Goal: Information Seeking & Learning: Learn about a topic

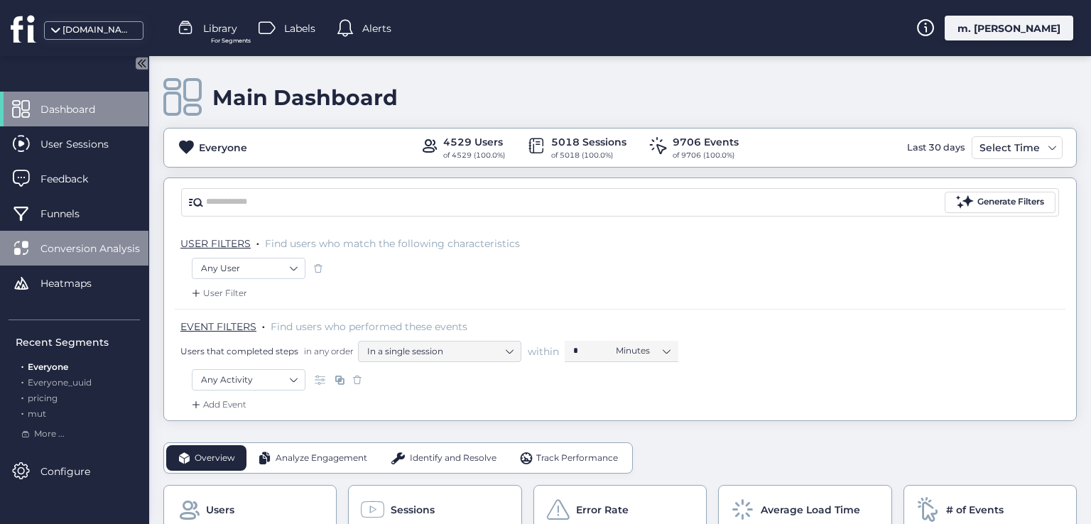
click at [87, 245] on span "Conversion Analysis" at bounding box center [100, 249] width 121 height 16
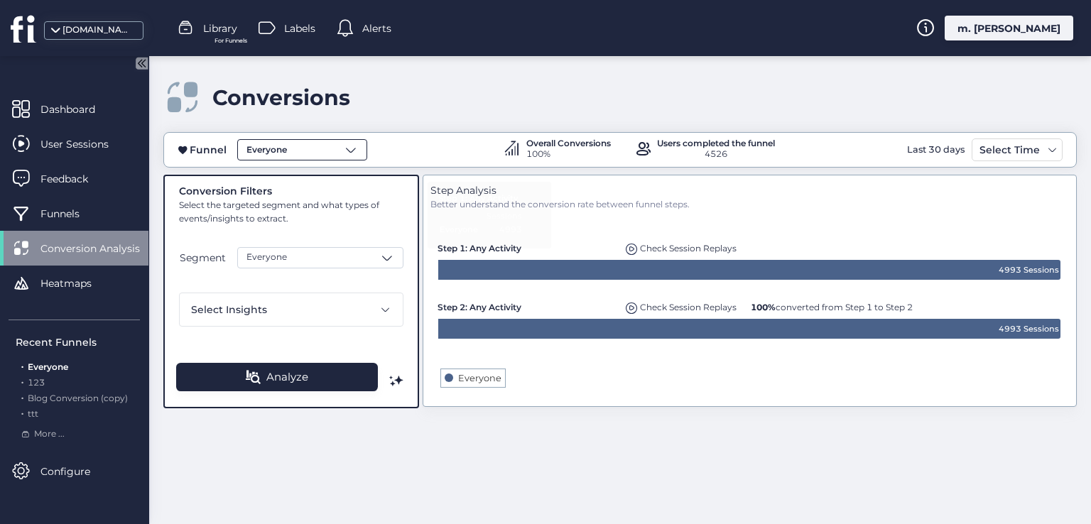
click at [315, 143] on div "Everyone" at bounding box center [302, 149] width 130 height 21
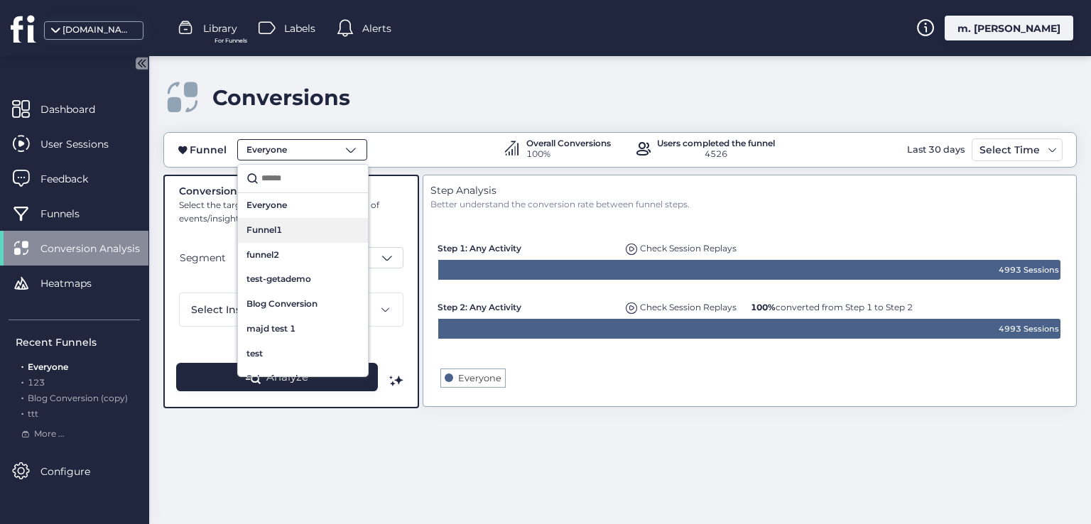
click at [315, 224] on div "Funnel1" at bounding box center [302, 230] width 113 height 13
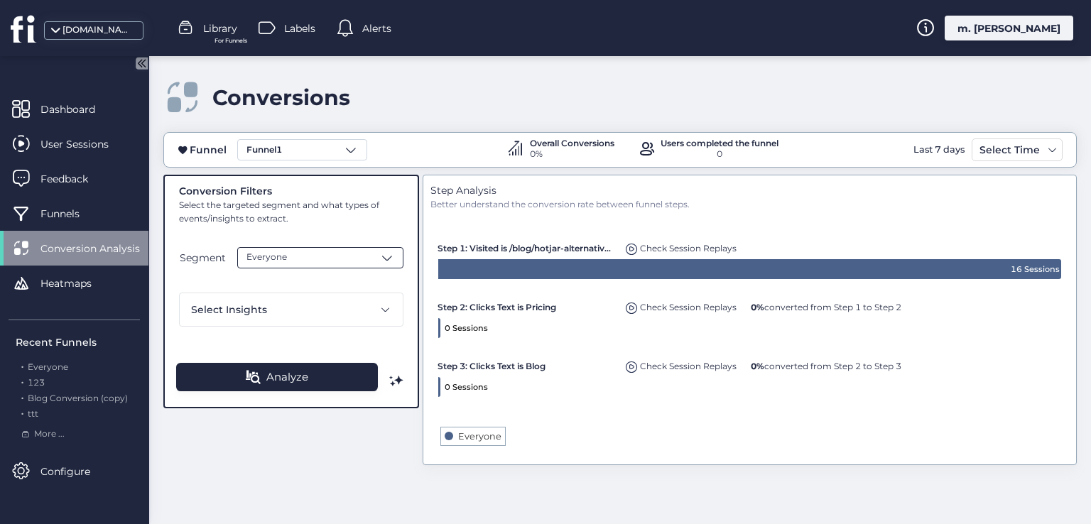
click at [368, 262] on div "Everyone" at bounding box center [320, 257] width 166 height 21
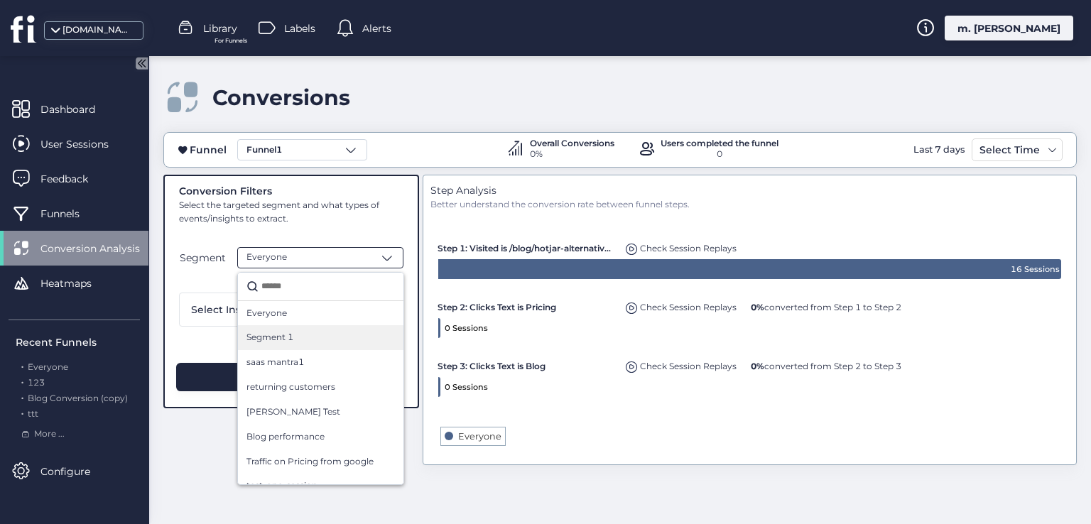
click at [299, 335] on div "Segment 1" at bounding box center [320, 337] width 148 height 13
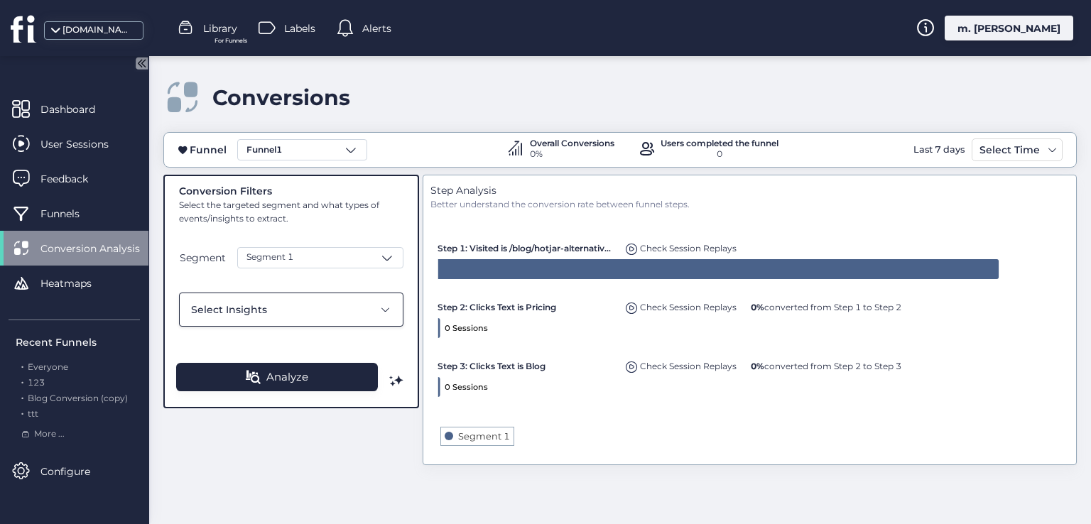
click at [325, 308] on div "Select Insights" at bounding box center [282, 310] width 182 height 16
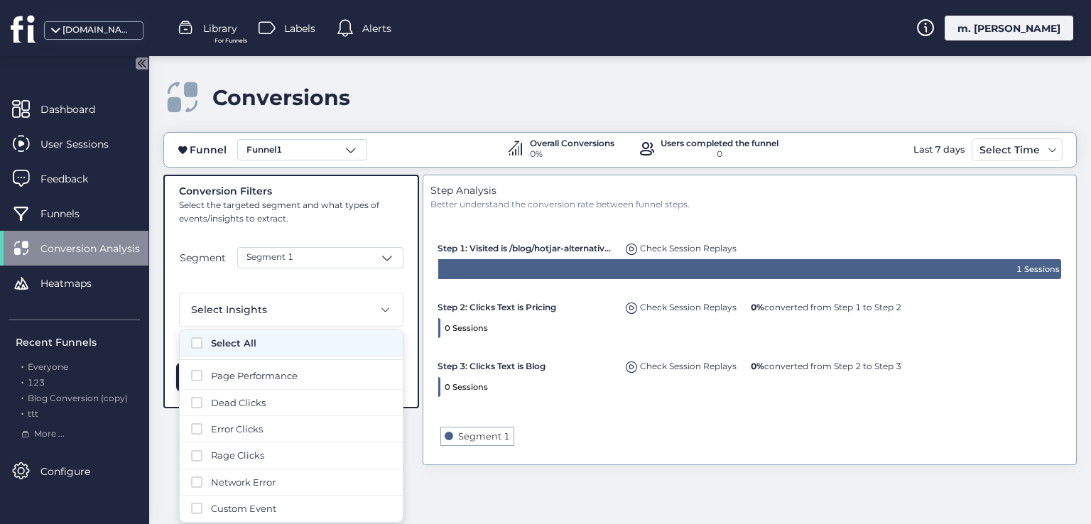
click at [276, 342] on span "Select All" at bounding box center [301, 343] width 180 height 14
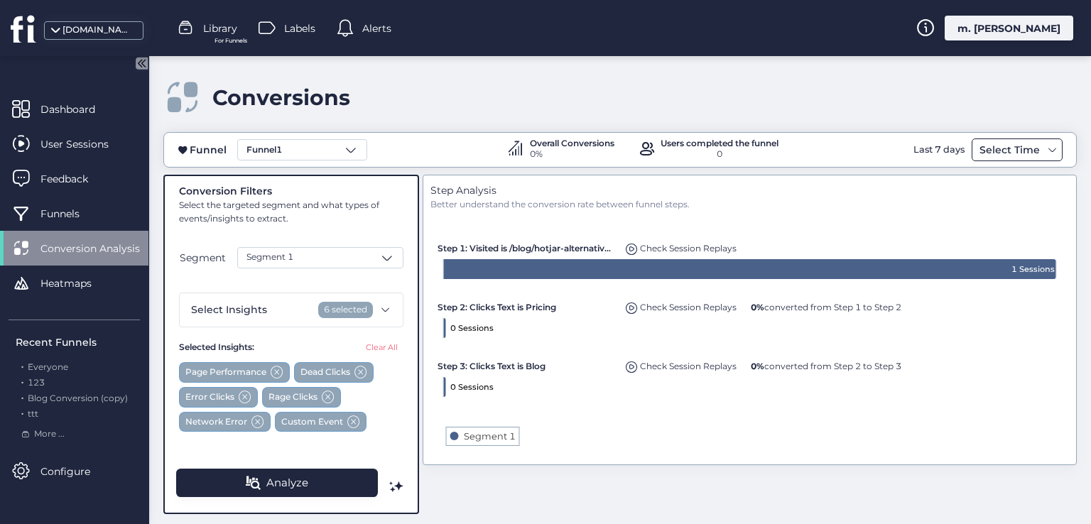
click at [1026, 152] on div "Select Time" at bounding box center [1009, 149] width 67 height 17
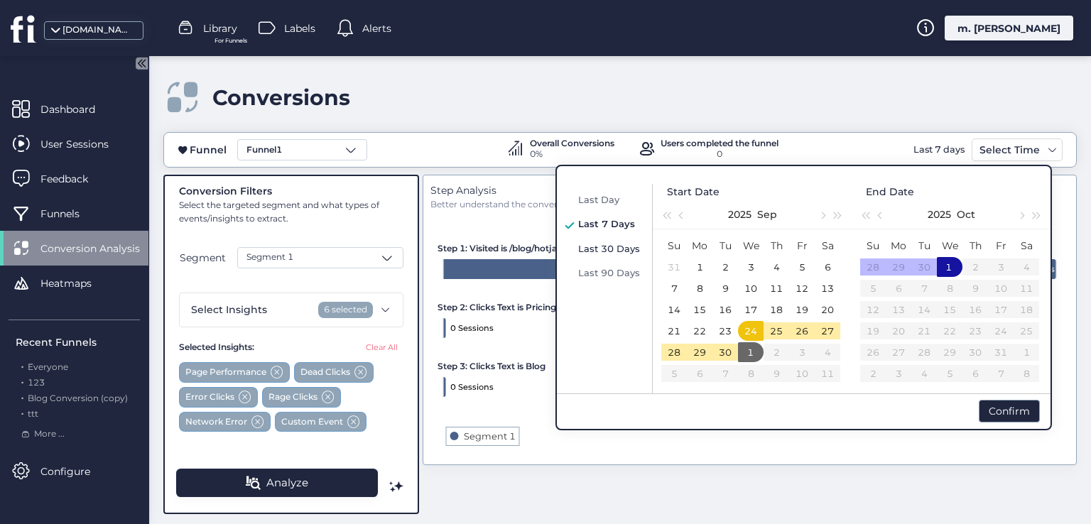
click at [628, 245] on span "Last 30 Days" at bounding box center [609, 248] width 62 height 11
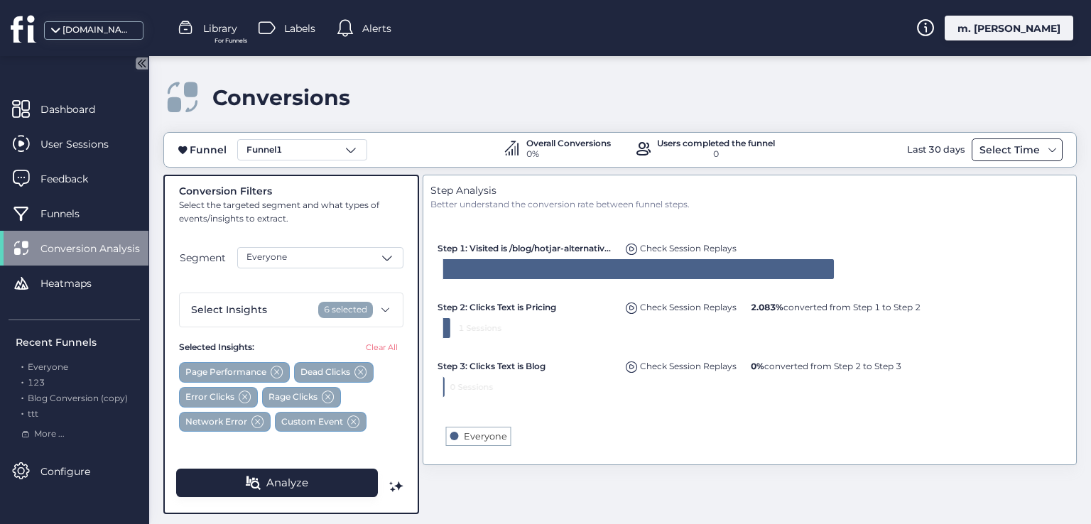
click at [1031, 151] on div "Select Time" at bounding box center [1009, 149] width 67 height 17
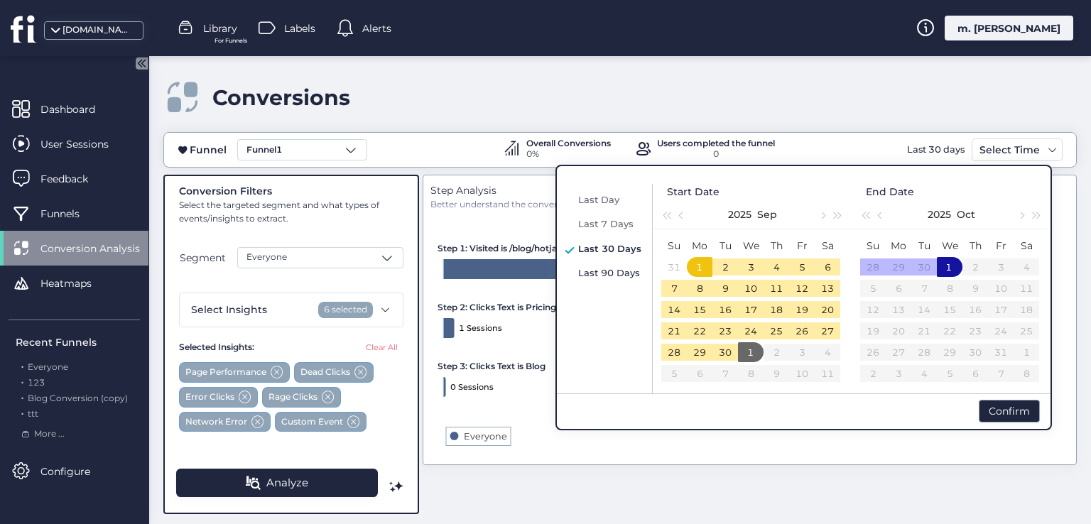
click at [614, 268] on span "Last 90 Days" at bounding box center [609, 272] width 62 height 11
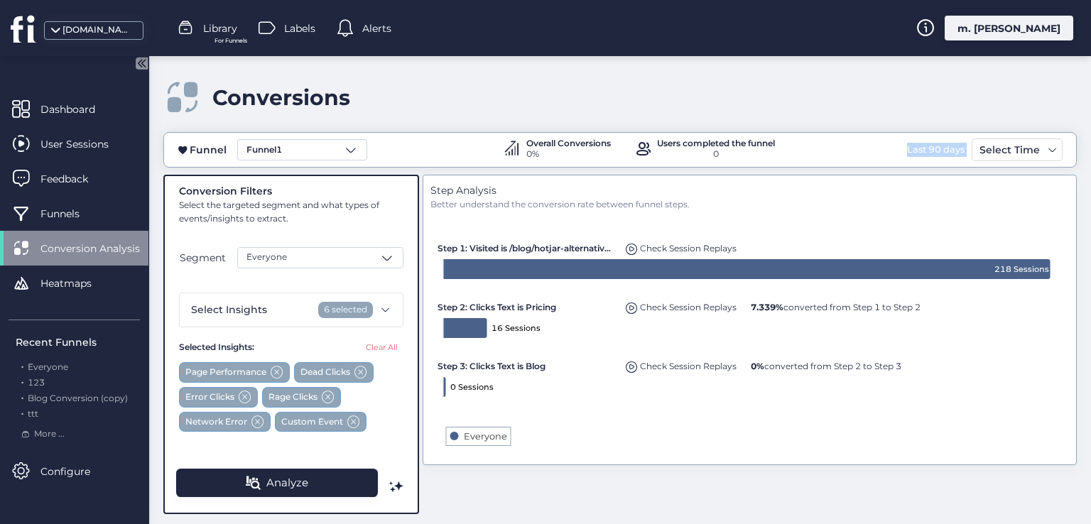
drag, startPoint x: 945, startPoint y: 146, endPoint x: 943, endPoint y: 168, distance: 22.8
click at [967, 151] on div "Funnel Funnel1 Overall Conversions 0% Users completed the funnel 0 Last 90 days…" at bounding box center [620, 150] width 912 height 23
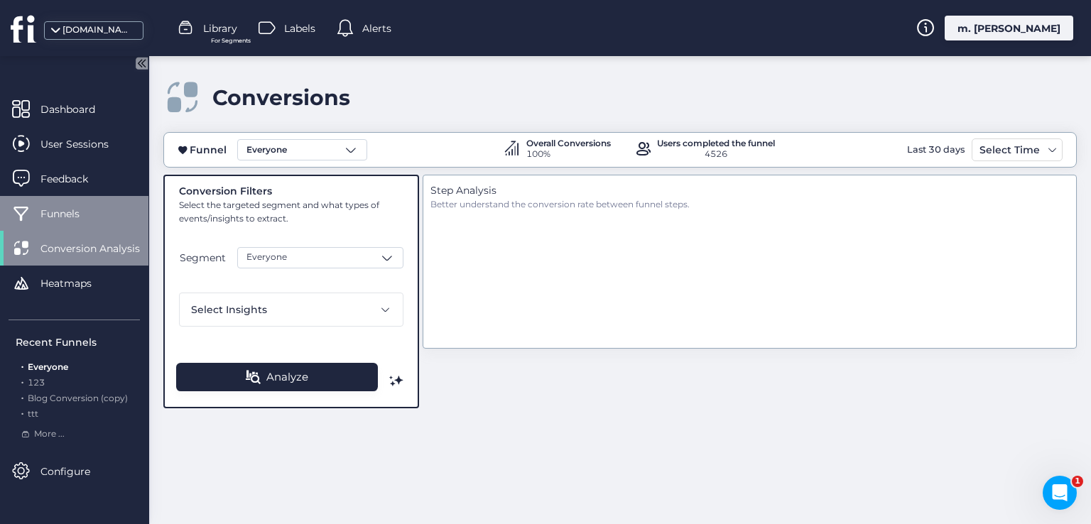
click at [78, 222] on div "Funnels" at bounding box center [74, 213] width 148 height 35
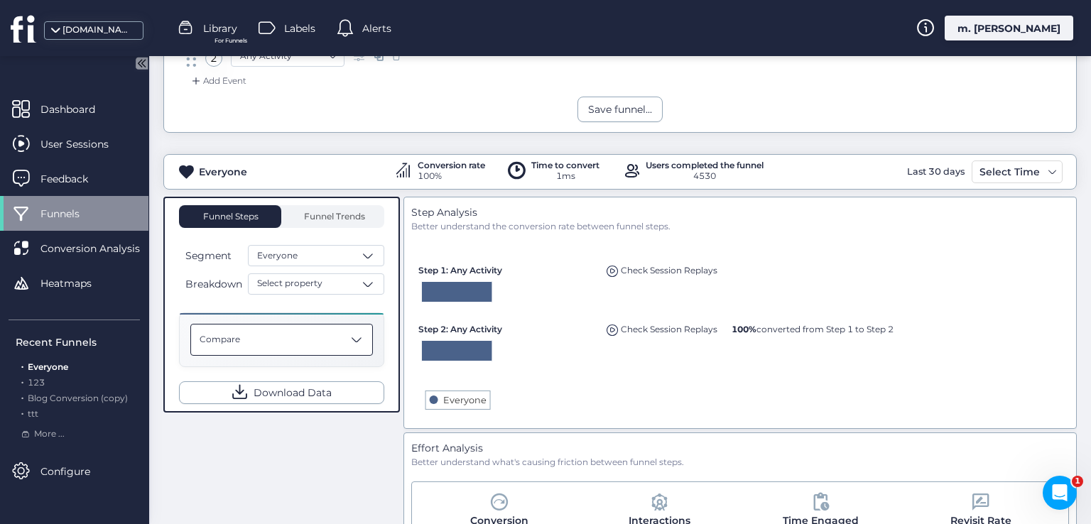
scroll to position [142, 0]
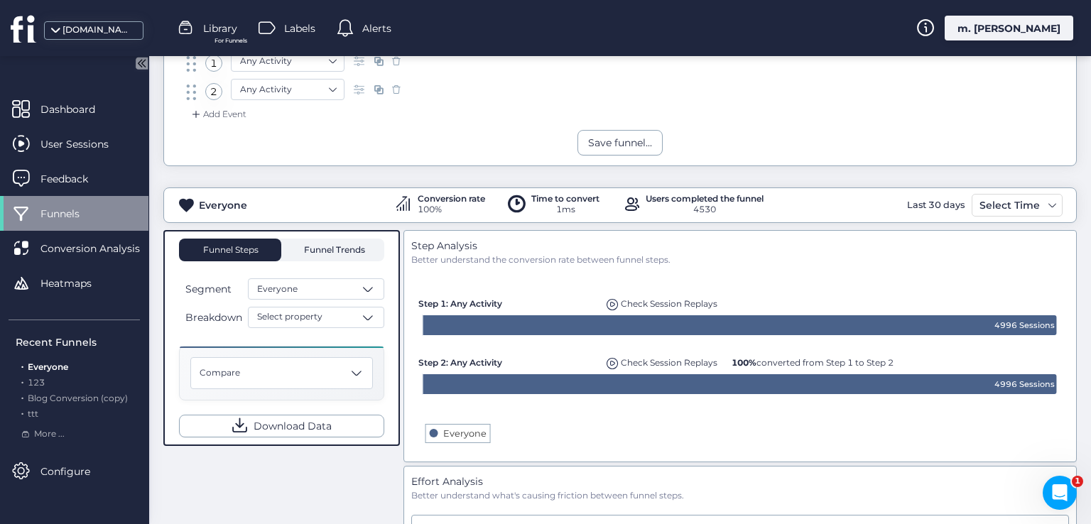
click at [324, 246] on span "Funnel Trends" at bounding box center [332, 250] width 65 height 9
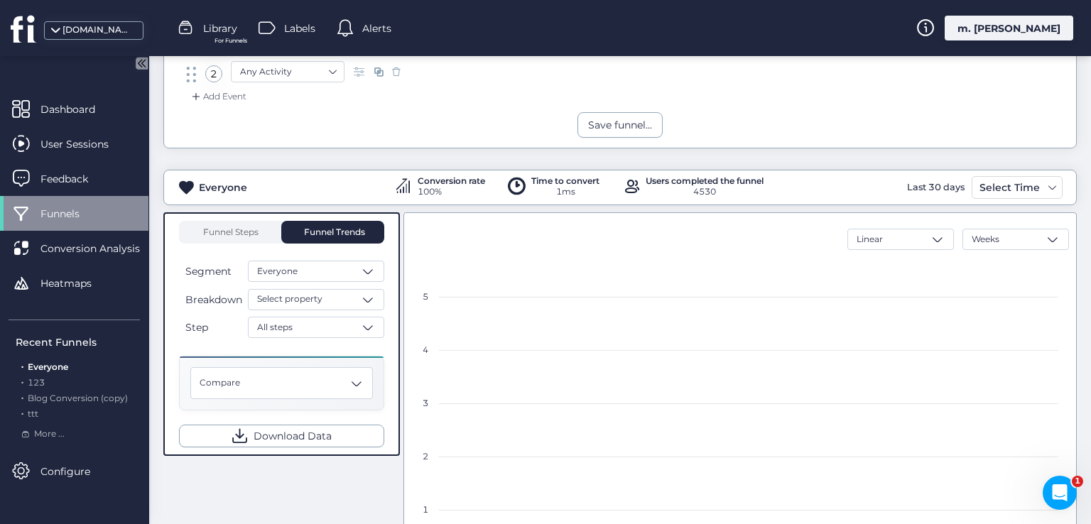
scroll to position [142, 0]
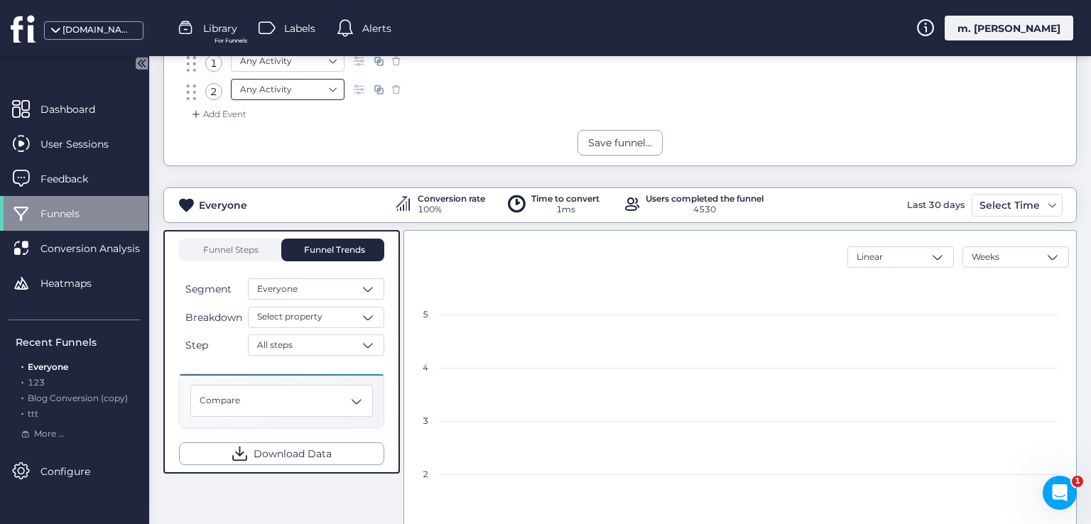
click at [313, 89] on nz-select-item "Any Activity" at bounding box center [287, 89] width 95 height 21
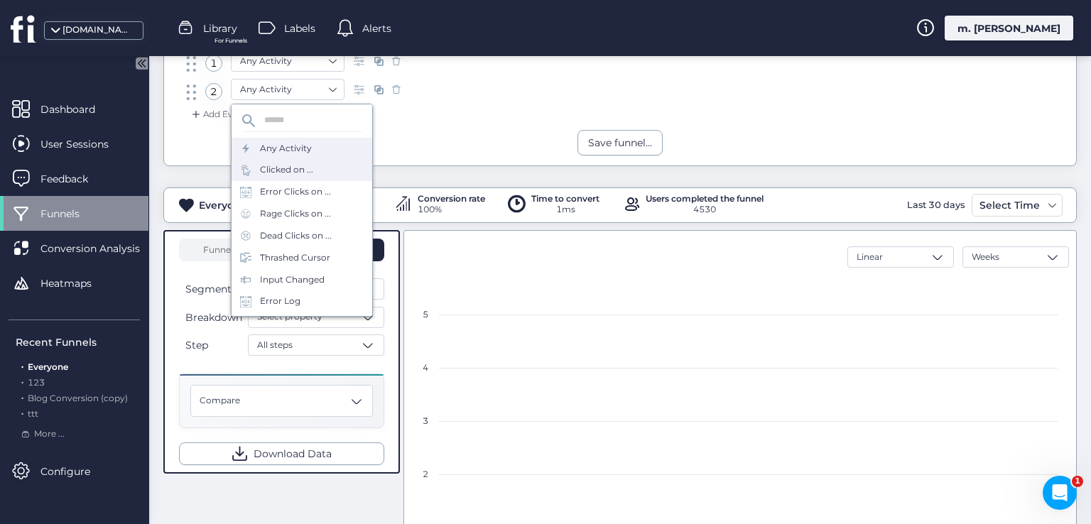
click at [298, 173] on div "Clicked on ..." at bounding box center [286, 169] width 53 height 13
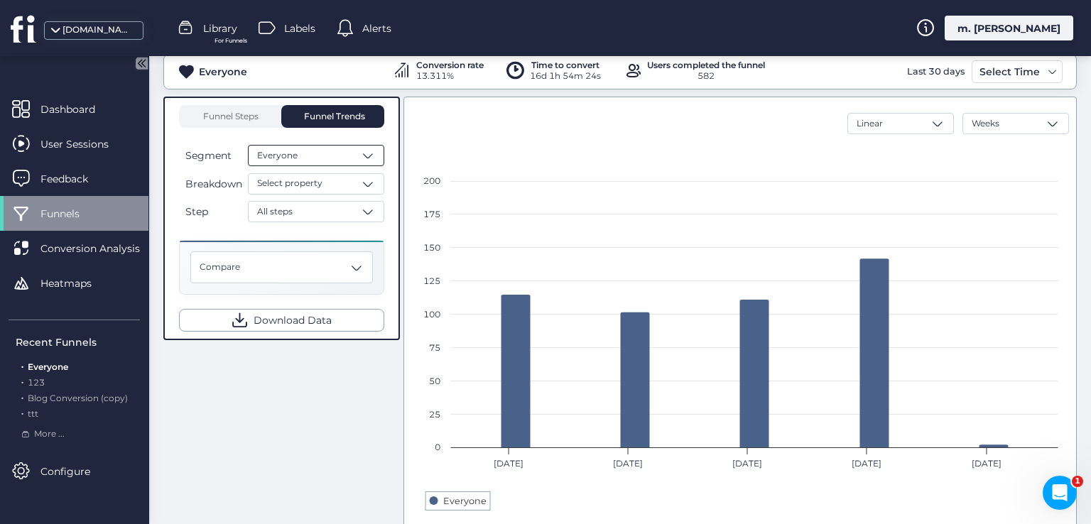
scroll to position [251, 0]
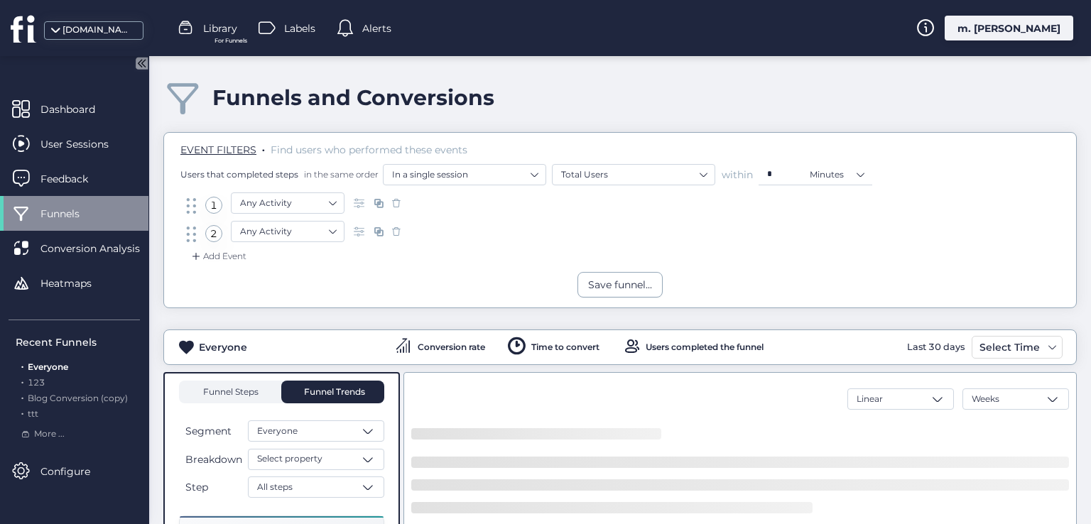
click at [253, 388] on span "Funnel Steps" at bounding box center [230, 392] width 57 height 9
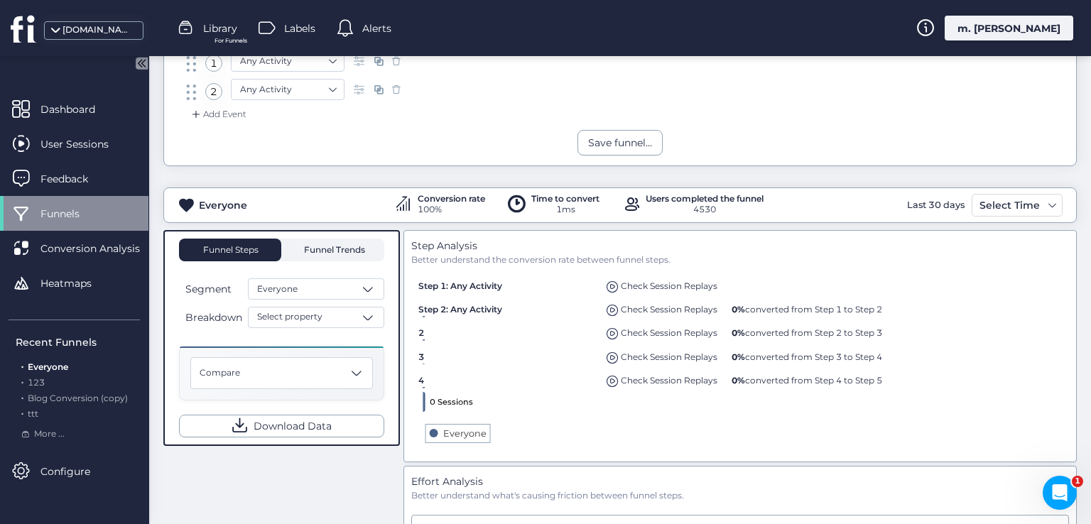
click at [336, 251] on span "Funnel Trends" at bounding box center [332, 250] width 65 height 9
click at [329, 248] on span "Funnel Trends" at bounding box center [332, 250] width 65 height 9
click at [239, 252] on span "Funnel Steps" at bounding box center [230, 250] width 57 height 9
click at [294, 295] on div "Everyone" at bounding box center [316, 288] width 136 height 21
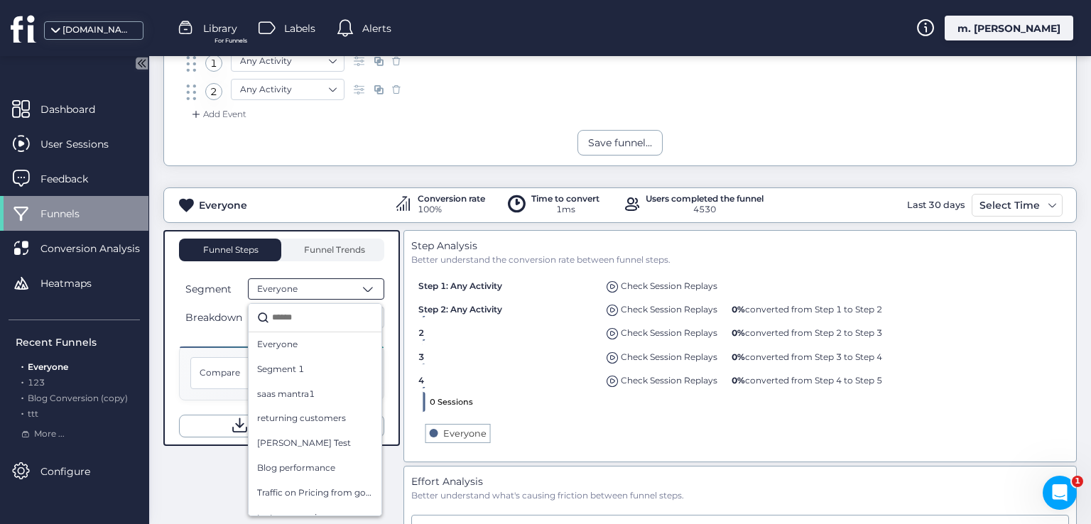
click at [319, 281] on div "Everyone" at bounding box center [316, 288] width 136 height 21
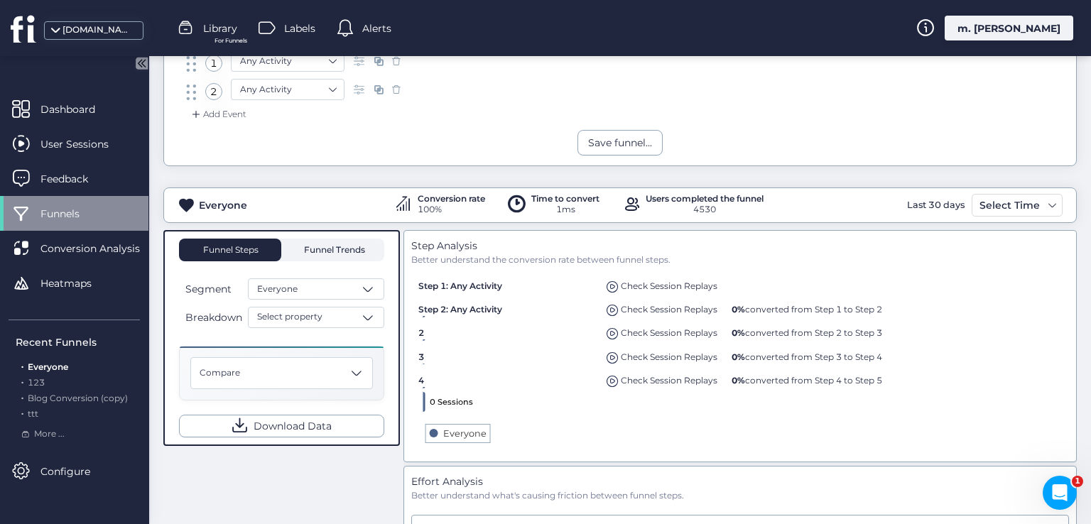
click at [319, 255] on span "Funnel Trends" at bounding box center [332, 250] width 65 height 23
click at [319, 259] on span "Funnel Trends" at bounding box center [332, 250] width 65 height 23
click at [329, 251] on span "Funnel Trends" at bounding box center [332, 250] width 65 height 9
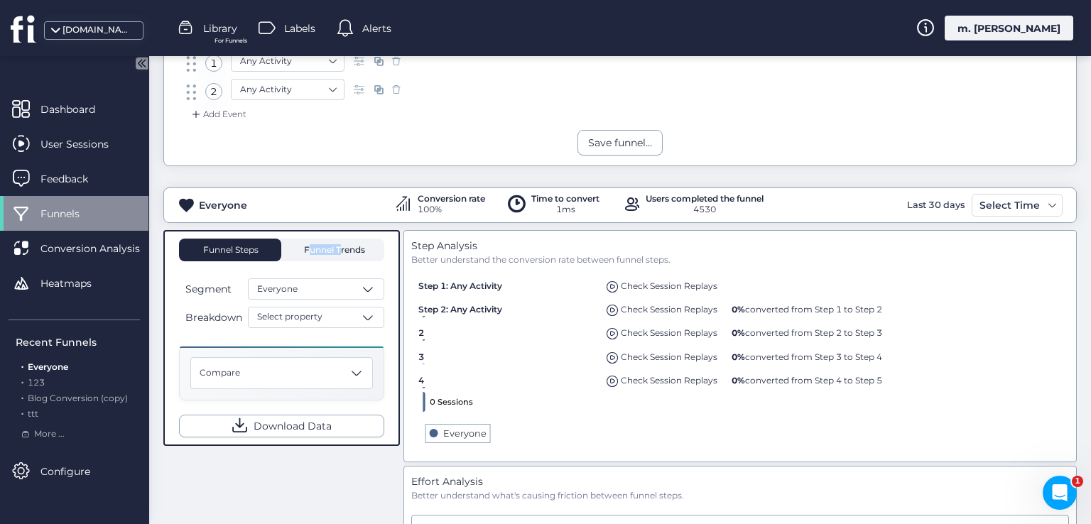
click at [329, 251] on span "Funnel Trends" at bounding box center [332, 250] width 65 height 9
click at [336, 313] on div "Select property" at bounding box center [316, 317] width 136 height 21
click at [329, 316] on div "Select property" at bounding box center [316, 317] width 136 height 21
click at [332, 293] on div "Everyone" at bounding box center [316, 288] width 136 height 21
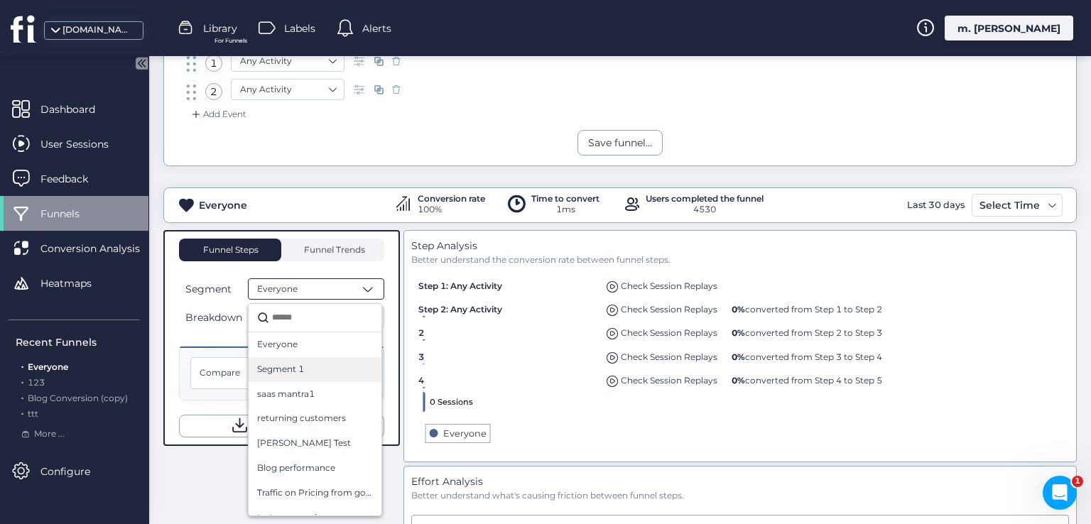
click at [307, 365] on div "Segment 1" at bounding box center [315, 369] width 116 height 13
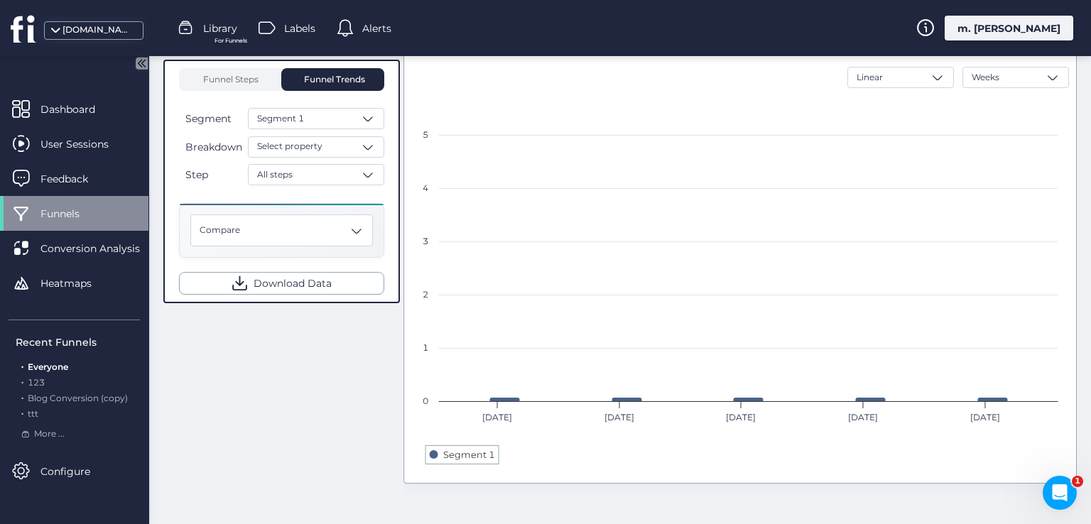
scroll to position [180, 0]
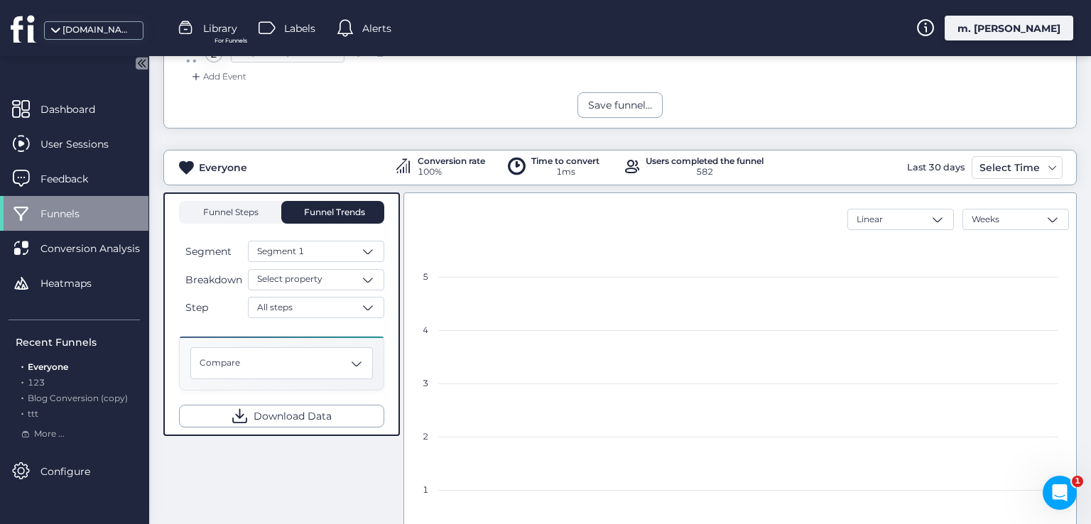
click at [247, 210] on span "Funnel Steps" at bounding box center [230, 212] width 57 height 9
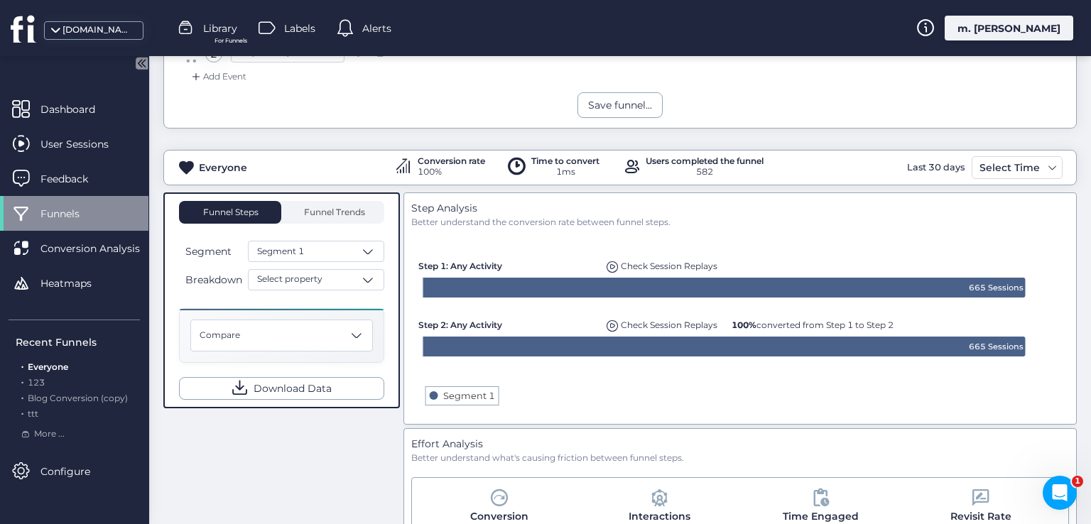
scroll to position [313, 0]
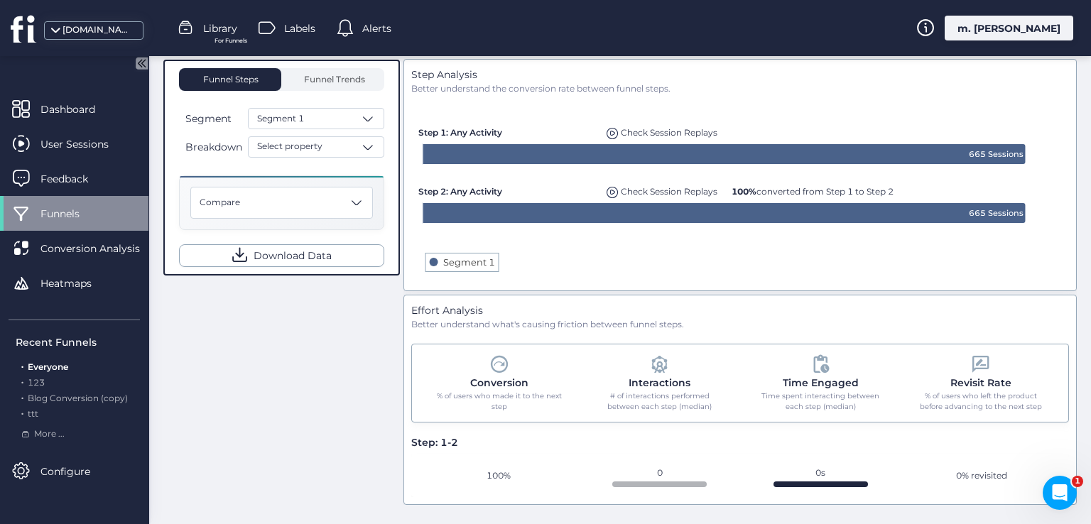
click at [496, 359] on span at bounding box center [499, 364] width 21 height 21
click at [431, 471] on div "100%" at bounding box center [499, 475] width 158 height 17
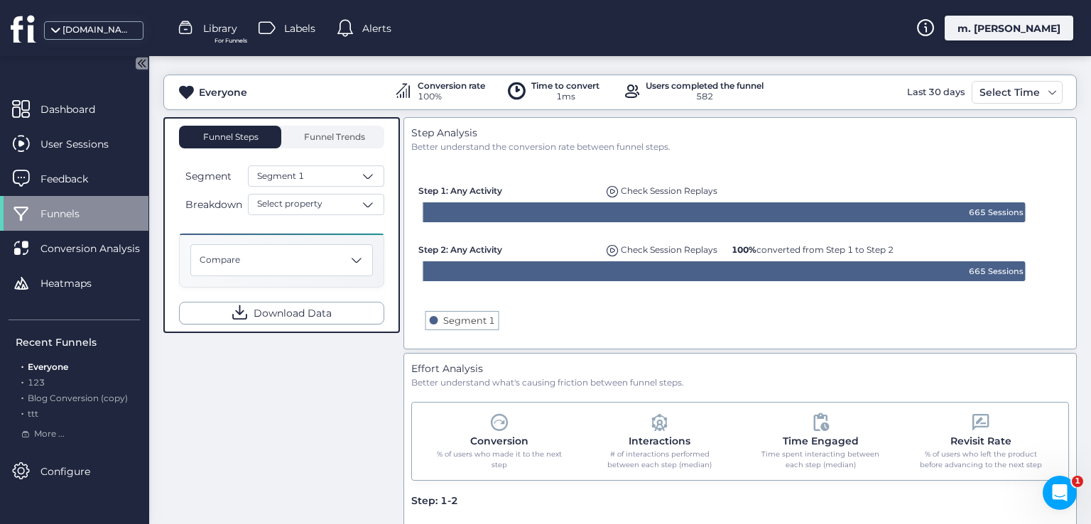
scroll to position [171, 0]
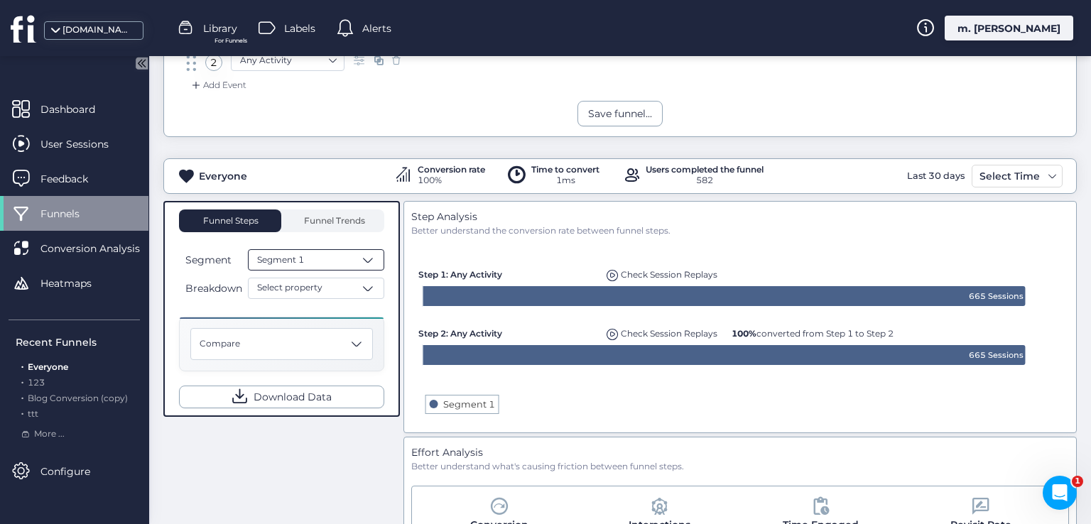
click at [363, 249] on div "Segment 1" at bounding box center [316, 259] width 136 height 21
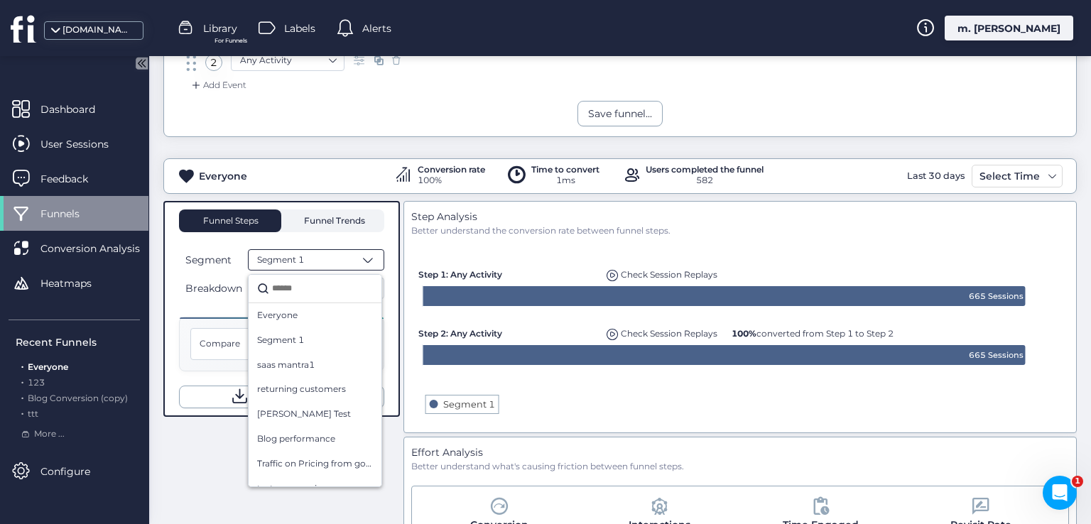
click at [356, 217] on span "Funnel Trends" at bounding box center [332, 221] width 65 height 9
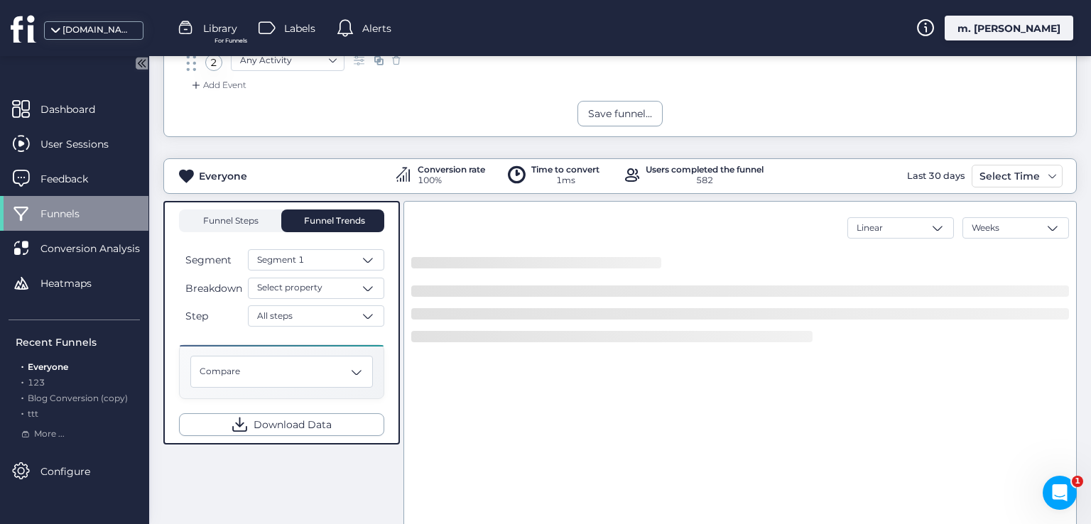
click at [226, 222] on span "Funnel Steps" at bounding box center [230, 221] width 57 height 9
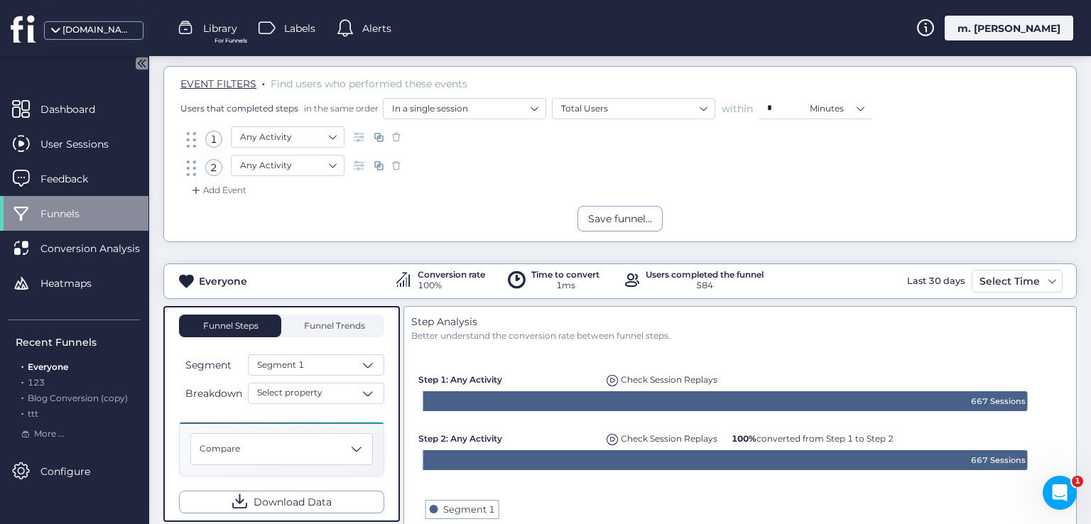
scroll to position [29, 0]
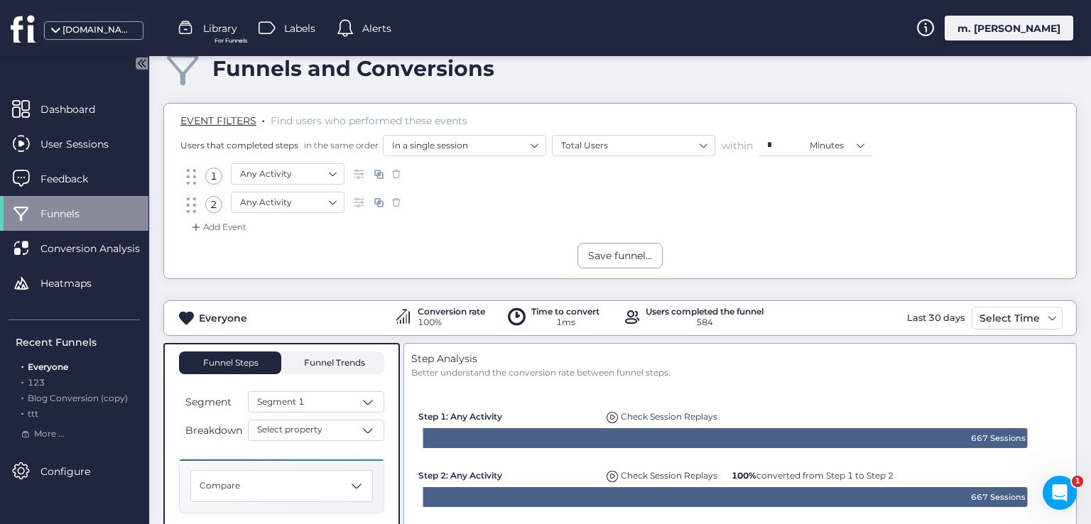
click at [349, 353] on span "Funnel Trends" at bounding box center [332, 363] width 65 height 23
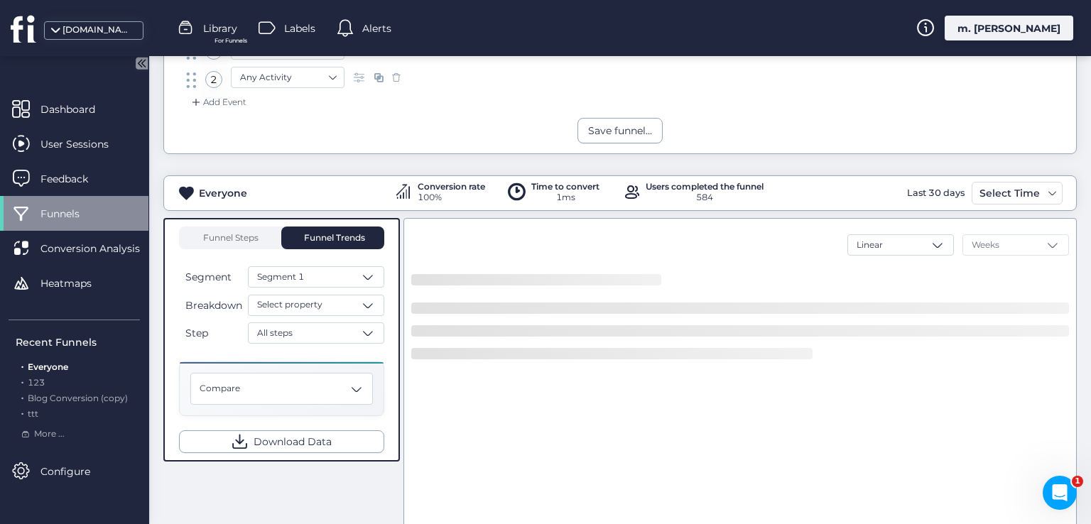
scroll to position [171, 0]
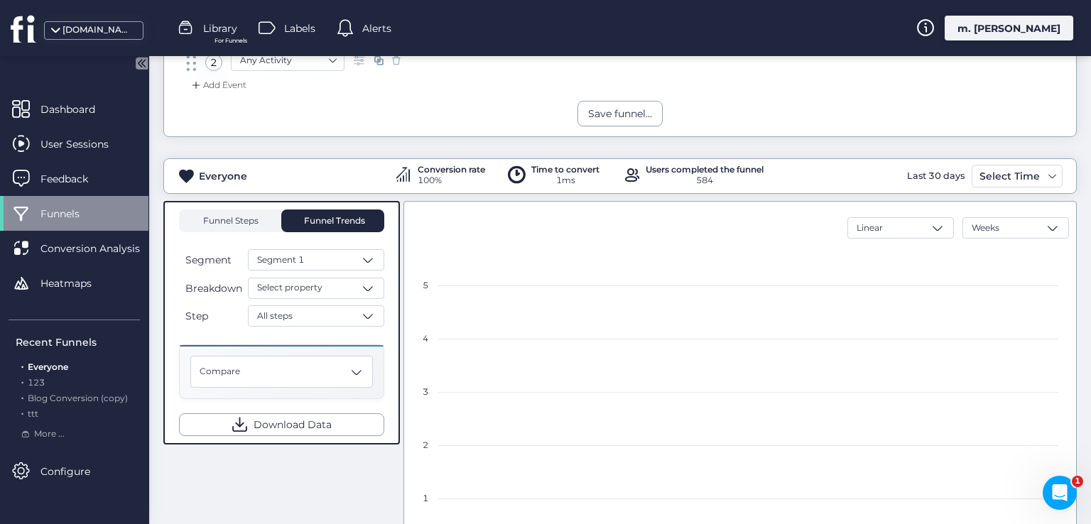
click at [233, 221] on span "Funnel Steps" at bounding box center [230, 221] width 57 height 9
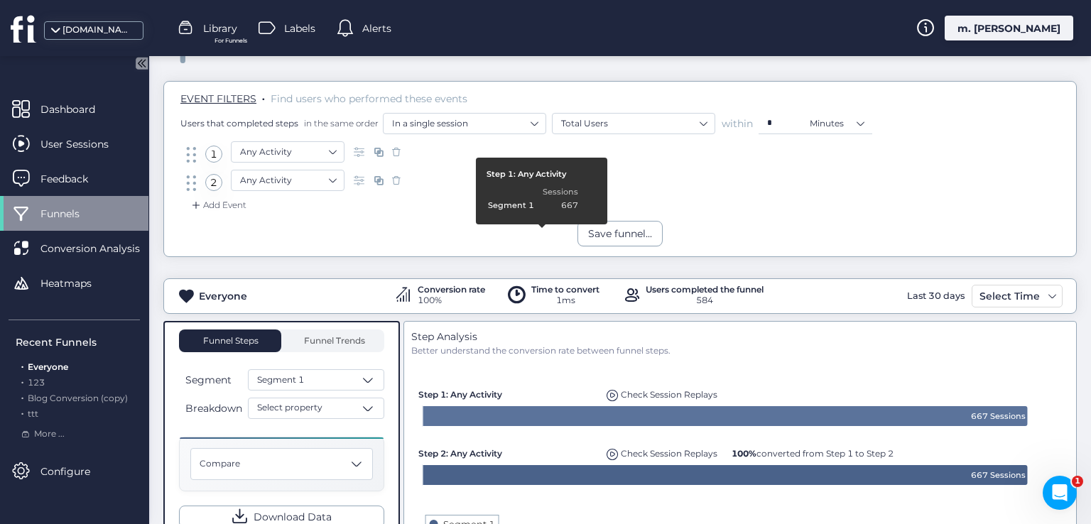
scroll to position [29, 0]
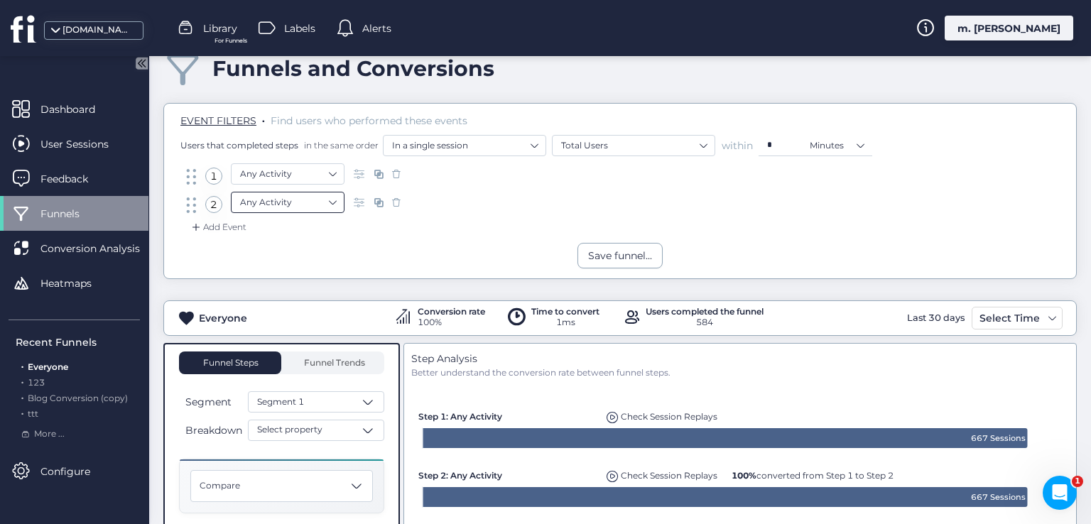
click at [333, 203] on nz-select-item "Any Activity" at bounding box center [287, 202] width 95 height 21
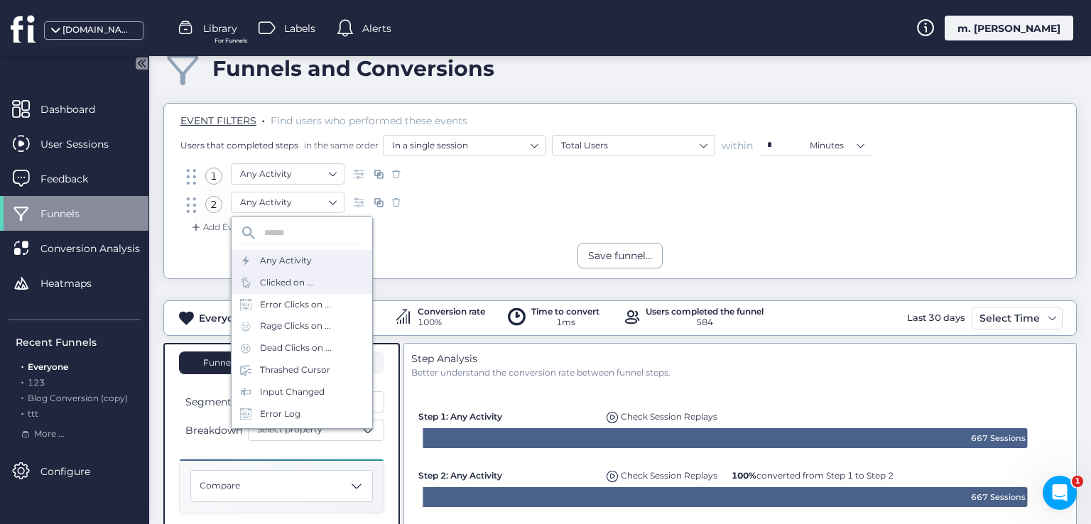
click at [328, 280] on div "Clicked on ..." at bounding box center [302, 283] width 141 height 22
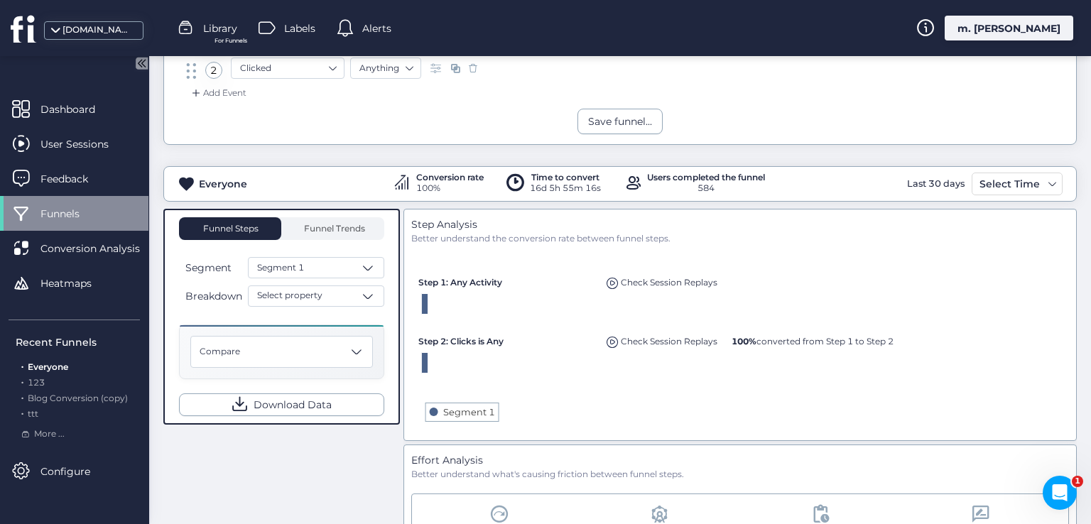
scroll to position [242, 0]
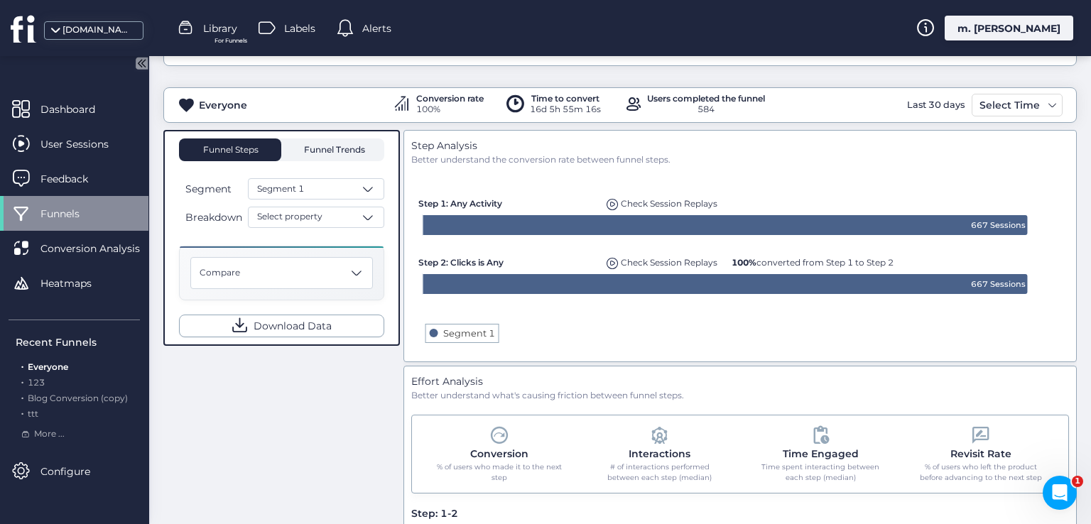
click at [344, 146] on span "Funnel Trends" at bounding box center [332, 150] width 65 height 9
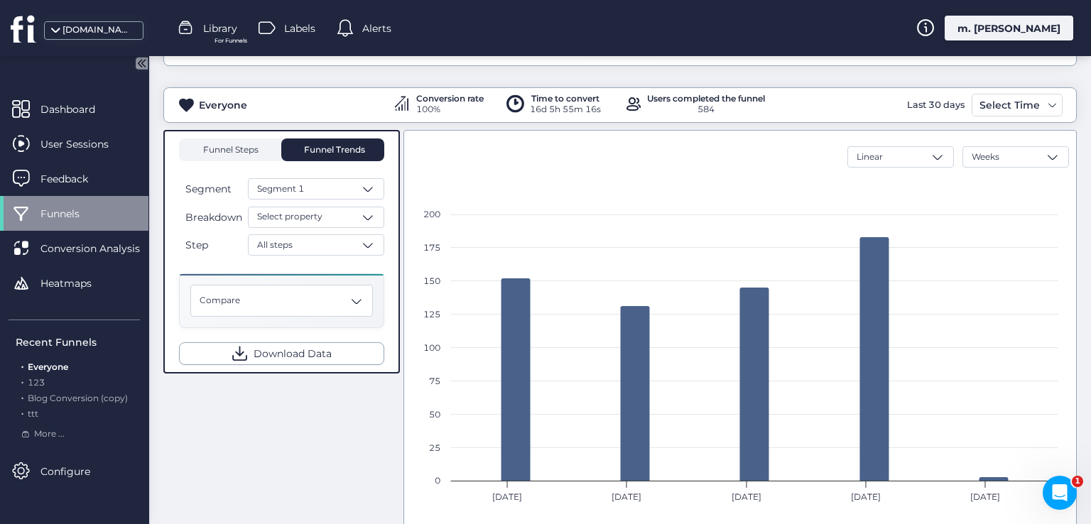
click at [227, 146] on span "Funnel Steps" at bounding box center [230, 150] width 57 height 9
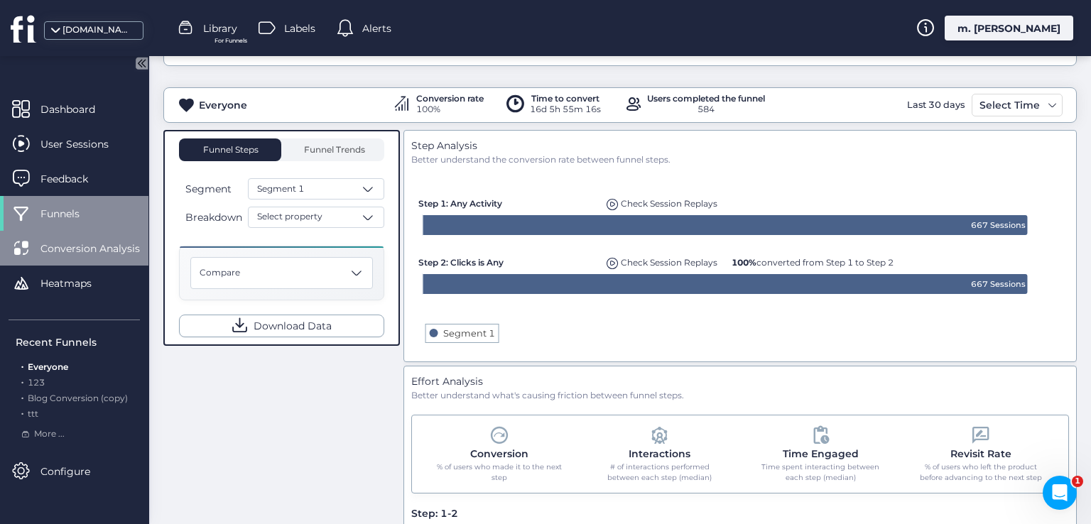
click at [115, 232] on div "Conversion Analysis" at bounding box center [74, 248] width 148 height 35
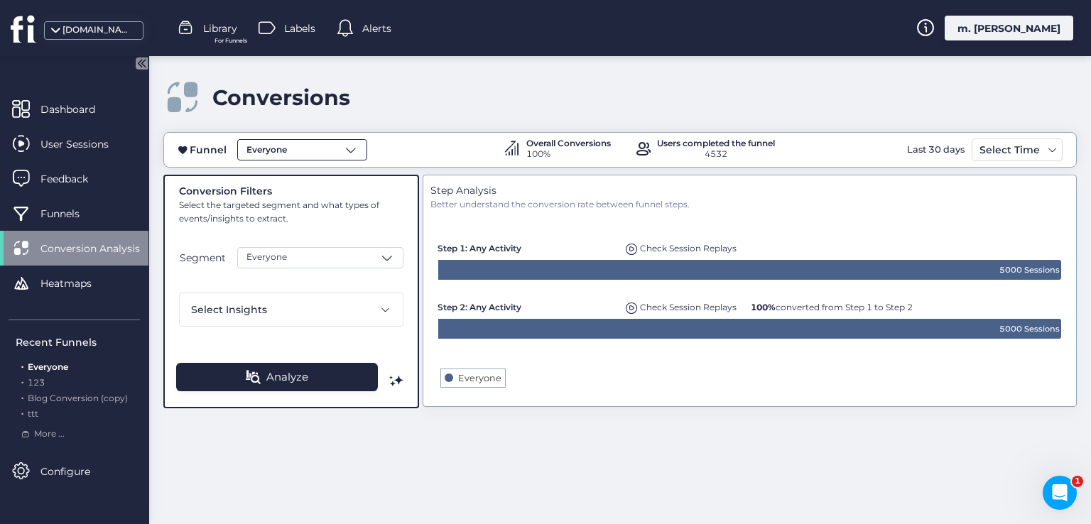
click at [315, 151] on div "Everyone" at bounding box center [302, 149] width 130 height 21
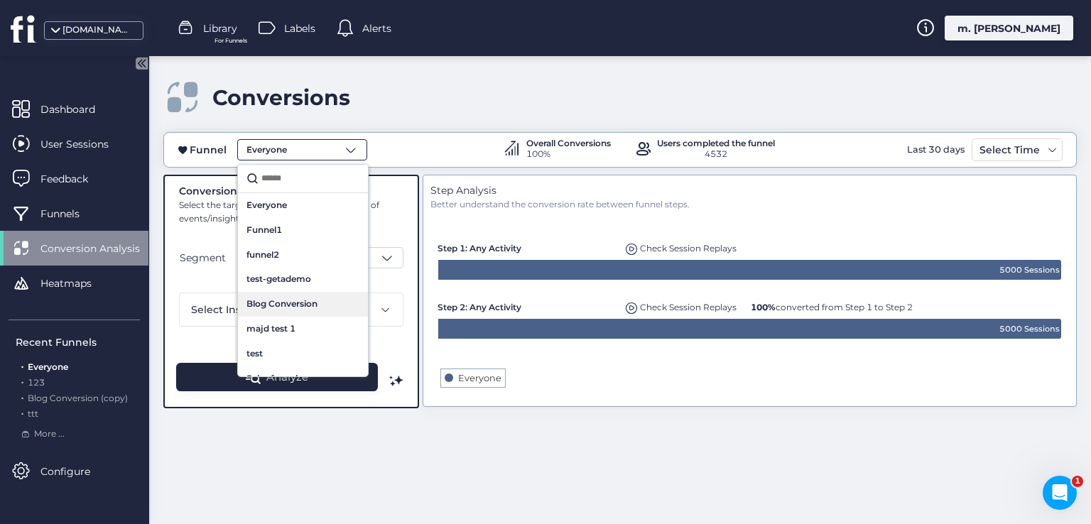
click at [278, 298] on span "Blog Conversion" at bounding box center [281, 304] width 71 height 13
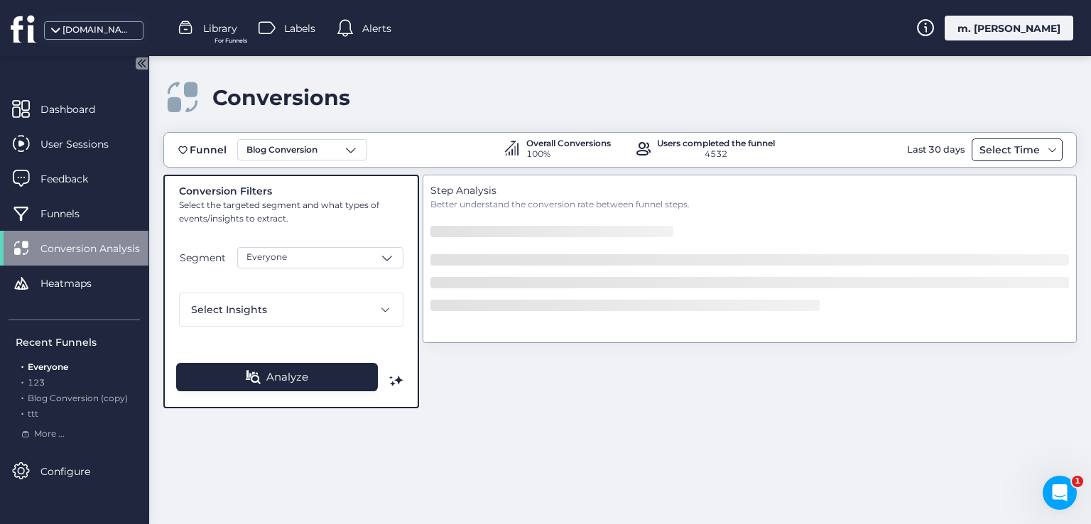
click at [1011, 146] on div "Select Time" at bounding box center [1009, 149] width 67 height 17
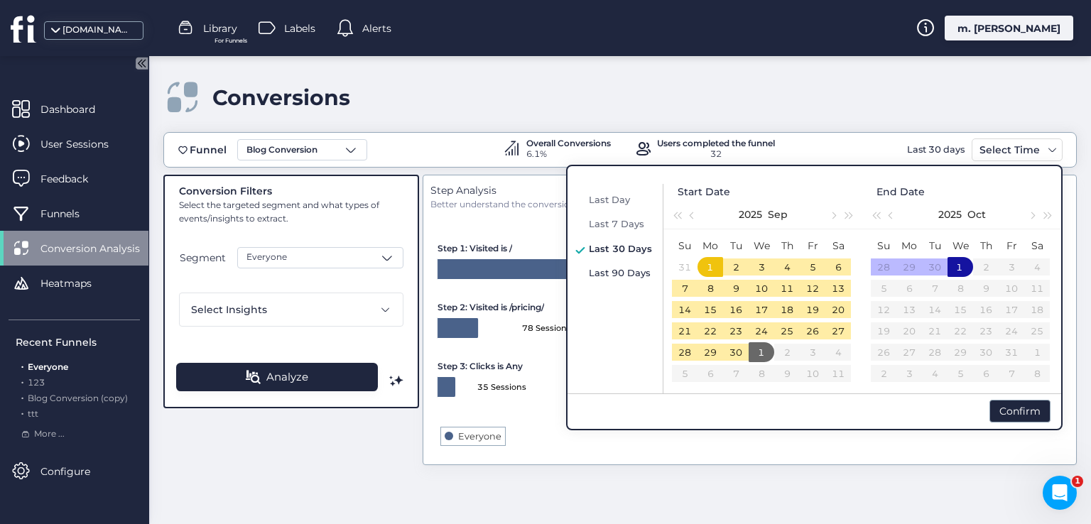
click at [619, 280] on div "Last 90 Days" at bounding box center [620, 272] width 70 height 17
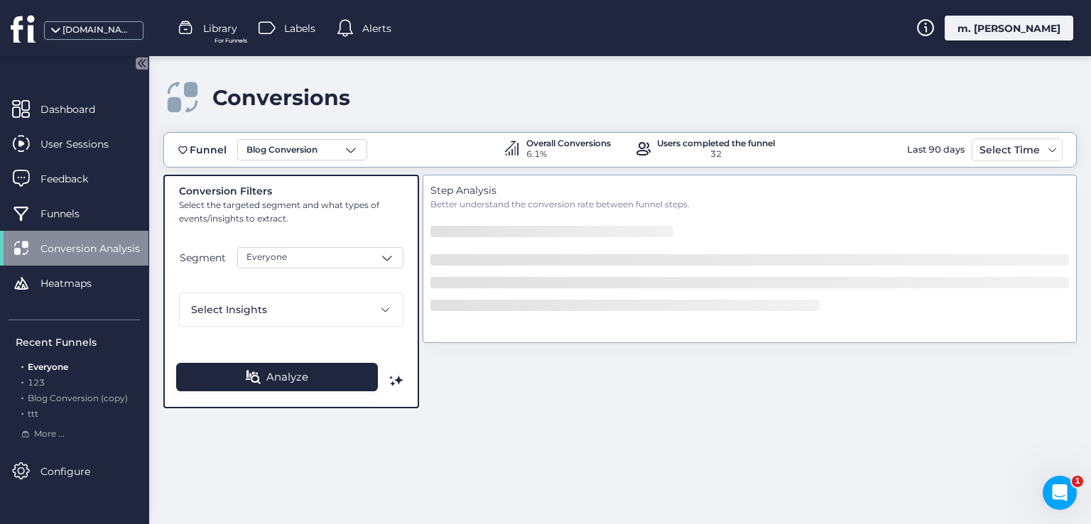
click at [344, 275] on div "Segment Everyone Select Insights" at bounding box center [291, 287] width 224 height 80
click at [332, 265] on div "Everyone" at bounding box center [320, 257] width 166 height 21
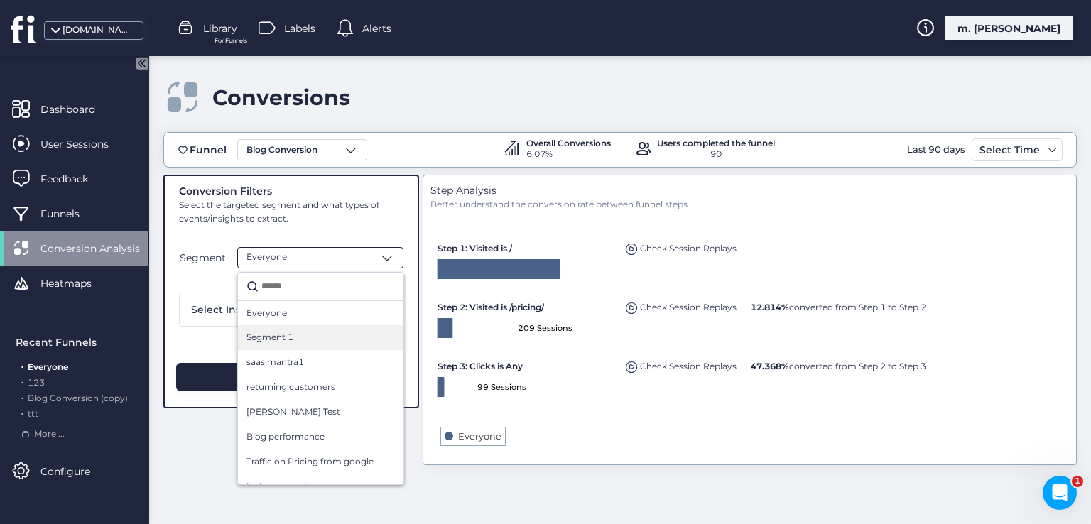
click at [271, 336] on span "Segment 1" at bounding box center [269, 337] width 47 height 13
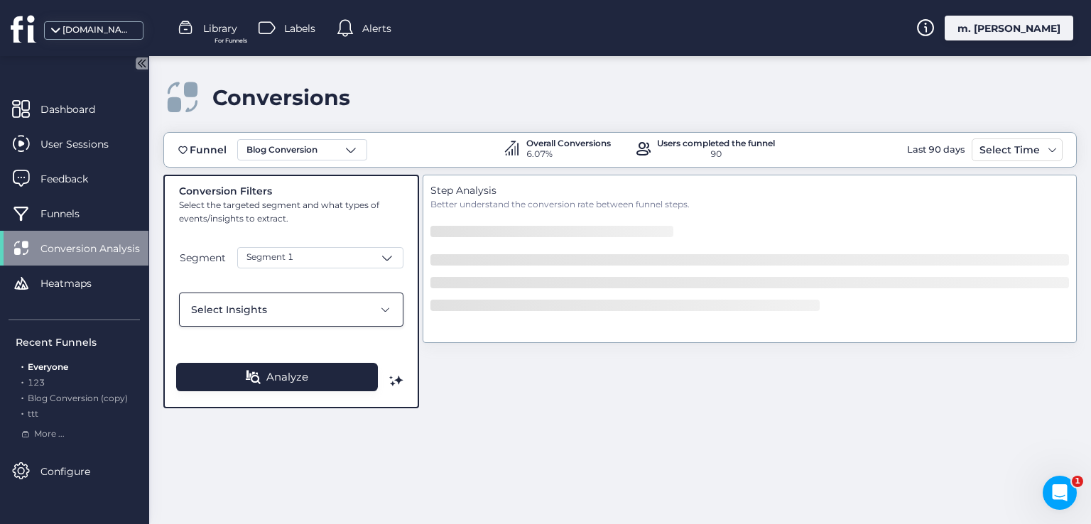
click at [246, 314] on span "Select Insights" at bounding box center [229, 310] width 76 height 16
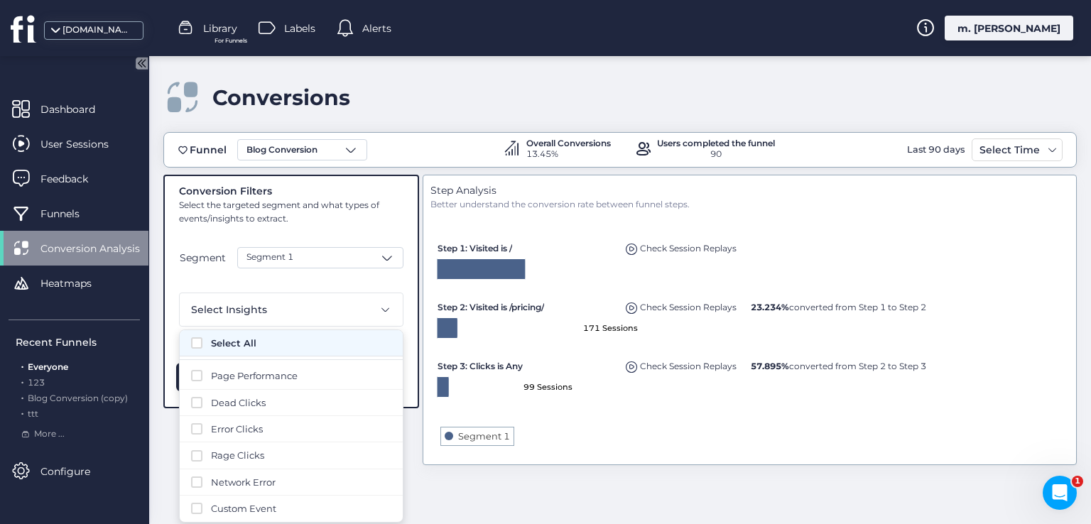
click at [196, 342] on span at bounding box center [196, 342] width 11 height 11
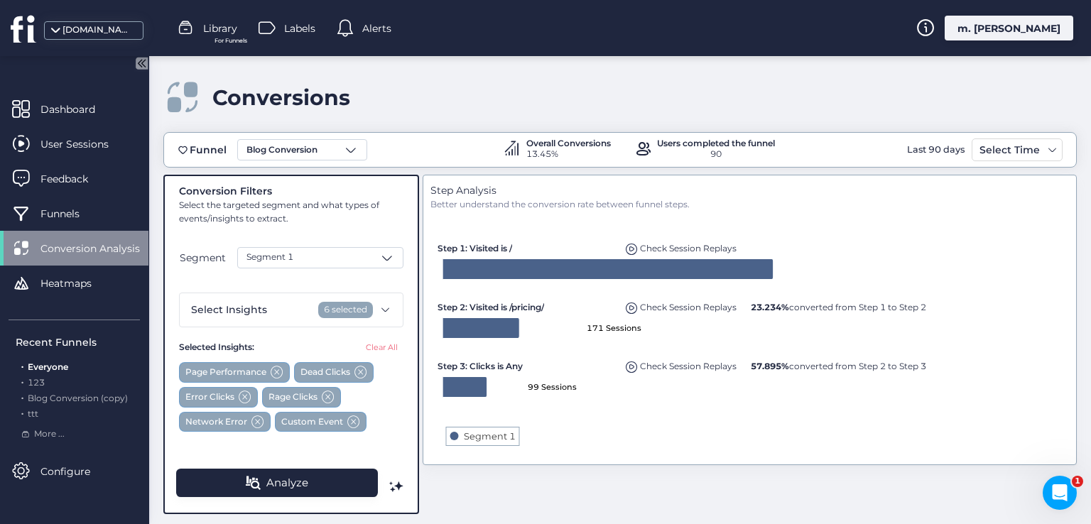
click at [608, 485] on div "Step Analysis Better understand the conversion rate between funnel steps. Creat…" at bounding box center [750, 345] width 654 height 340
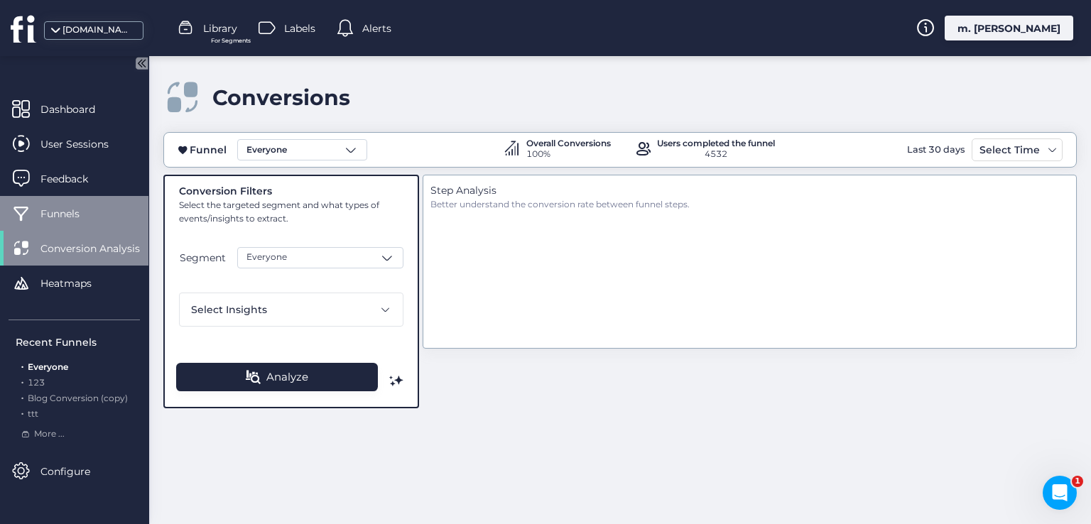
click at [50, 207] on span "Funnels" at bounding box center [70, 214] width 60 height 16
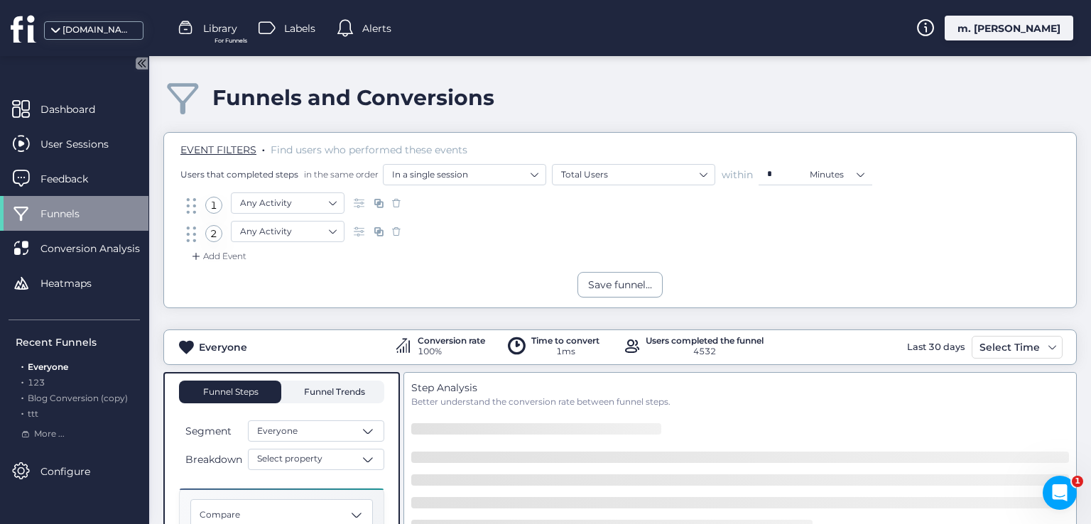
click at [332, 384] on span "Funnel Trends" at bounding box center [332, 392] width 65 height 23
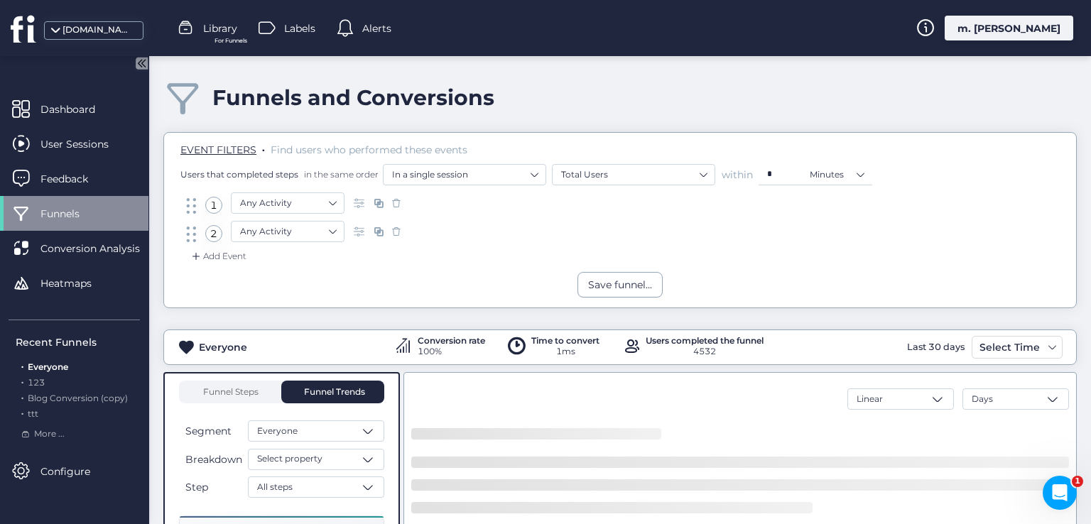
scroll to position [142, 0]
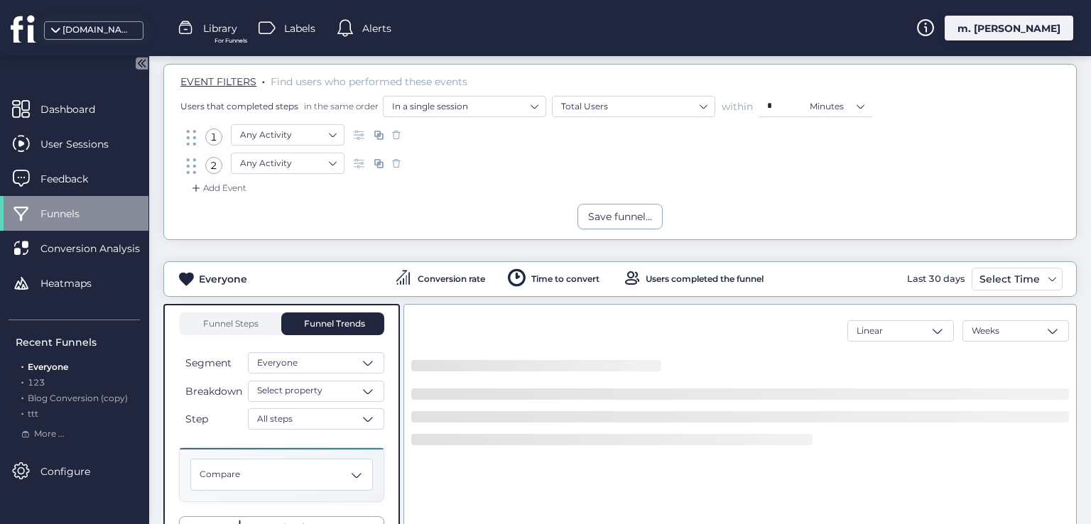
scroll to position [71, 0]
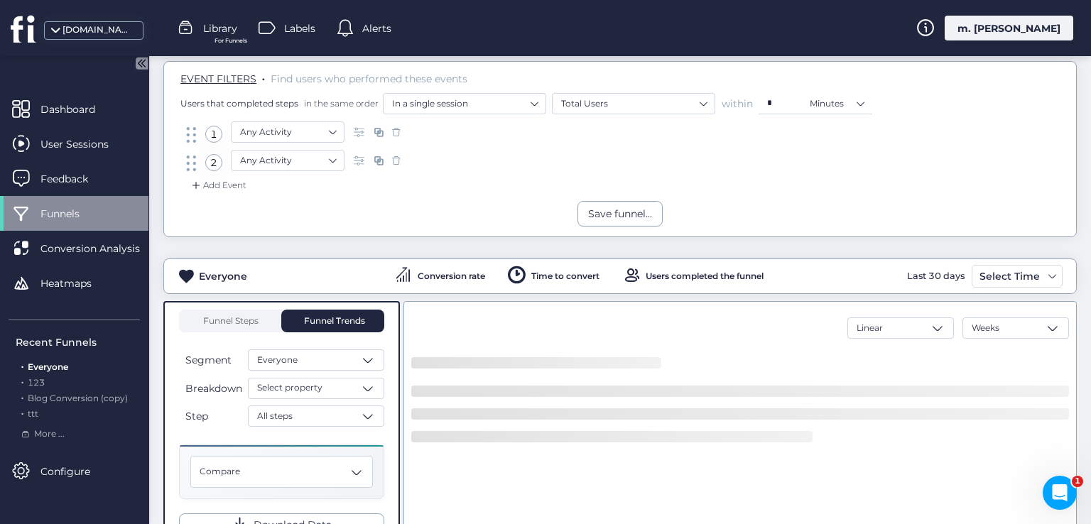
click at [250, 332] on div "Funnel Steps Funnel Trends Segment Everyone Breakdown Select property Step All …" at bounding box center [281, 423] width 205 height 227
click at [241, 319] on span "Funnel Steps" at bounding box center [230, 321] width 57 height 9
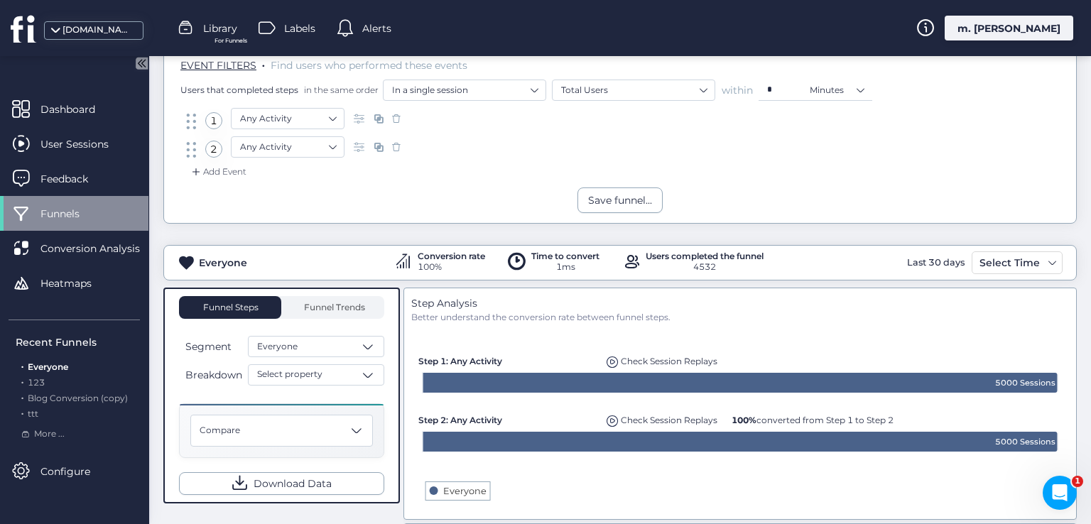
scroll to position [71, 0]
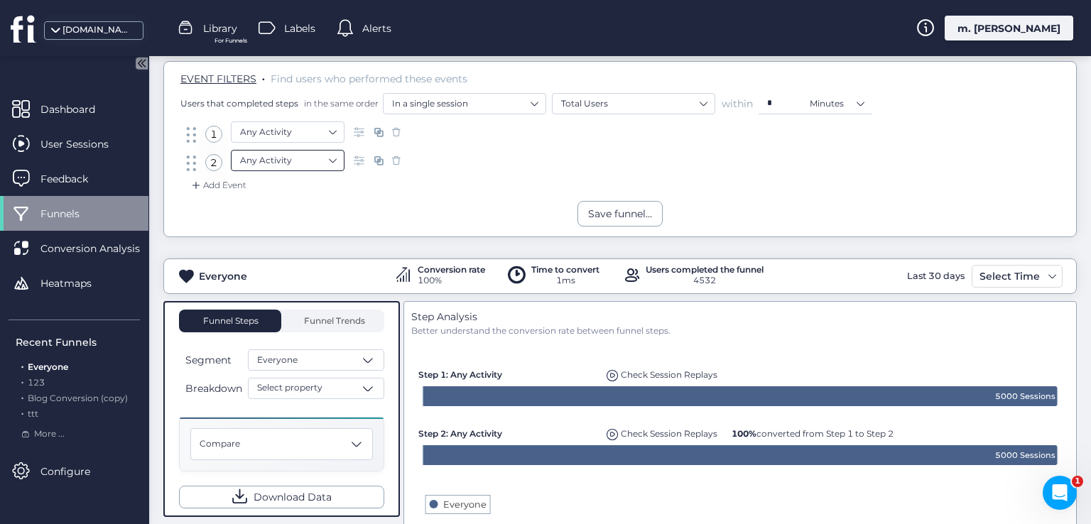
click at [297, 159] on nz-select-item "Any Activity" at bounding box center [287, 160] width 95 height 21
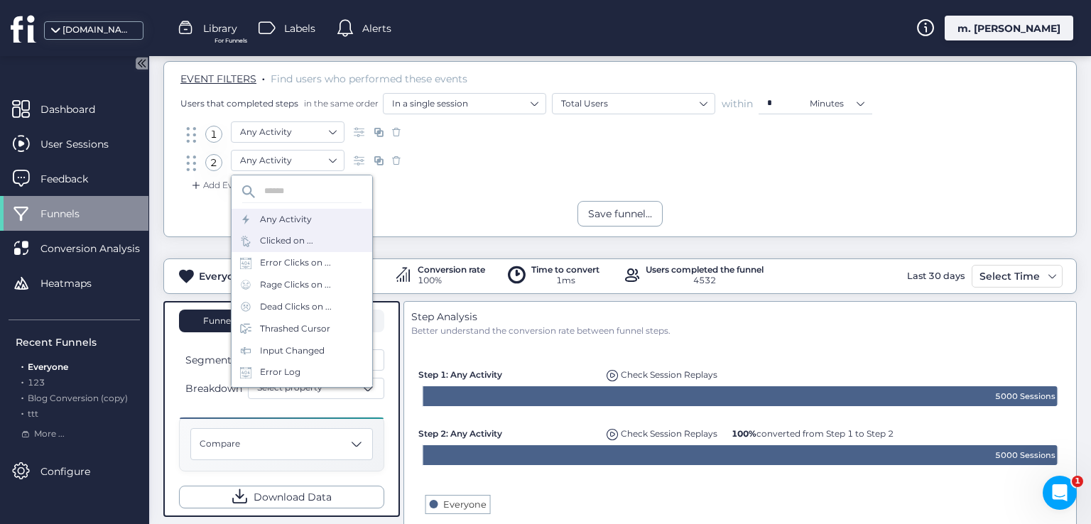
click at [283, 234] on div "Clicked on ..." at bounding box center [286, 240] width 53 height 13
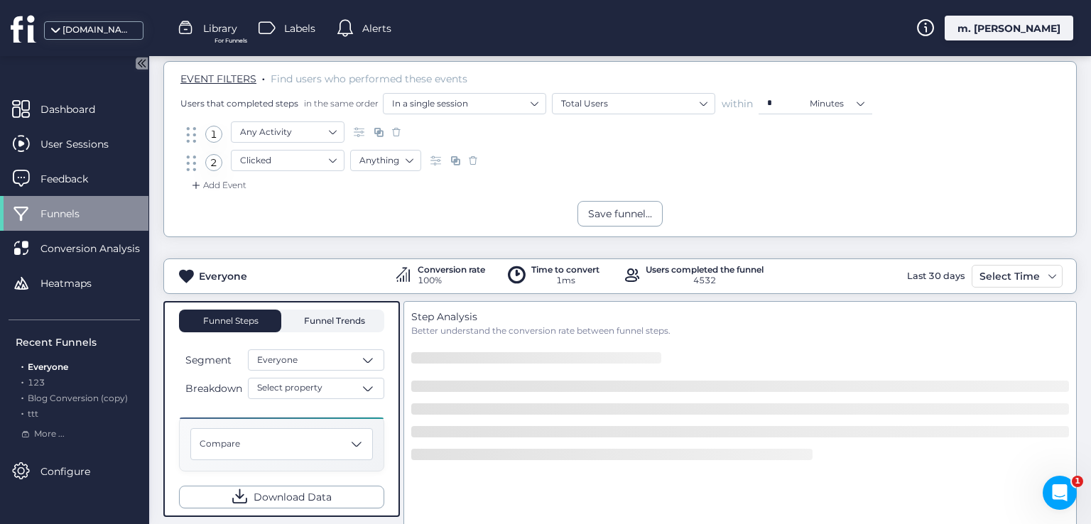
click at [338, 313] on span "Funnel Trends" at bounding box center [332, 321] width 65 height 23
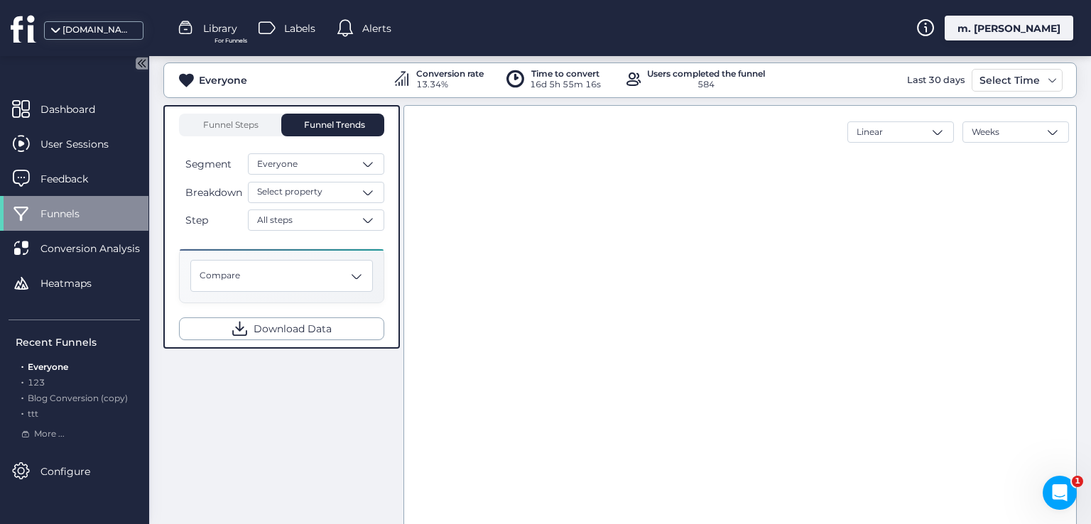
scroll to position [180, 0]
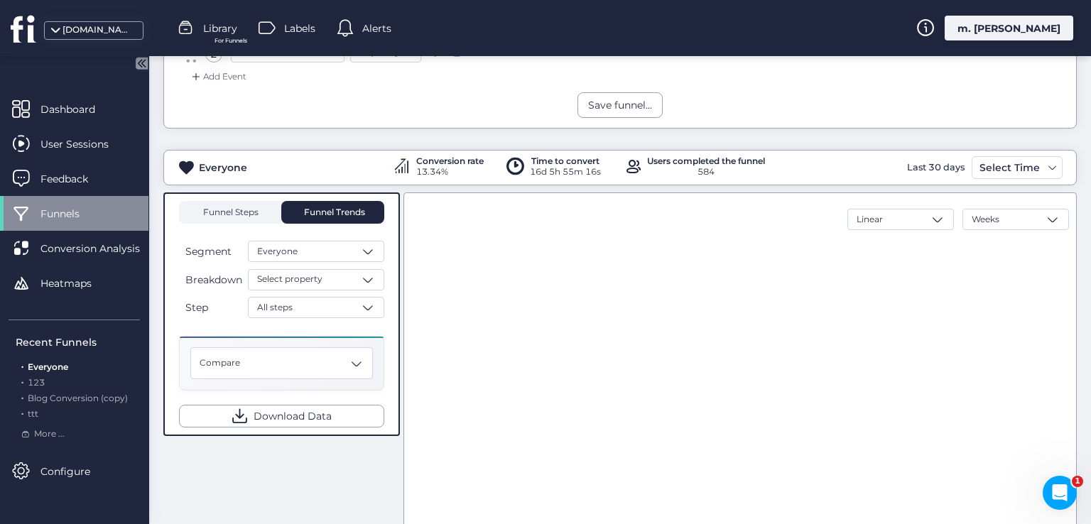
click at [254, 214] on span "Funnel Steps" at bounding box center [230, 212] width 57 height 9
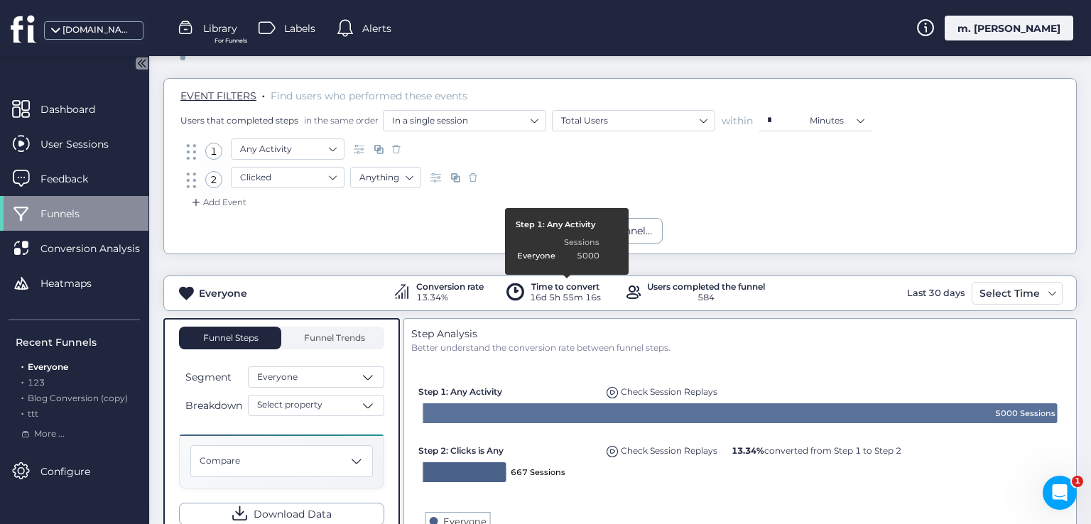
scroll to position [38, 0]
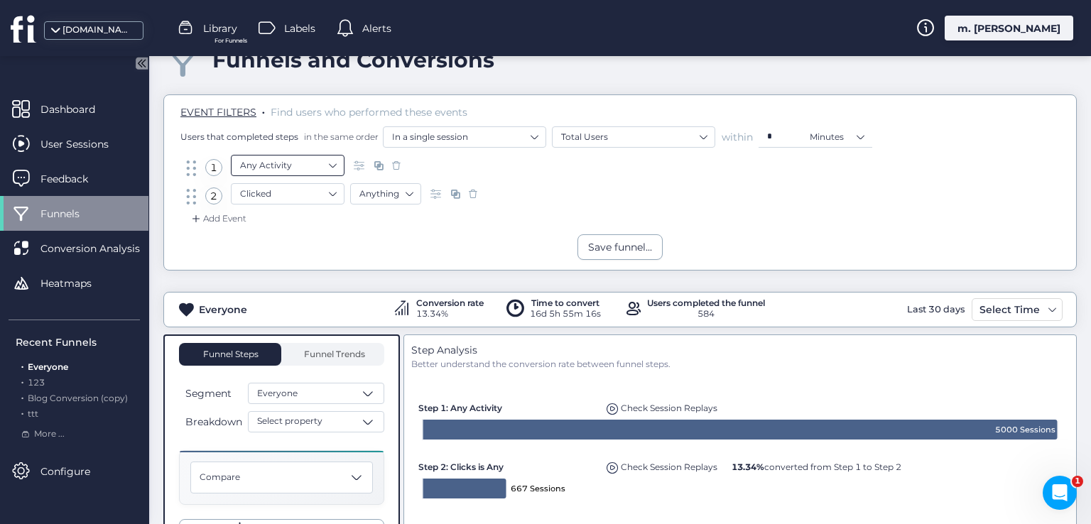
click at [284, 172] on nz-select-item "Any Activity" at bounding box center [287, 165] width 95 height 21
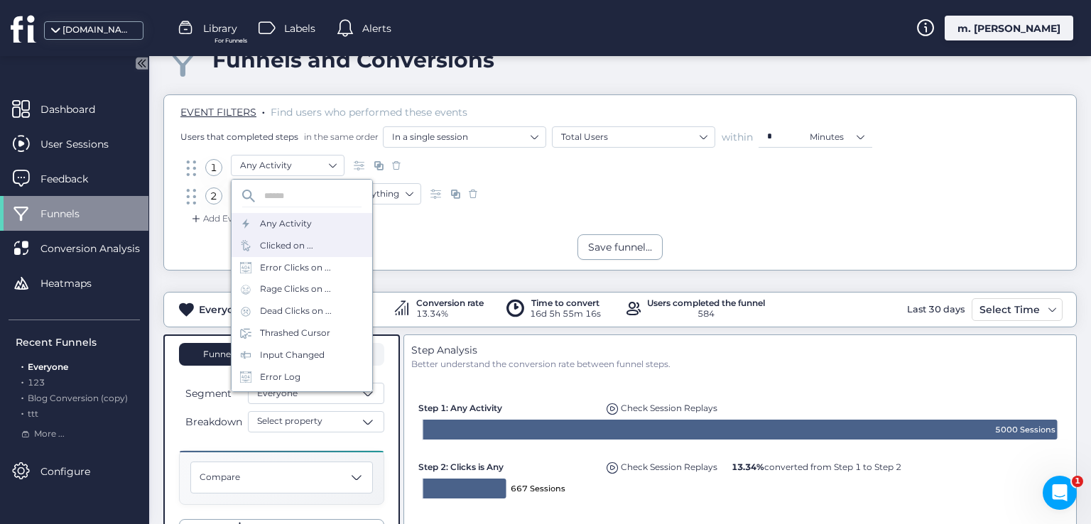
click at [297, 242] on div "Clicked on ..." at bounding box center [286, 245] width 53 height 13
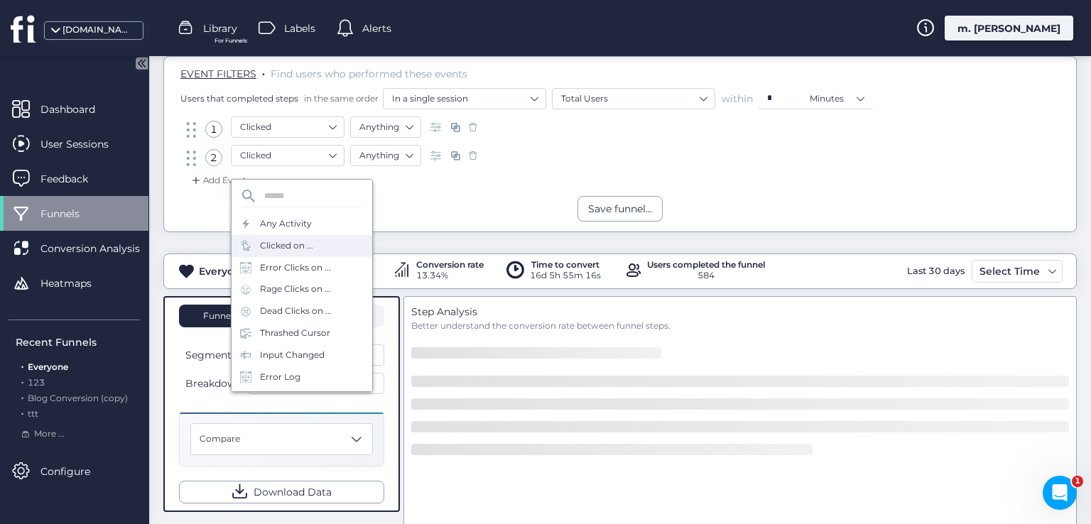
scroll to position [109, 0]
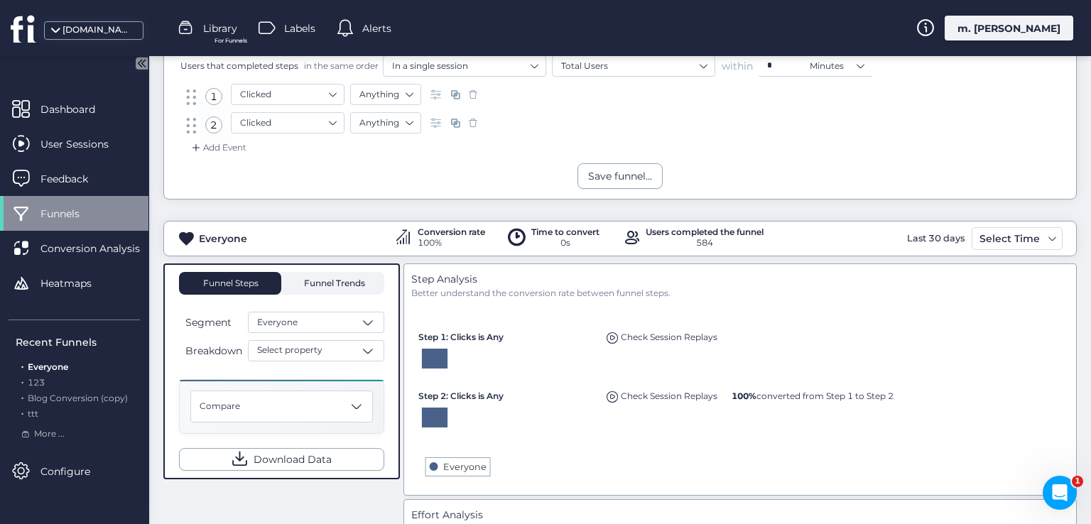
click at [353, 279] on span "Funnel Trends" at bounding box center [332, 283] width 65 height 9
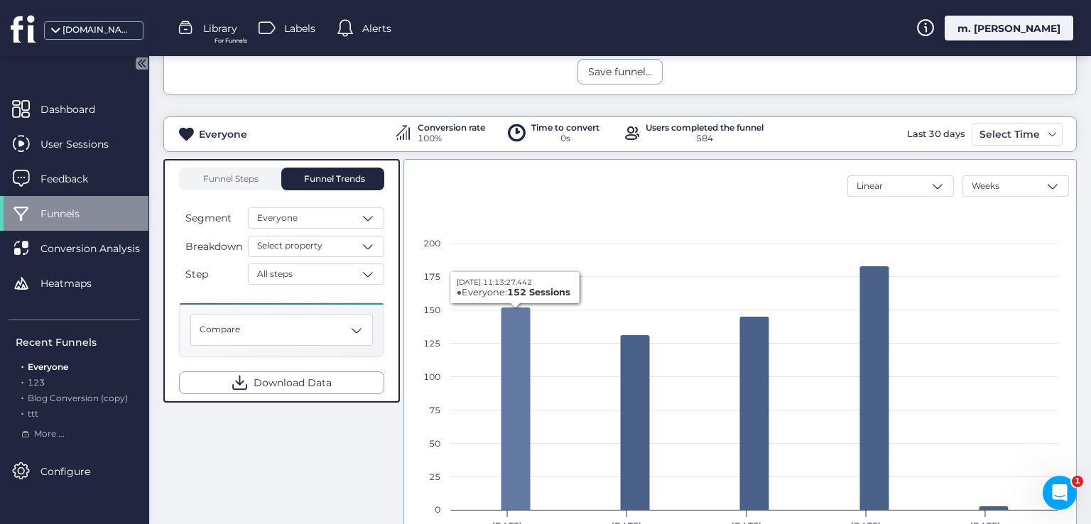
scroll to position [180, 0]
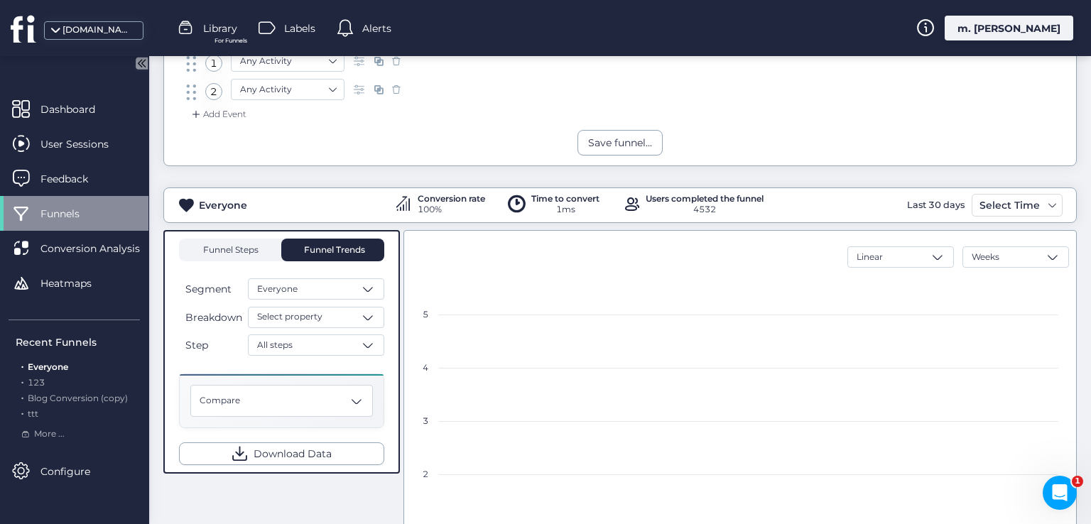
click at [238, 249] on span "Funnel Steps" at bounding box center [230, 250] width 57 height 9
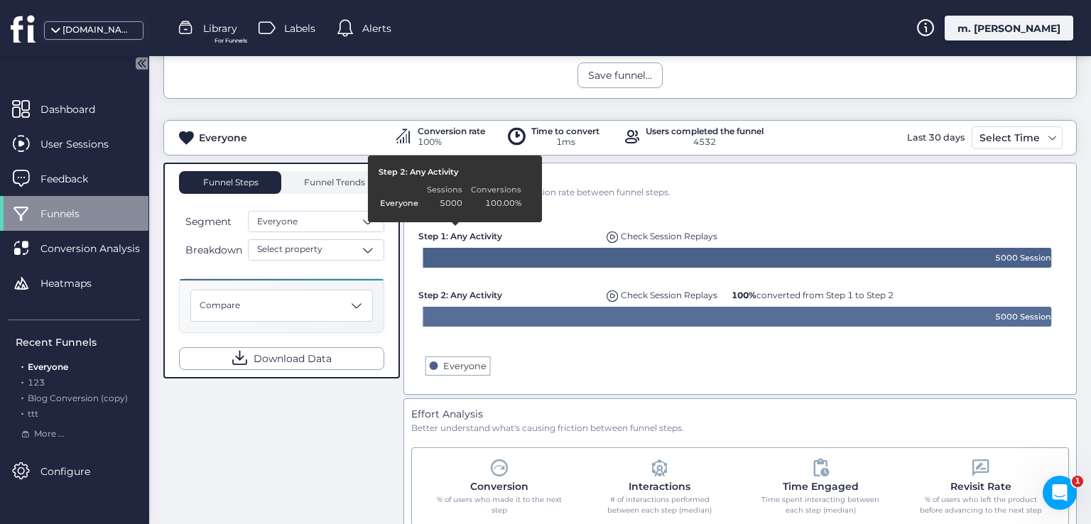
scroll to position [142, 0]
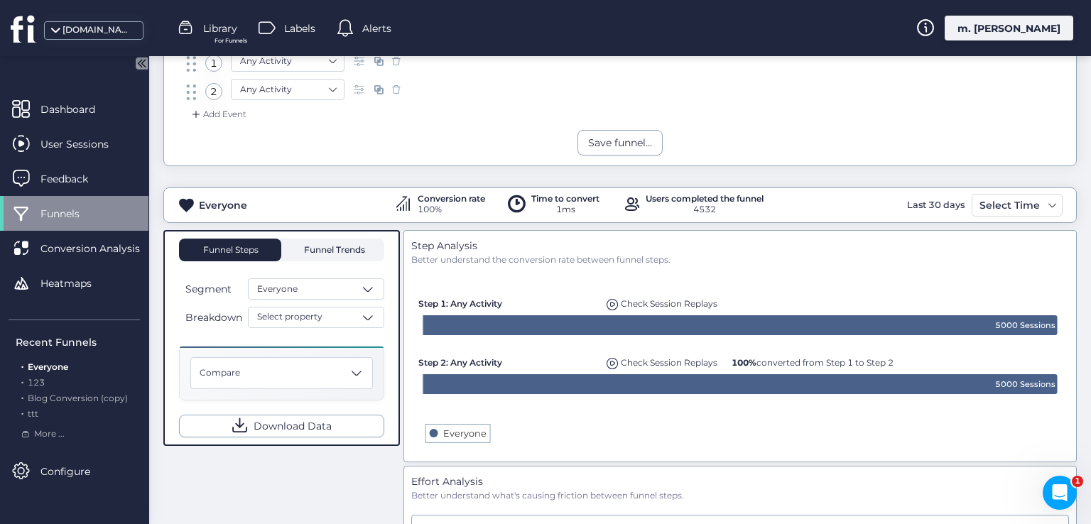
click at [339, 246] on span "Funnel Trends" at bounding box center [332, 250] width 65 height 9
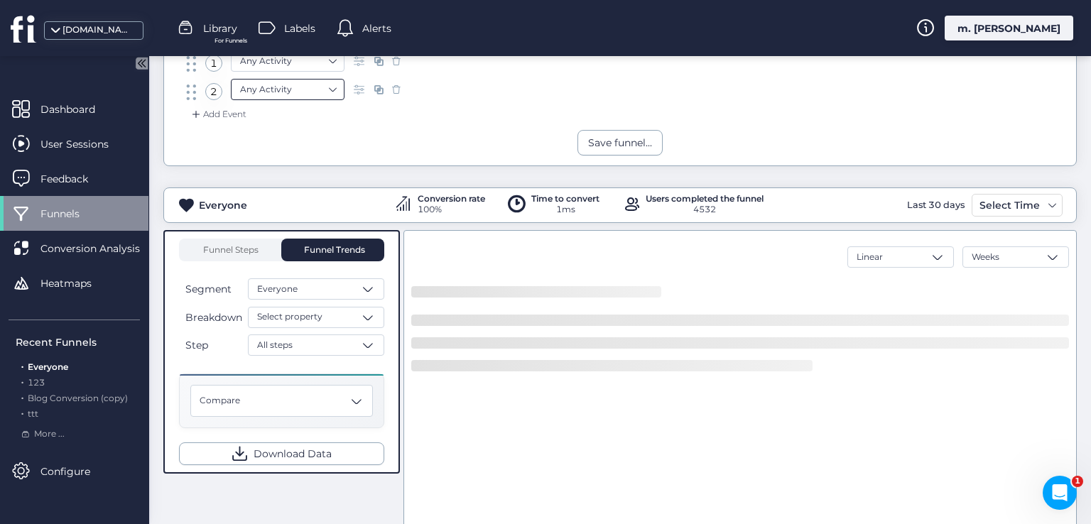
click at [326, 90] on nz-select-item "Any Activity" at bounding box center [287, 89] width 95 height 21
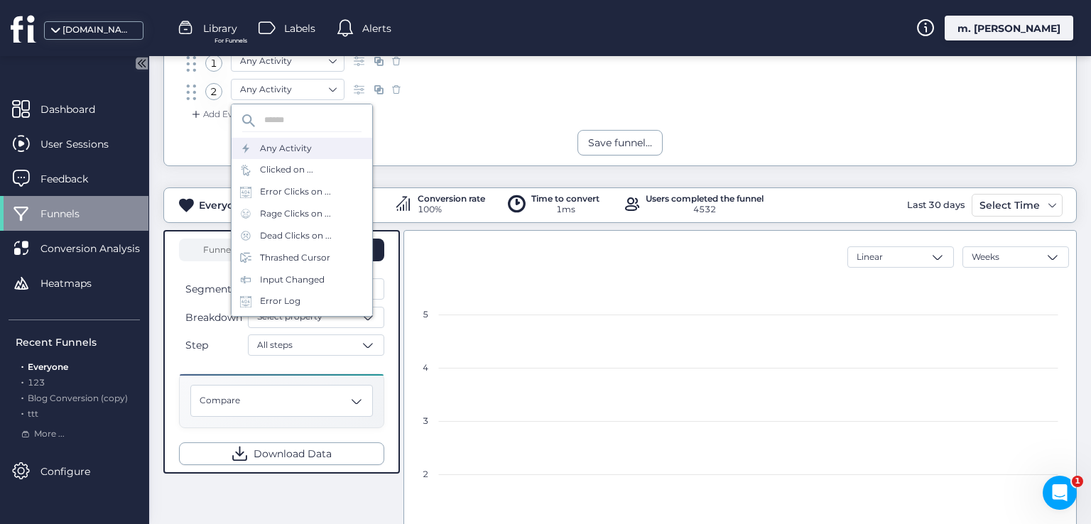
click at [307, 175] on div "Clicked on ..." at bounding box center [286, 169] width 53 height 13
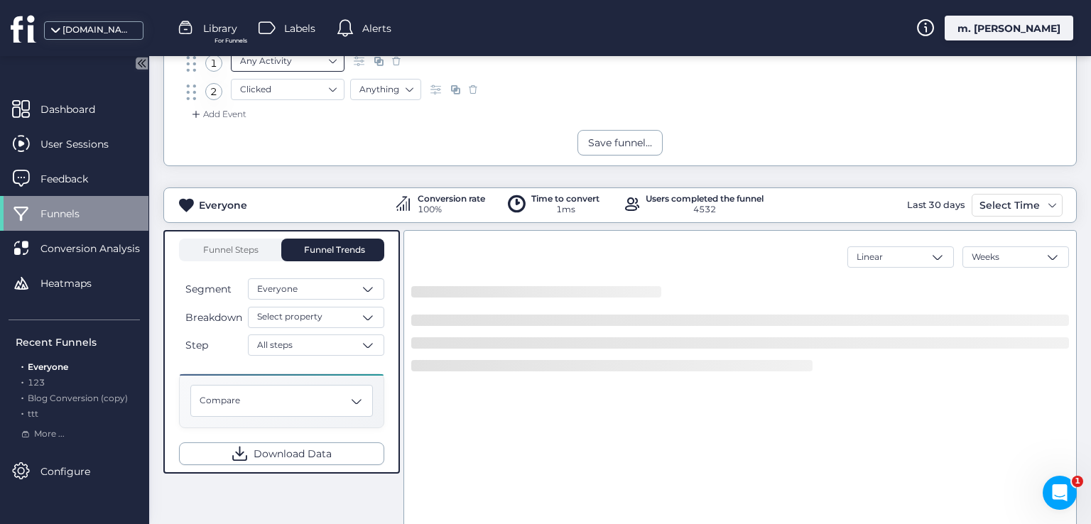
click at [306, 58] on nz-select-item "Any Activity" at bounding box center [287, 60] width 95 height 21
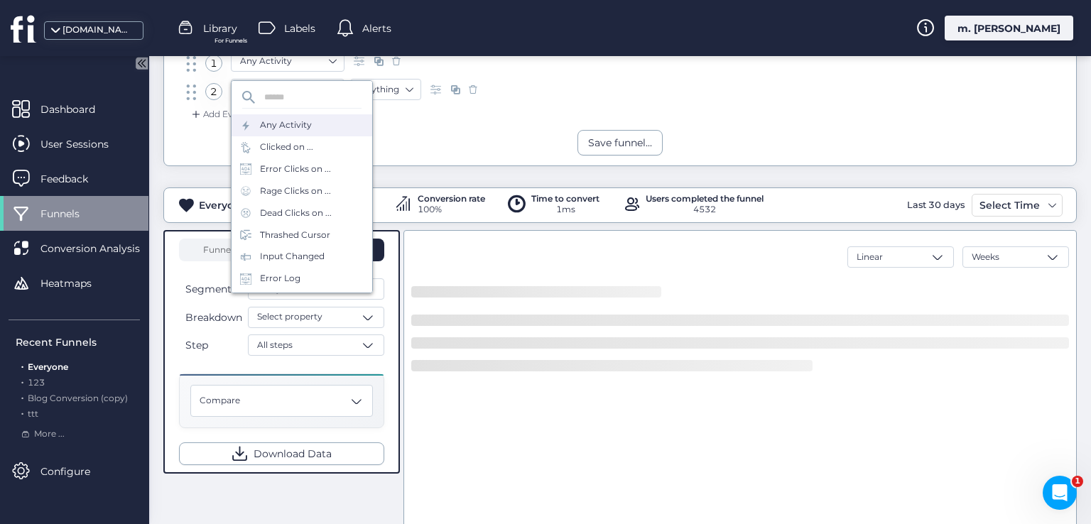
scroll to position [136, 0]
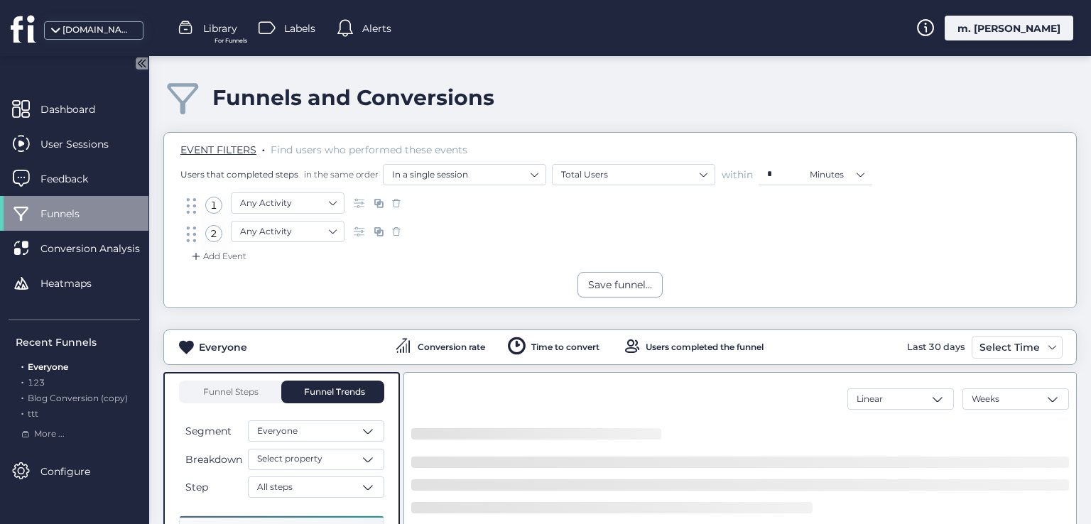
scroll to position [71, 0]
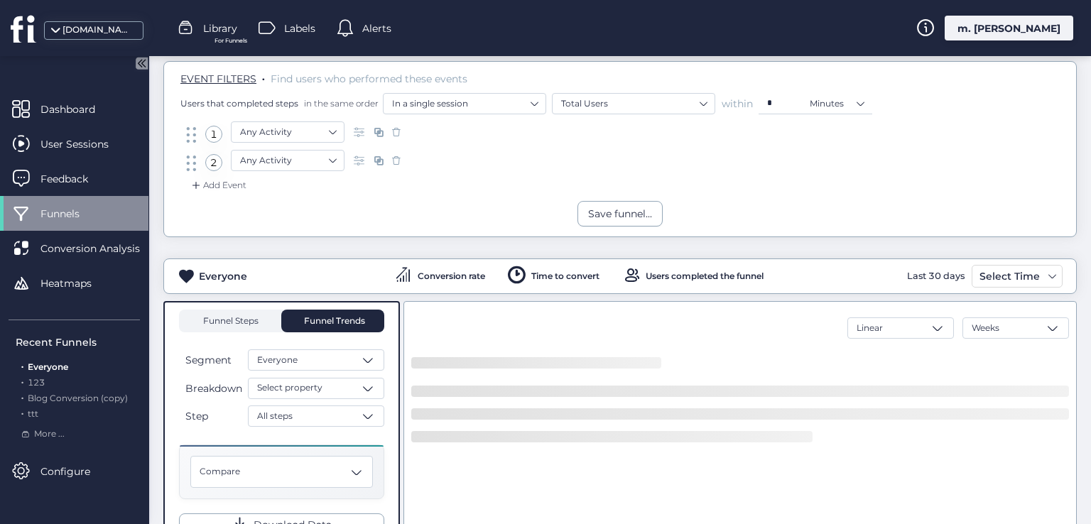
click at [246, 313] on span "Funnel Steps" at bounding box center [230, 321] width 57 height 23
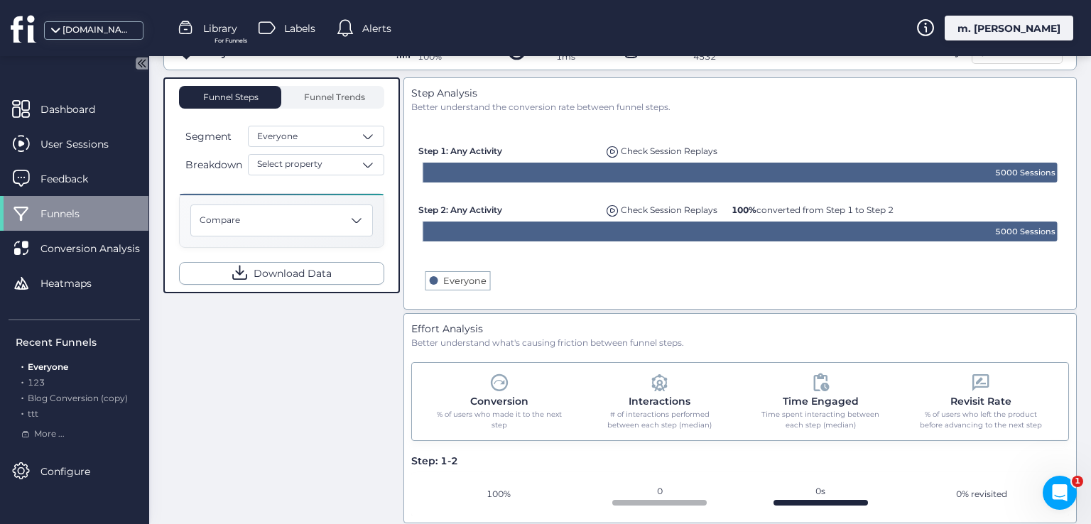
scroll to position [313, 0]
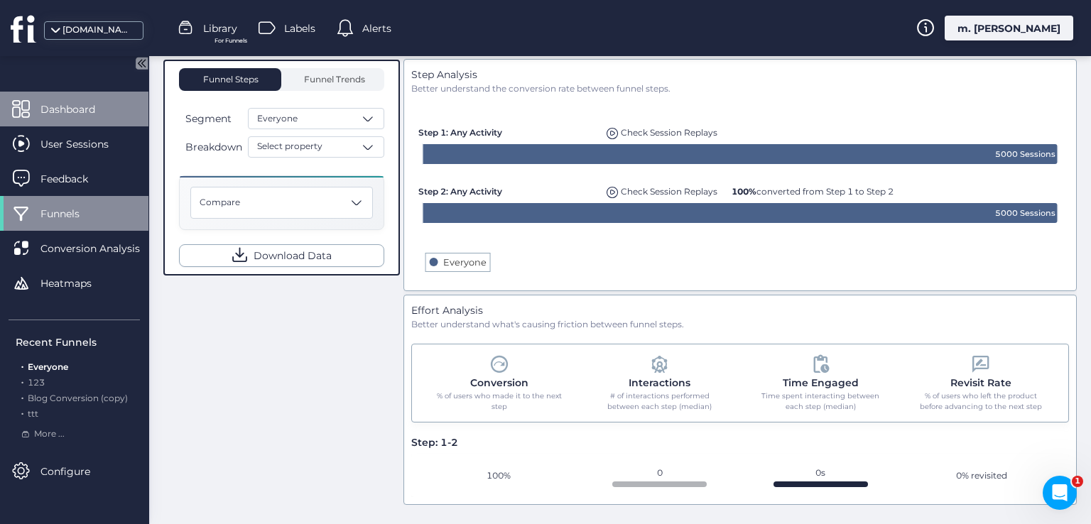
click at [74, 114] on span "Dashboard" at bounding box center [78, 110] width 76 height 16
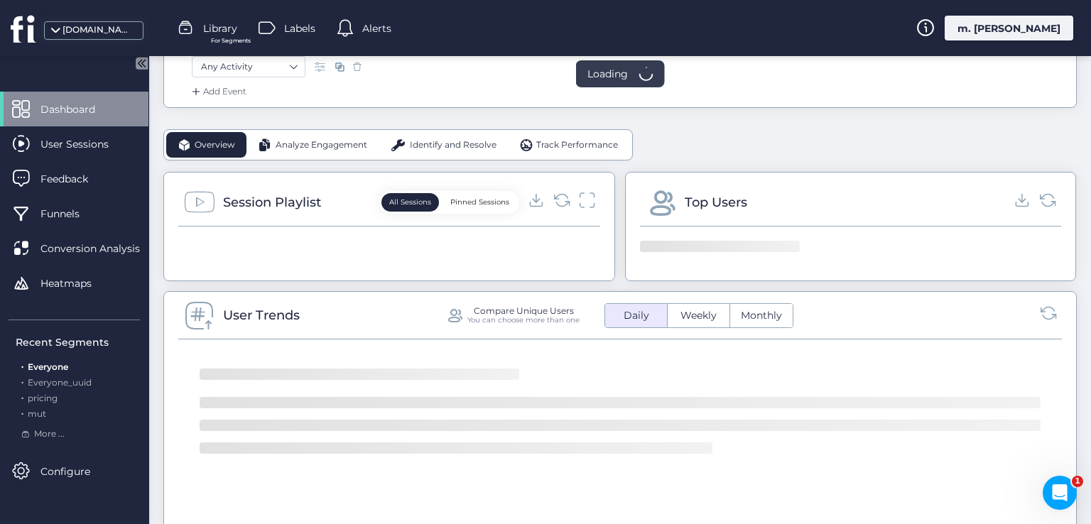
scroll to position [313, 0]
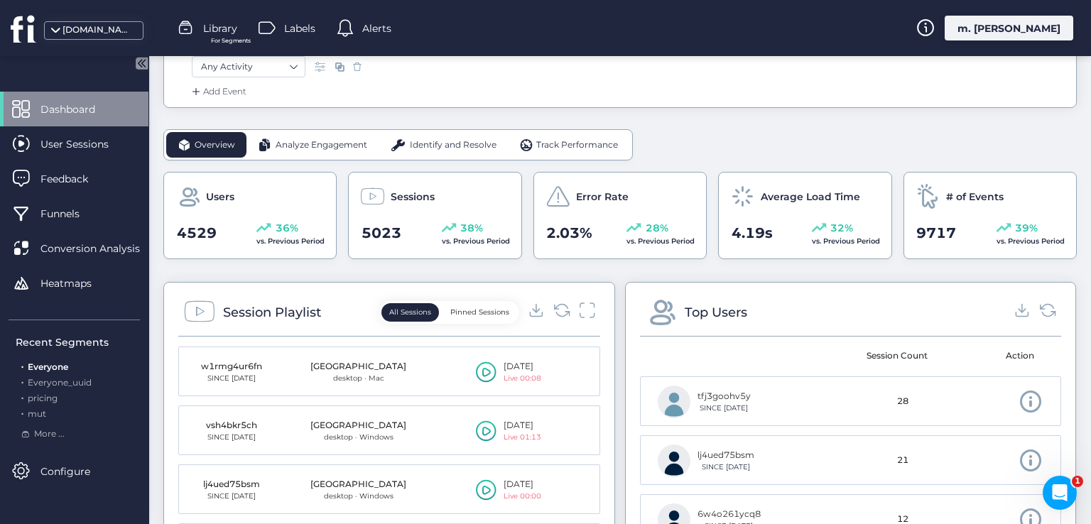
click at [49, 94] on div "Dashboard" at bounding box center [74, 109] width 148 height 35
click at [64, 104] on span "Dashboard" at bounding box center [78, 110] width 76 height 16
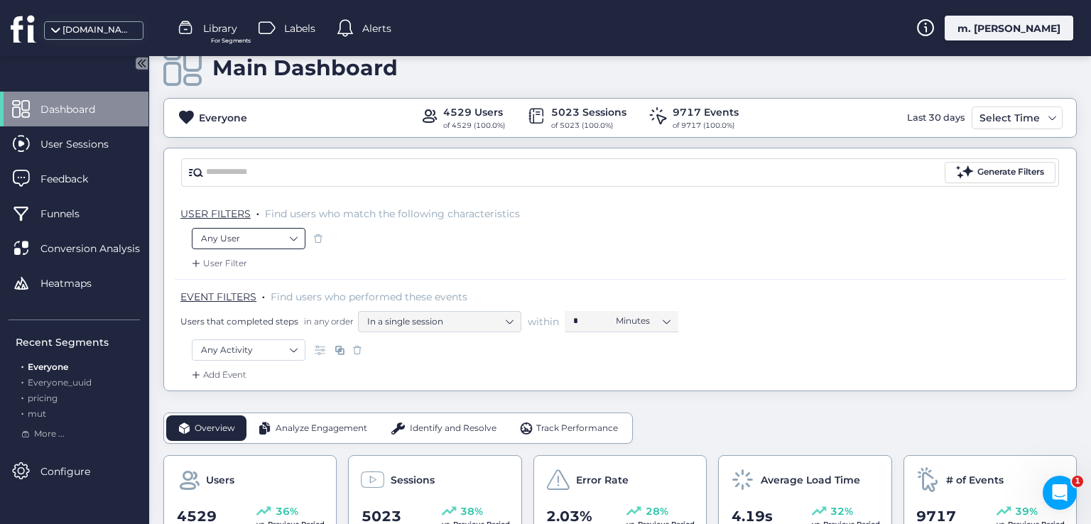
scroll to position [29, 0]
click at [277, 237] on nz-select-item "Any User" at bounding box center [248, 239] width 95 height 21
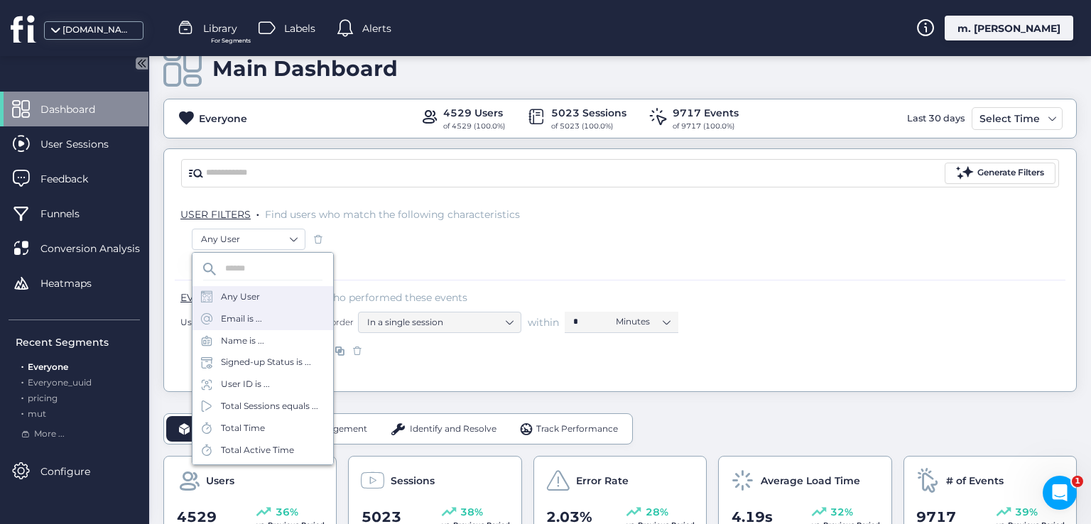
click at [255, 320] on div "Email is ..." at bounding box center [241, 319] width 41 height 13
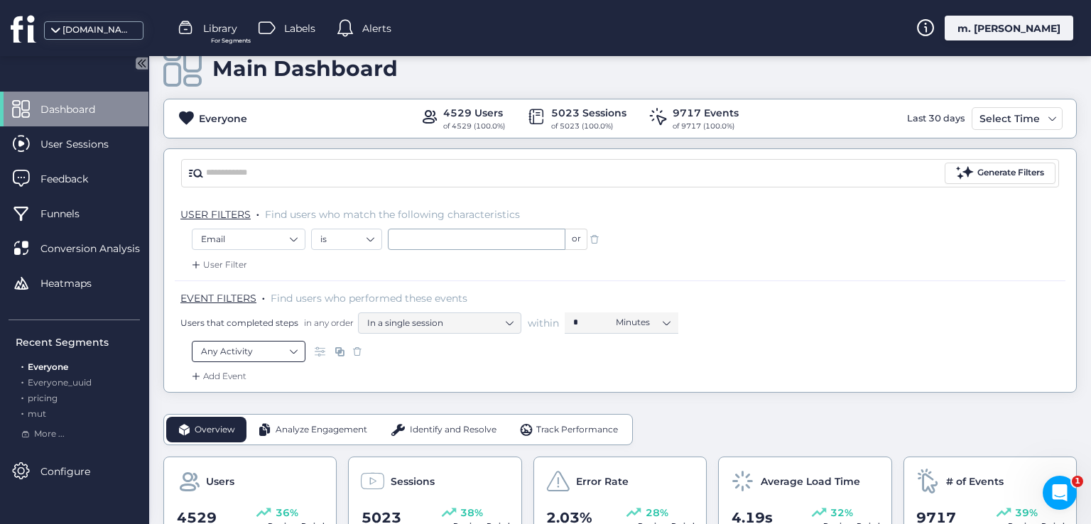
click at [244, 345] on nz-select-item "Any Activity" at bounding box center [248, 351] width 95 height 21
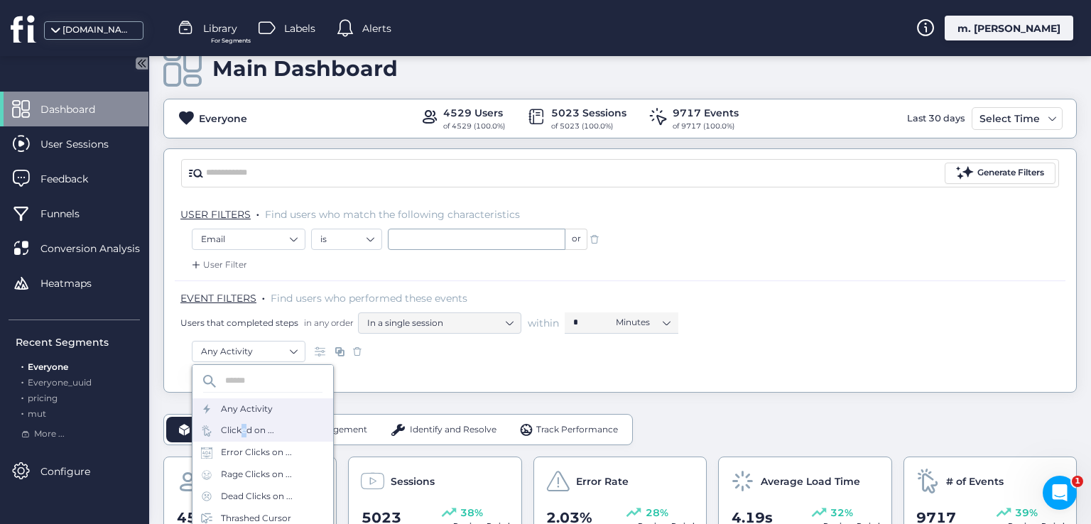
click at [239, 426] on div "Clicked on ..." at bounding box center [247, 430] width 53 height 13
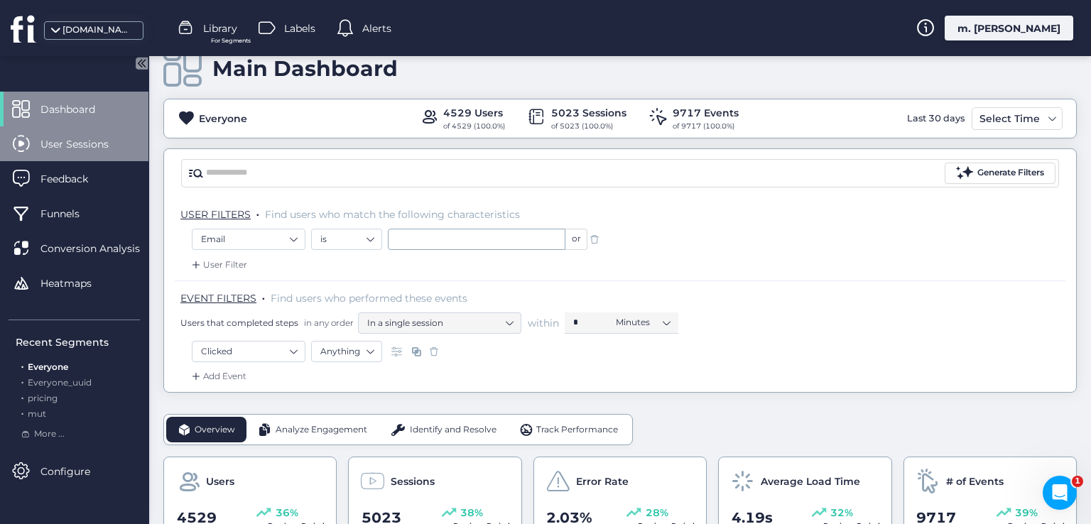
click at [98, 143] on span "User Sessions" at bounding box center [84, 144] width 89 height 16
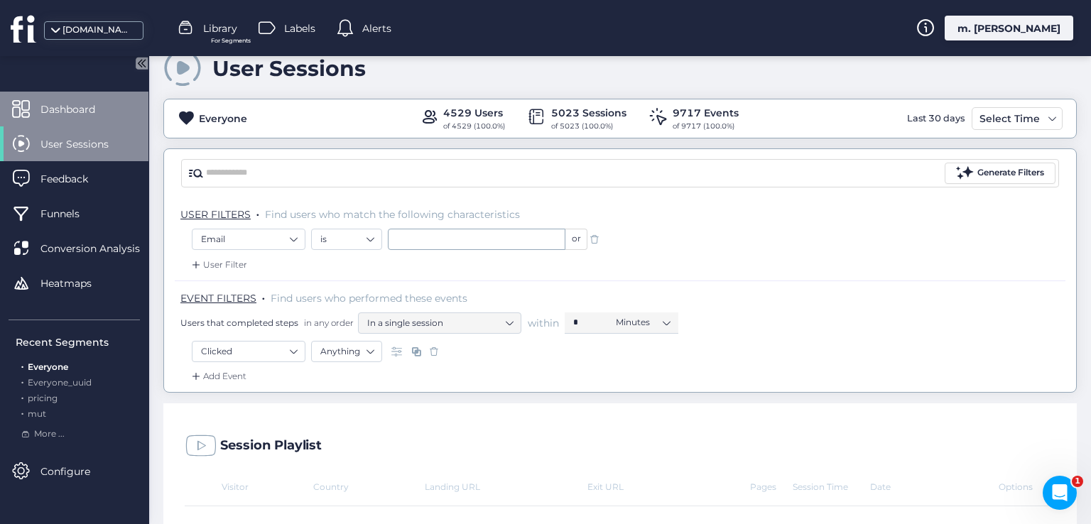
click at [90, 114] on span "Dashboard" at bounding box center [78, 110] width 76 height 16
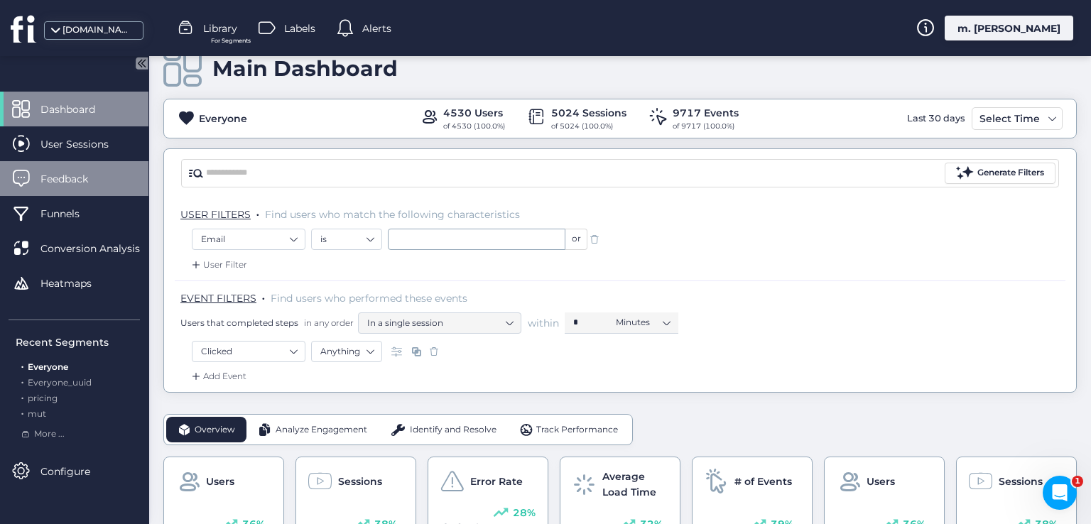
click at [75, 182] on span "Feedback" at bounding box center [74, 179] width 69 height 16
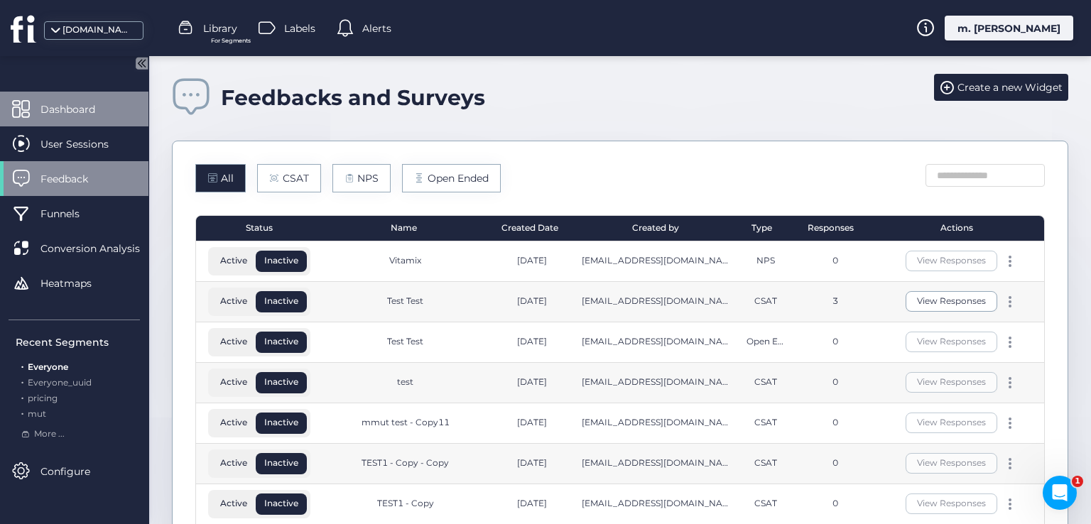
click at [85, 118] on div "Dashboard" at bounding box center [74, 109] width 148 height 35
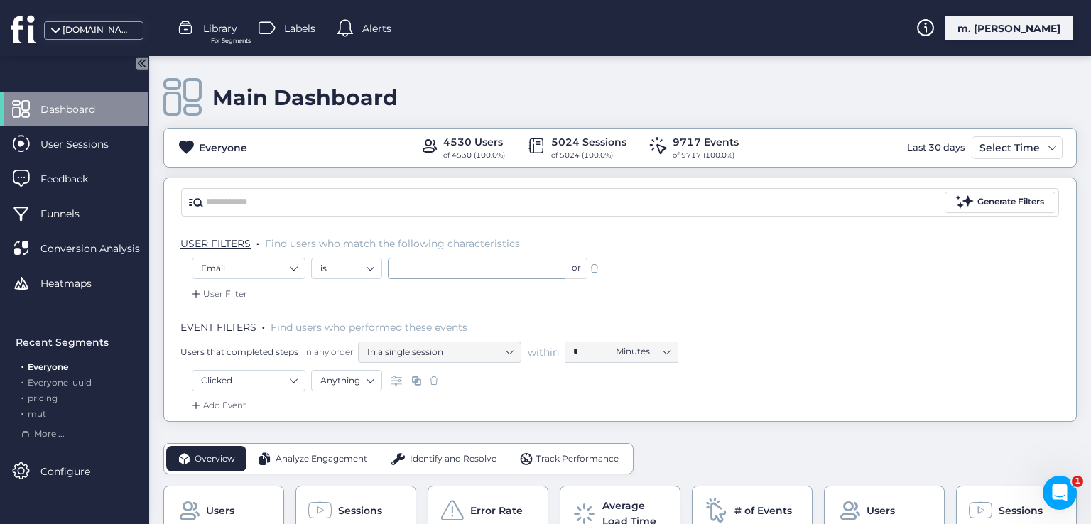
click at [1026, 26] on div "m. [PERSON_NAME]" at bounding box center [1009, 28] width 129 height 25
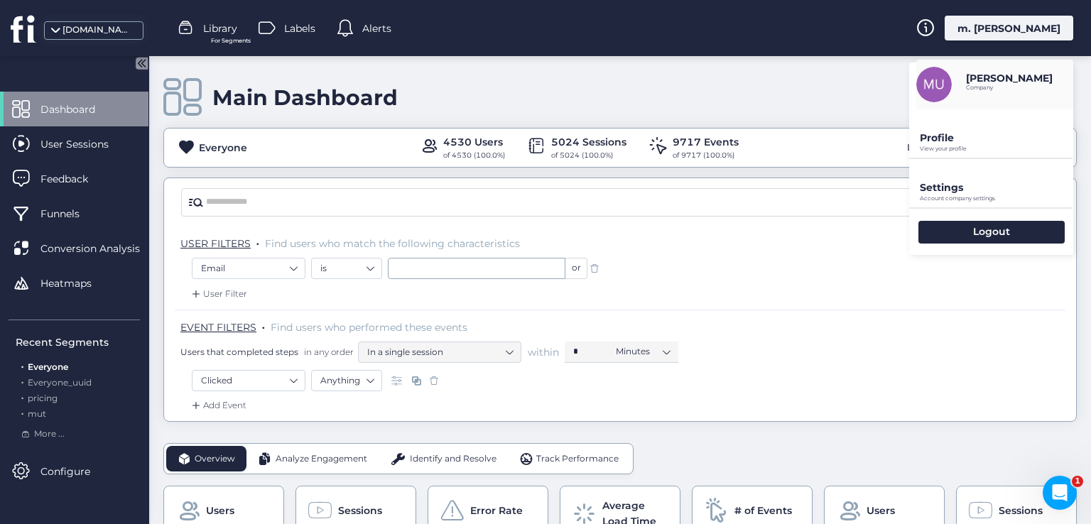
click at [943, 153] on div "Profile View your profile" at bounding box center [991, 133] width 164 height 48
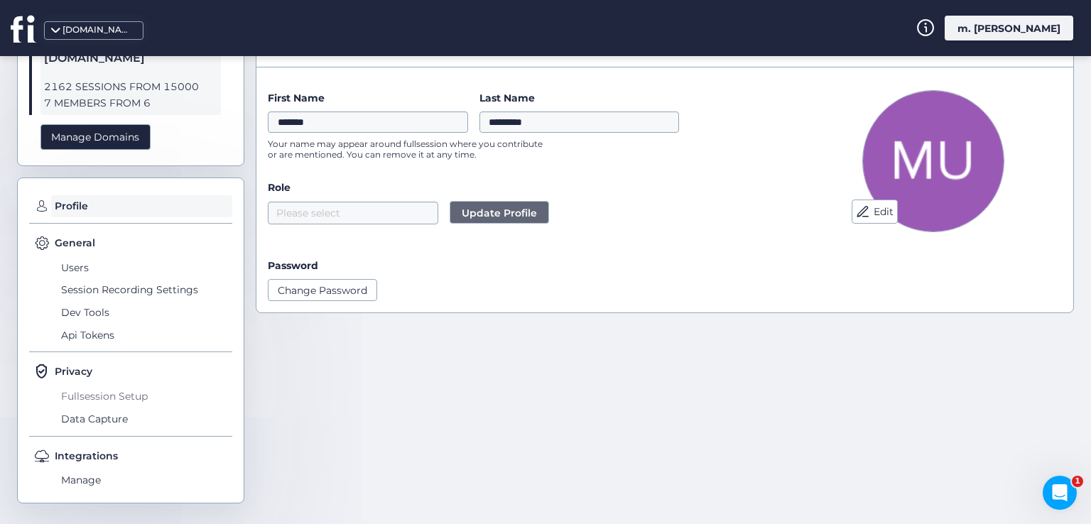
scroll to position [74, 0]
click at [126, 404] on span "Fullsession Setup" at bounding box center [145, 395] width 175 height 23
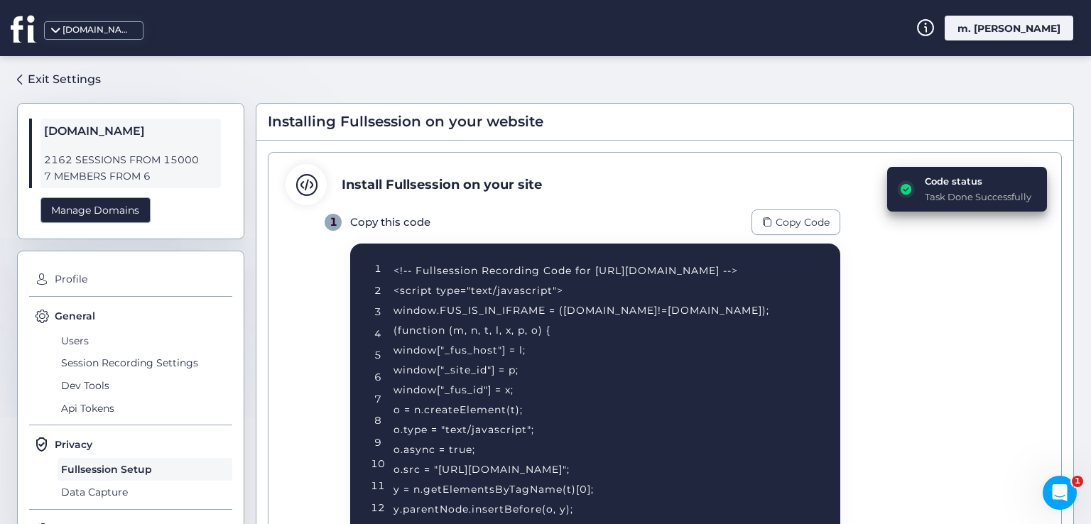
click at [36, 94] on div "Exit Settings fullsession.io 2162 SESSIONS FROM 15000 7 MEMBERS FROM 6 Manage D…" at bounding box center [130, 321] width 227 height 509
click at [41, 81] on div "Exit Settings" at bounding box center [64, 79] width 73 height 18
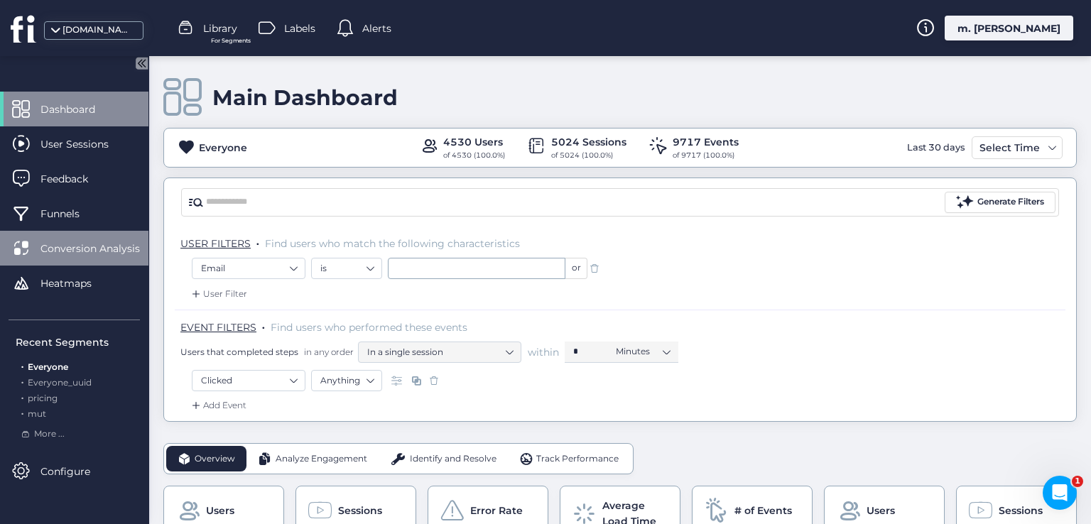
click at [119, 237] on div "Conversion Analysis" at bounding box center [74, 248] width 148 height 35
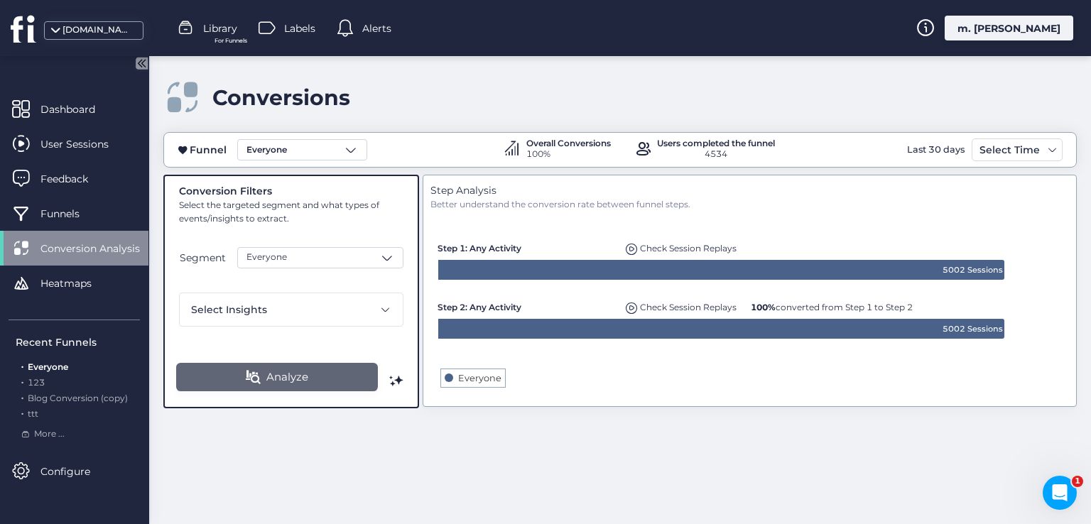
click at [345, 367] on button "Analyze" at bounding box center [277, 377] width 202 height 28
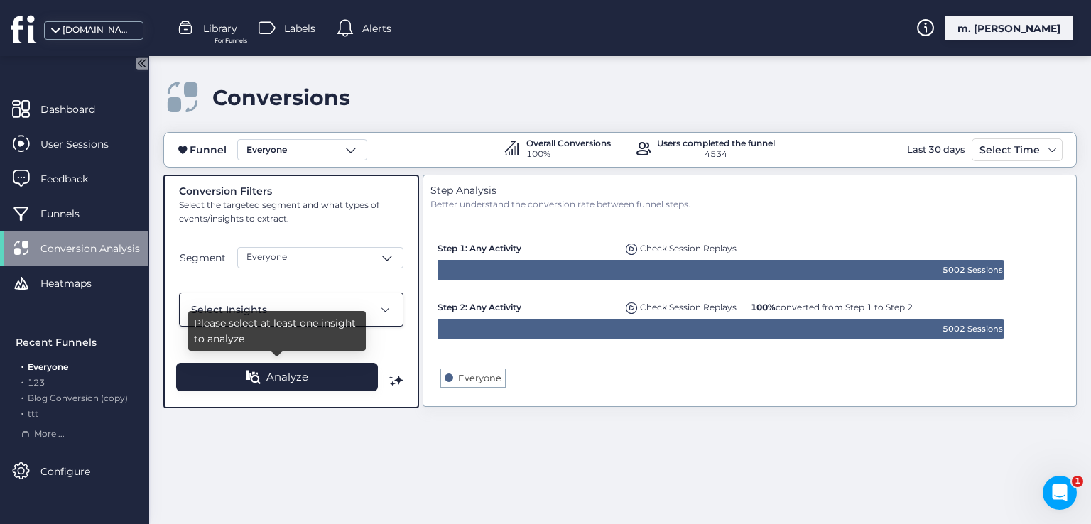
click at [356, 293] on div "Select Insights" at bounding box center [291, 310] width 224 height 34
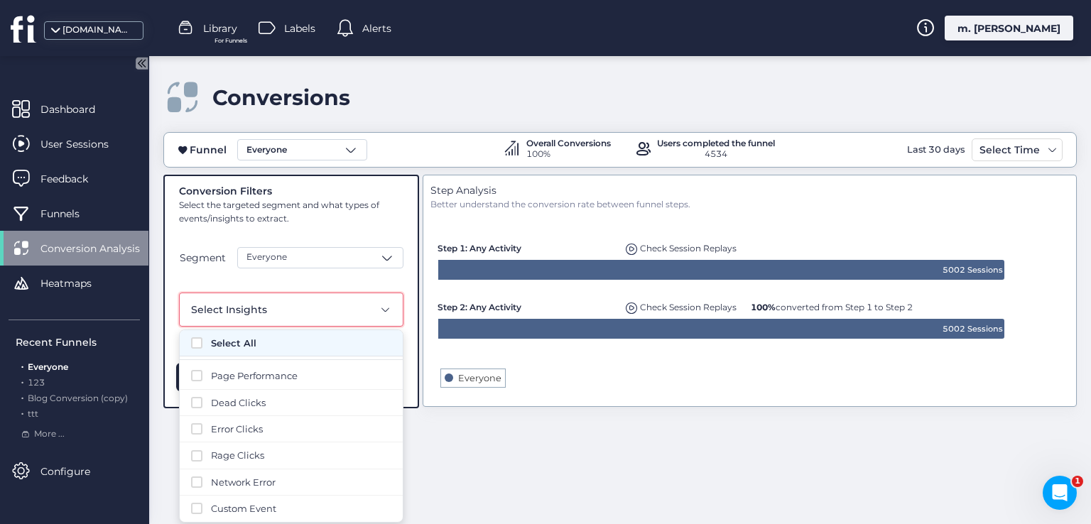
click at [212, 346] on span "Select All" at bounding box center [301, 343] width 180 height 14
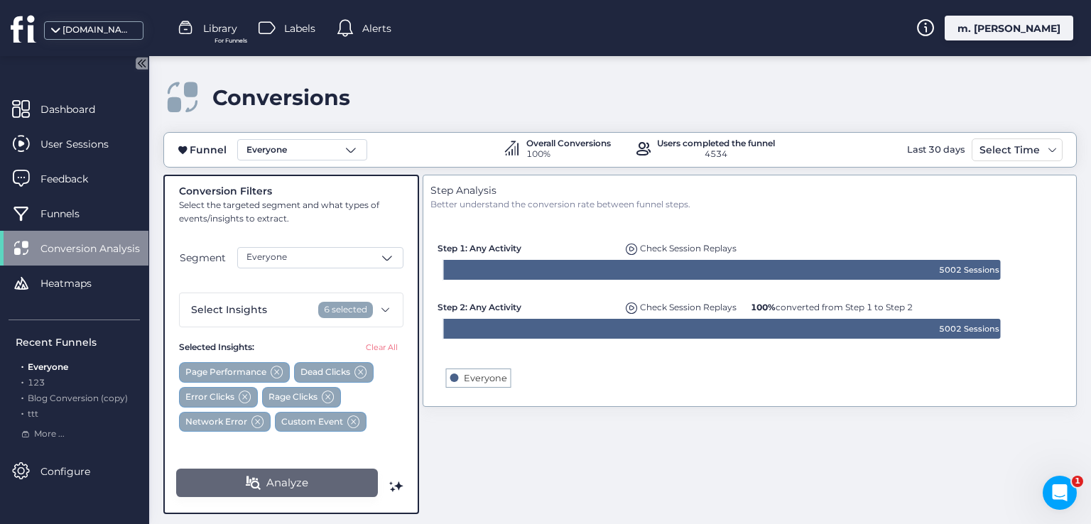
click at [281, 487] on span "Analyze" at bounding box center [287, 482] width 42 height 17
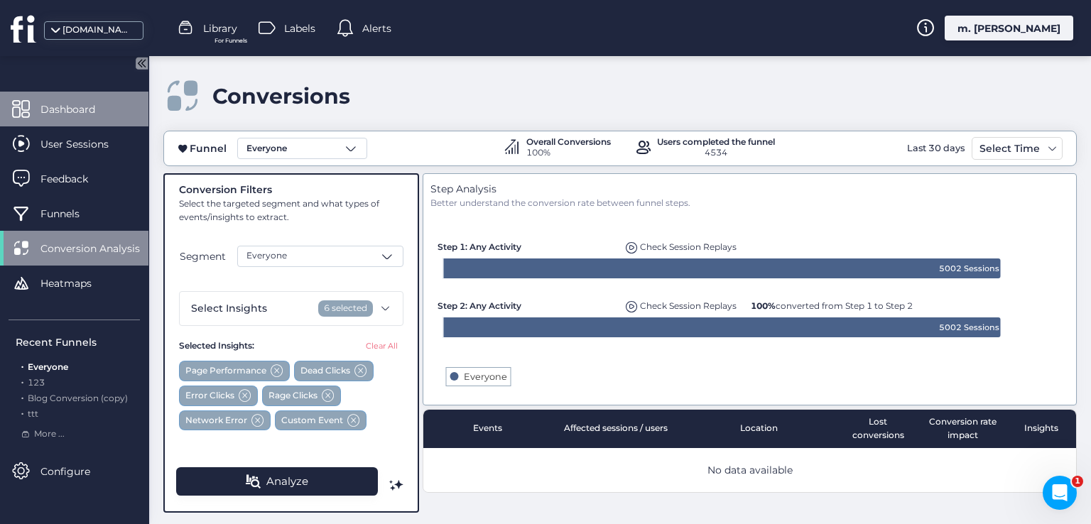
click at [82, 120] on div "Dashboard" at bounding box center [74, 109] width 148 height 35
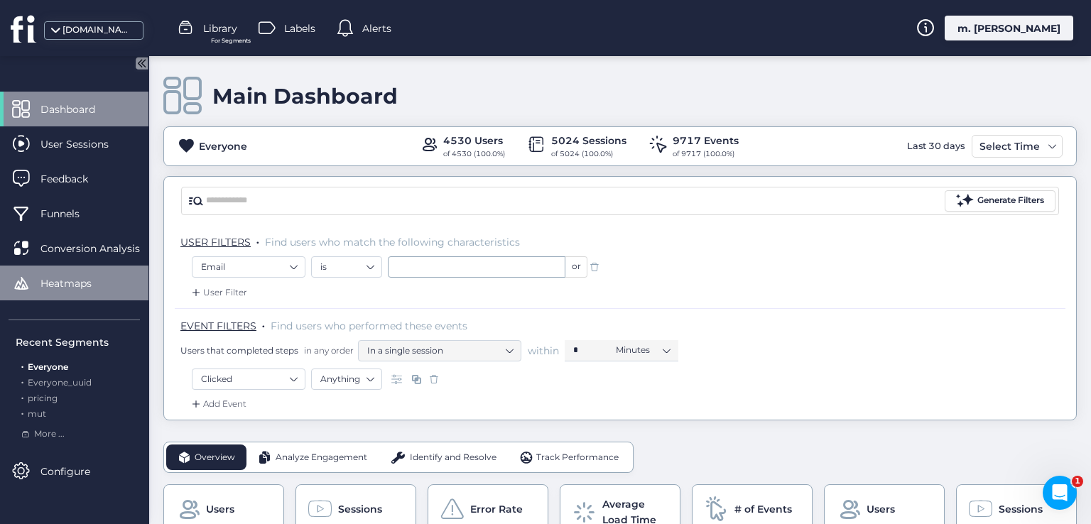
click at [63, 277] on span "Heatmaps" at bounding box center [76, 284] width 72 height 16
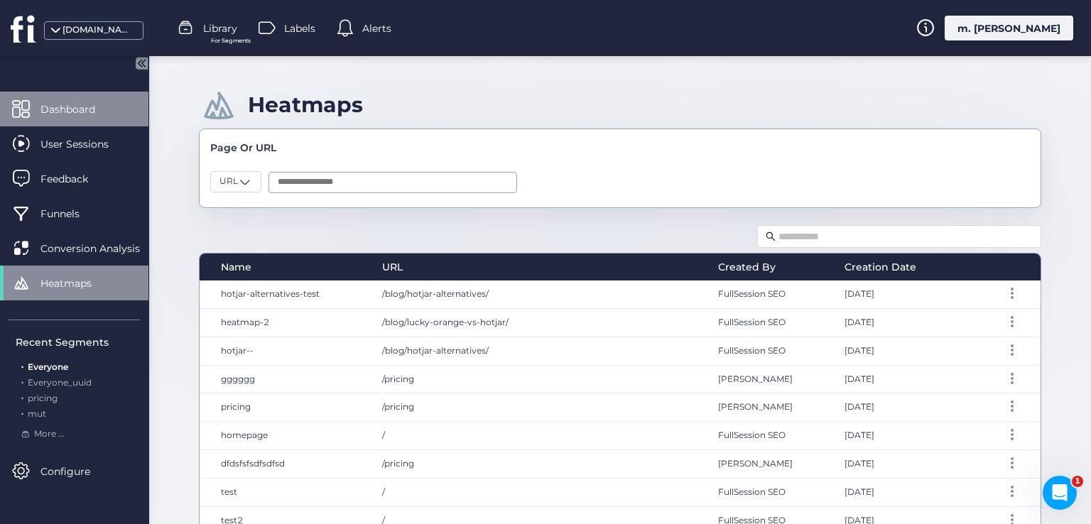
click at [111, 100] on div "Dashboard" at bounding box center [74, 109] width 148 height 35
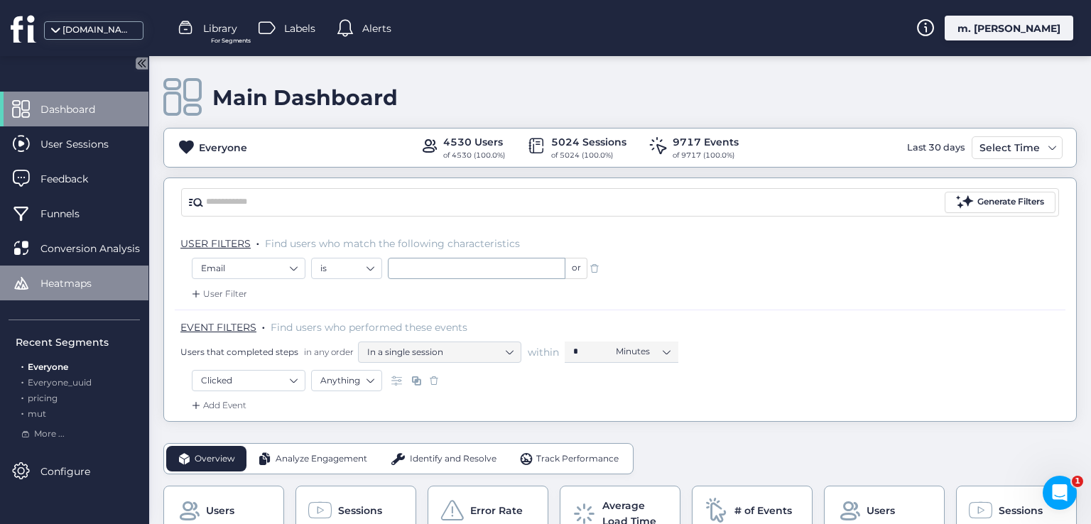
click at [72, 276] on span "Heatmaps" at bounding box center [76, 284] width 72 height 16
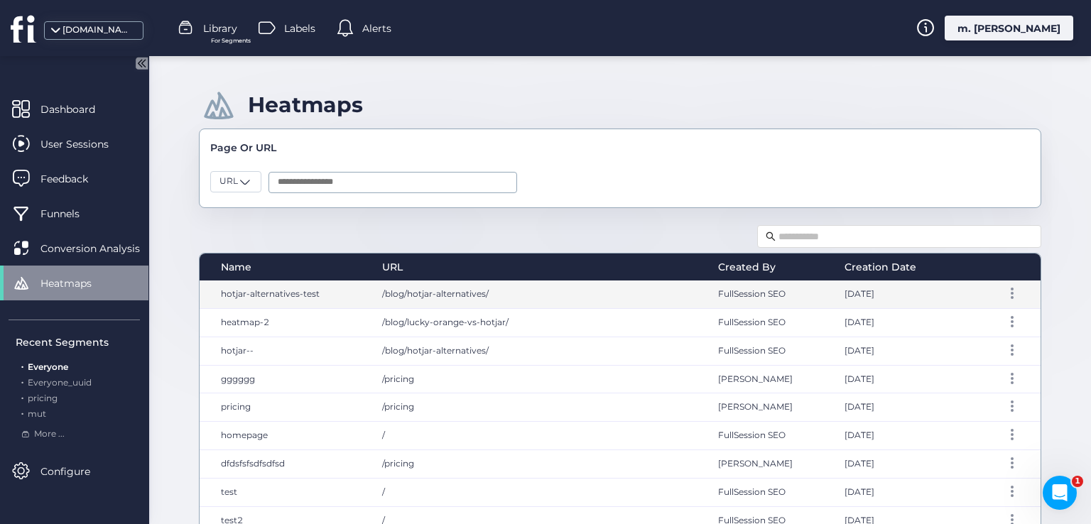
click at [272, 294] on span "hotjar-alternatives-test" at bounding box center [270, 293] width 99 height 11
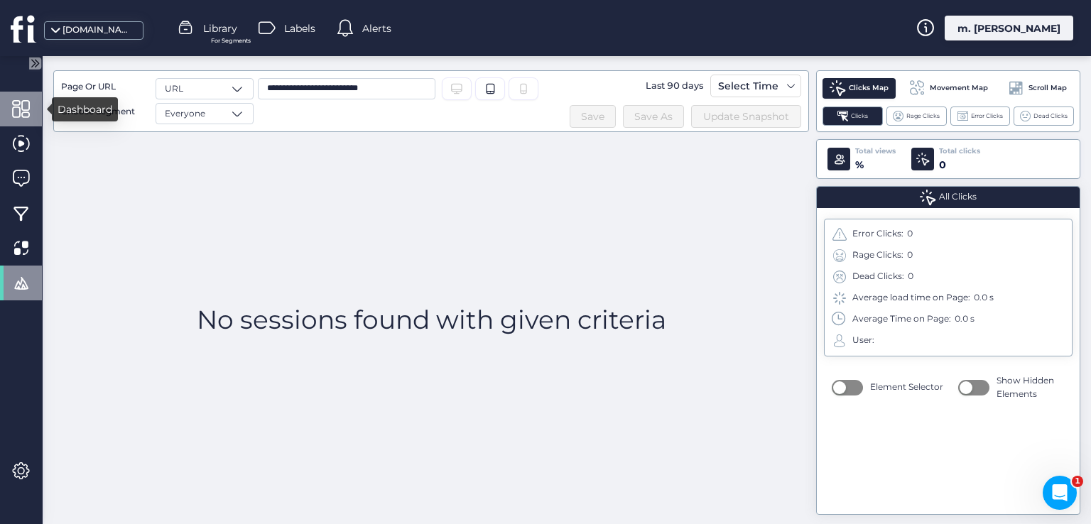
click at [4, 122] on div at bounding box center [21, 109] width 42 height 35
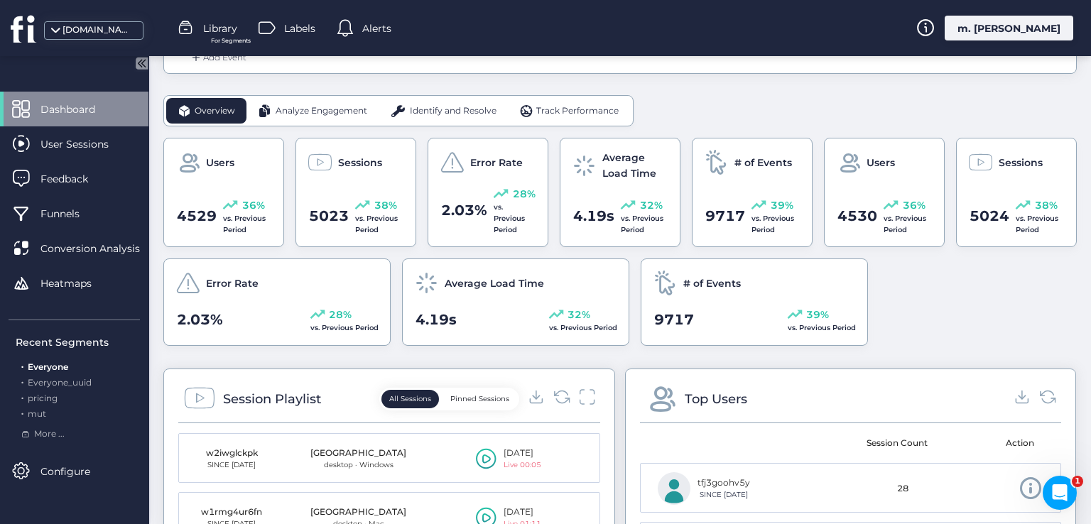
scroll to position [355, 0]
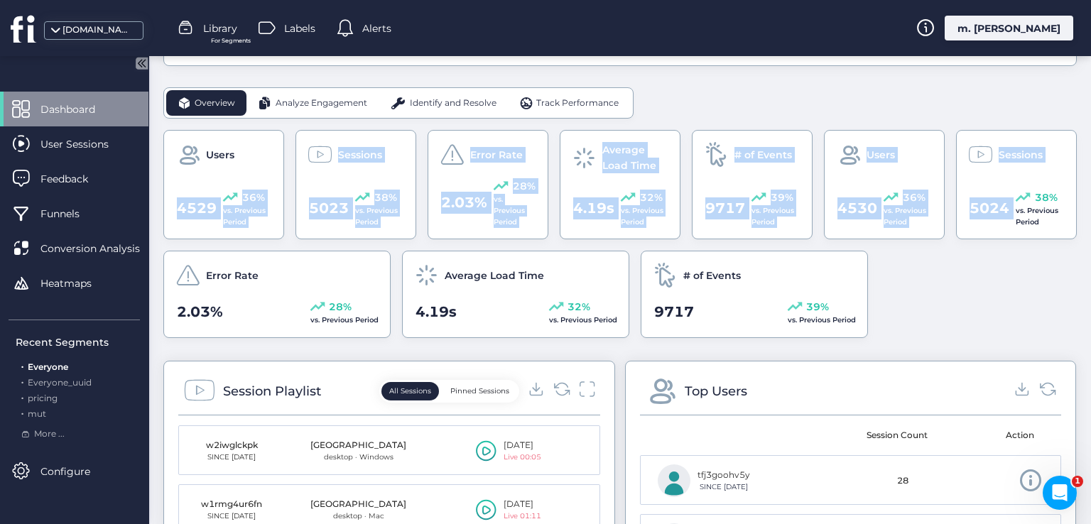
drag, startPoint x: 1024, startPoint y: 199, endPoint x: 168, endPoint y: 204, distance: 856.6
click at [168, 204] on div "Users 4529 36% vs. Previous Period Sessions 5023 38% vs. Previous Period Error …" at bounding box center [619, 234] width 913 height 208
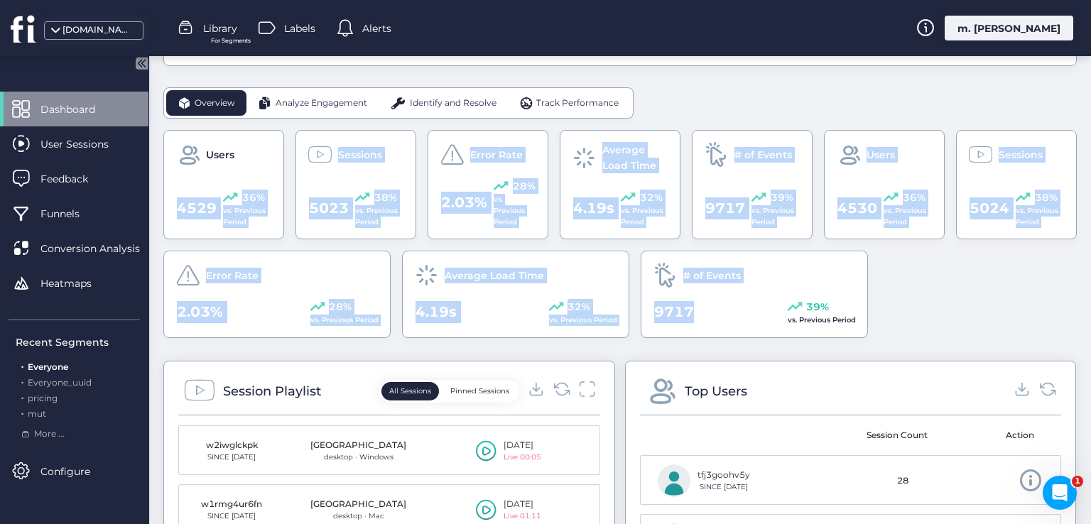
drag, startPoint x: 733, startPoint y: 317, endPoint x: 169, endPoint y: 194, distance: 577.2
click at [169, 194] on div "Users 4529 36% vs. Previous Period Sessions 5023 38% vs. Previous Period Error …" at bounding box center [619, 234] width 913 height 208
click at [960, 281] on div "Users 4529 36% vs. Previous Period Sessions 5023 38% vs. Previous Period Error …" at bounding box center [619, 234] width 913 height 208
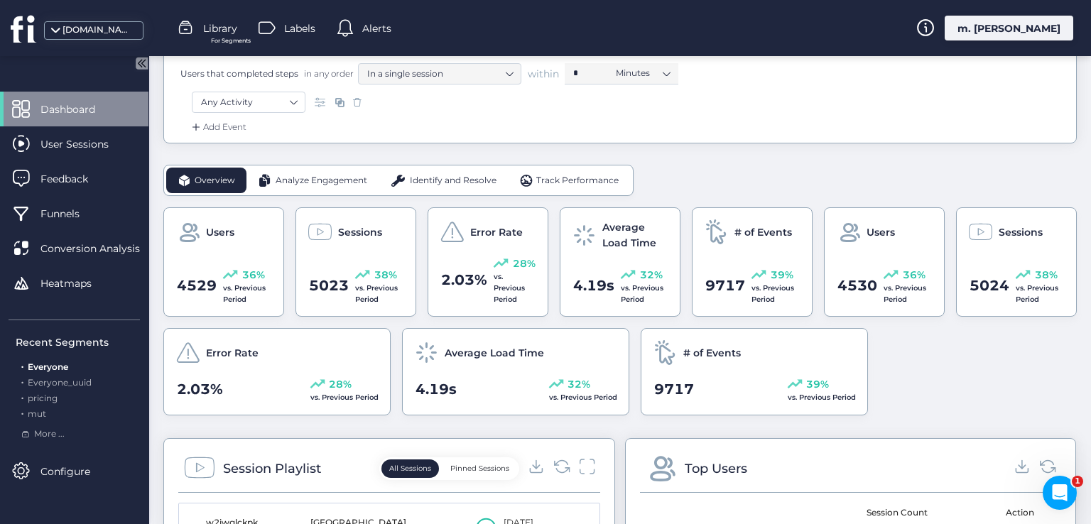
scroll to position [284, 0]
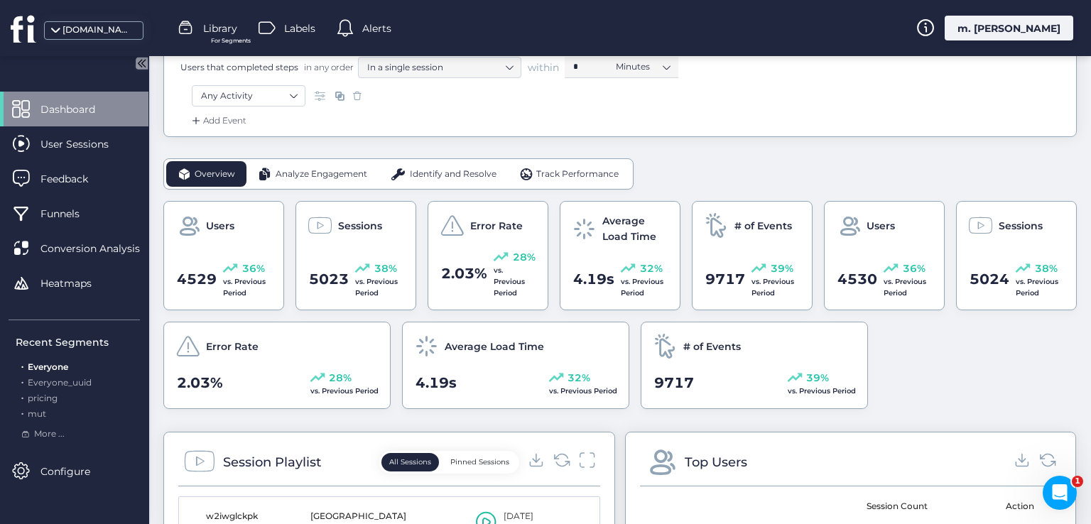
click at [303, 170] on span "Analyze Engagement" at bounding box center [322, 174] width 92 height 13
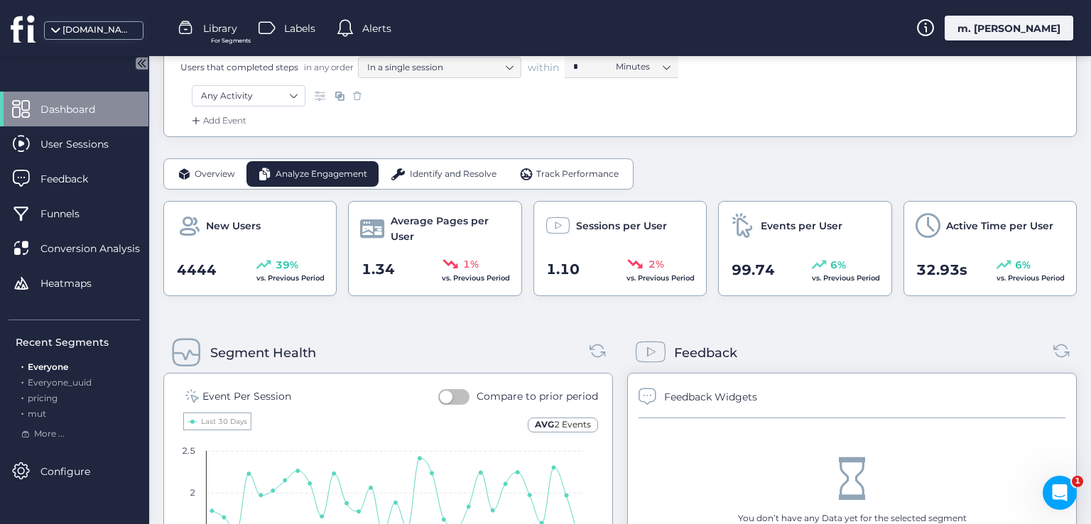
click at [213, 173] on span "Overview" at bounding box center [215, 174] width 40 height 13
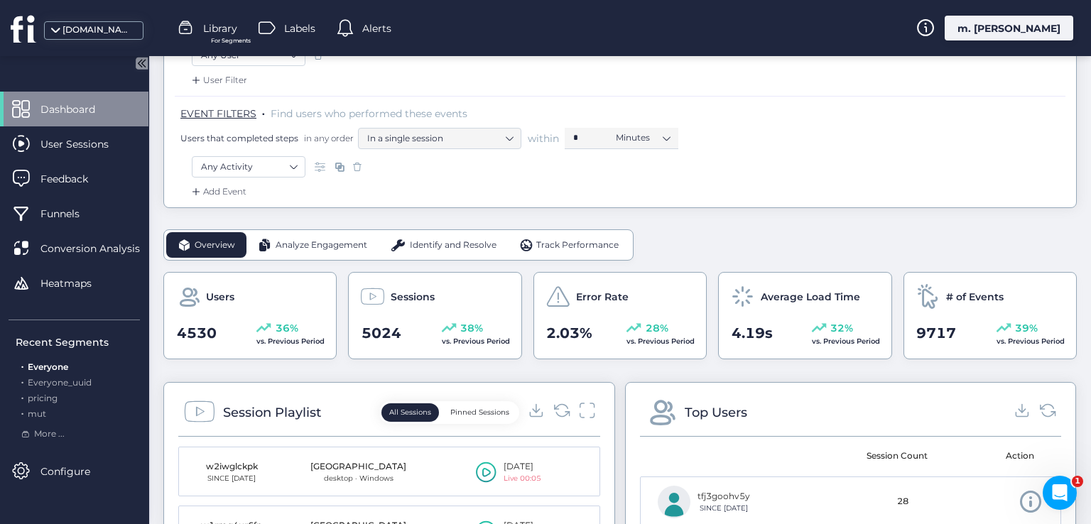
scroll to position [142, 0]
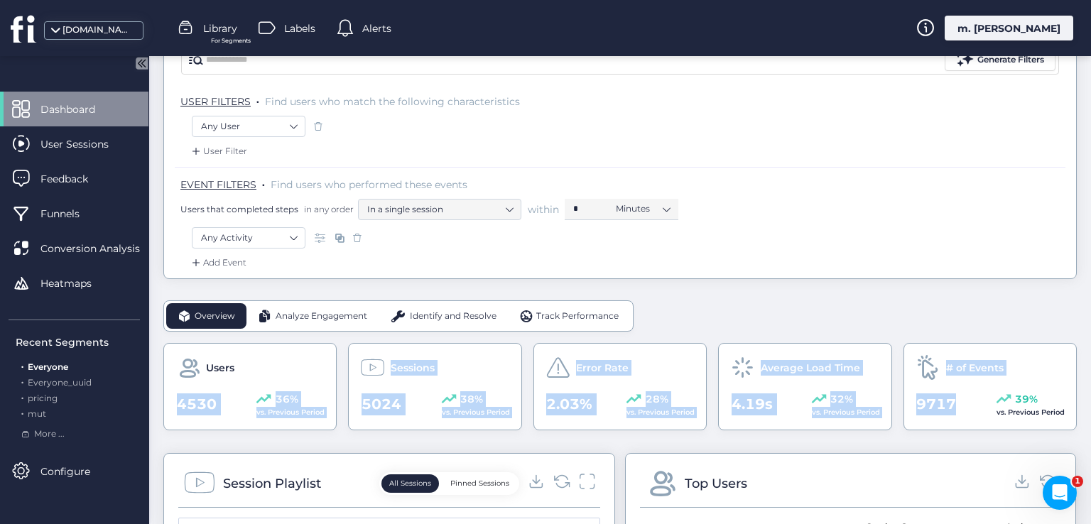
drag, startPoint x: 952, startPoint y: 396, endPoint x: 178, endPoint y: 399, distance: 773.5
click at [178, 399] on div "Users 4530 36% vs. Previous Period Sessions 5024 38% vs. Previous Period Error …" at bounding box center [619, 386] width 913 height 87
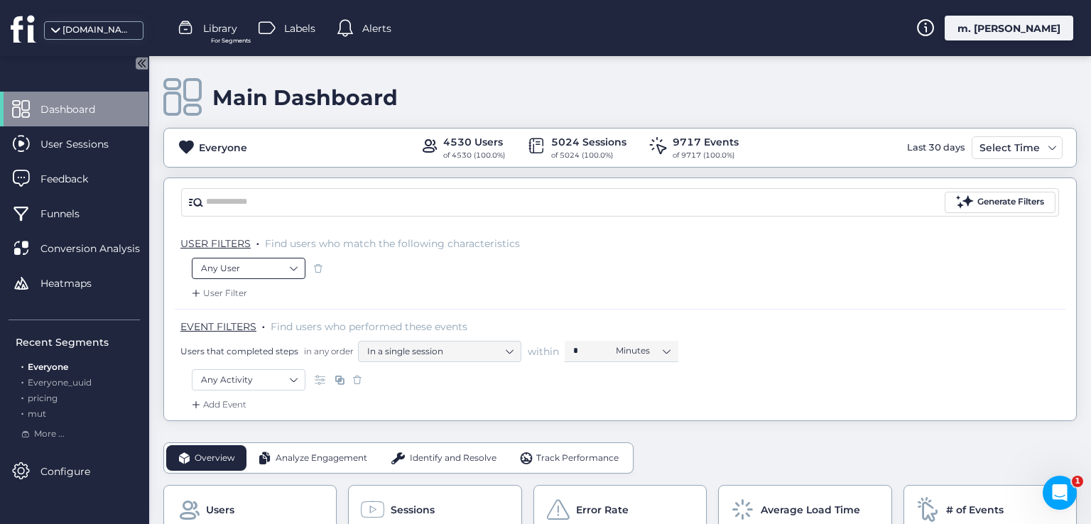
click at [279, 264] on nz-select-item "Any User" at bounding box center [248, 268] width 95 height 21
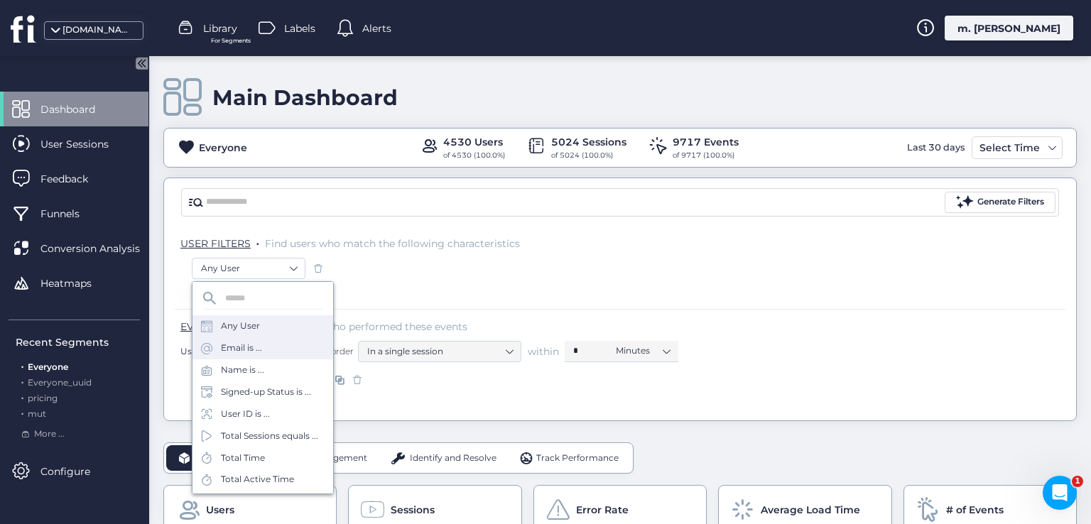
click at [254, 349] on div "Email is ..." at bounding box center [241, 348] width 41 height 13
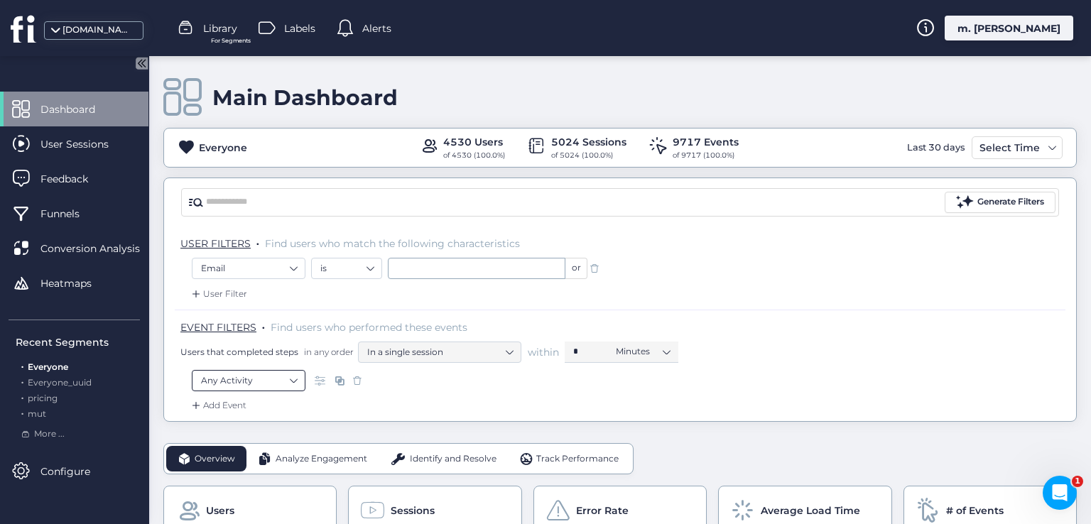
click at [278, 378] on nz-select-item "Any Activity" at bounding box center [248, 380] width 95 height 21
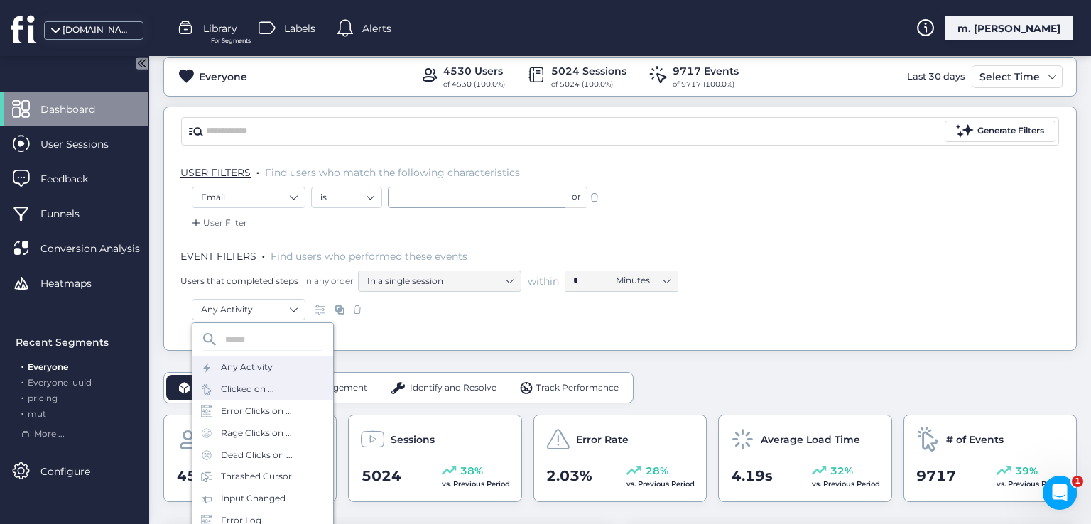
click at [236, 393] on div "Clicked on ..." at bounding box center [247, 389] width 53 height 13
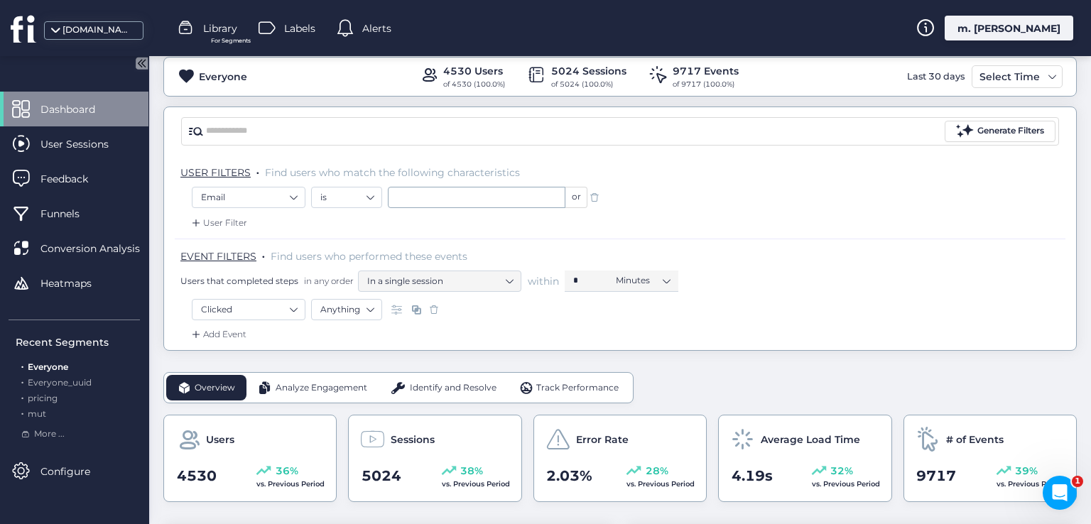
scroll to position [142, 0]
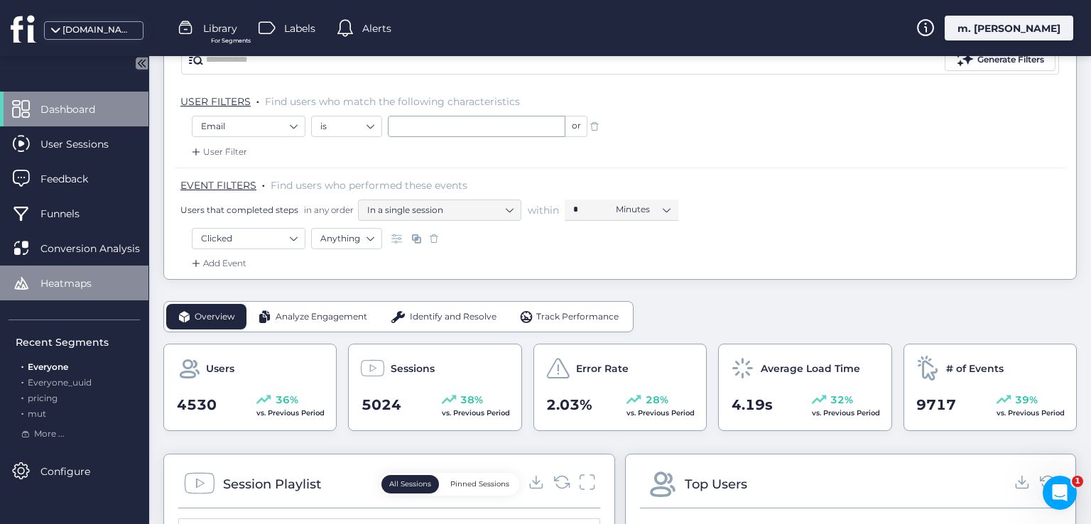
click at [87, 281] on span "Heatmaps" at bounding box center [76, 284] width 72 height 16
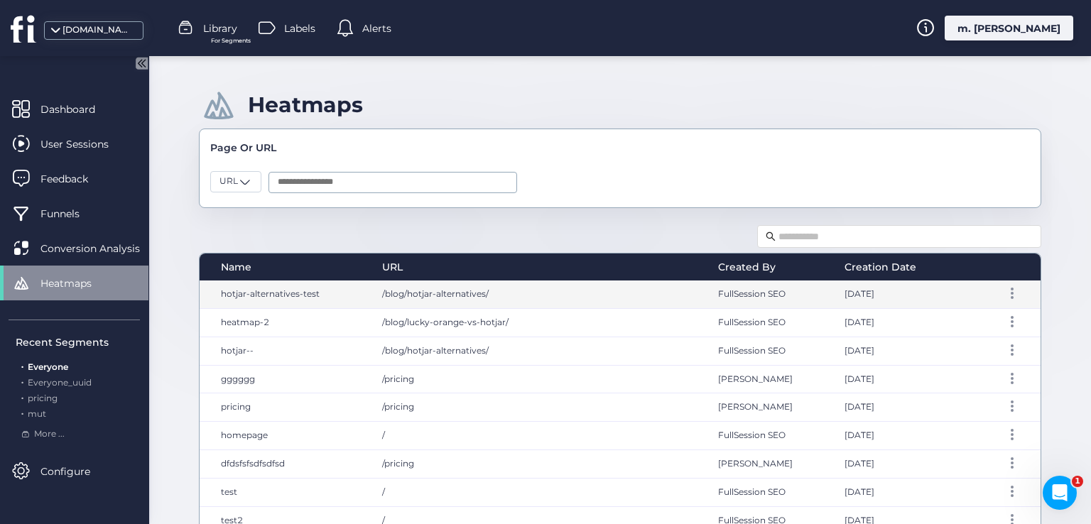
click at [340, 299] on div "hotjar-alternatives-test" at bounding box center [284, 295] width 168 height 28
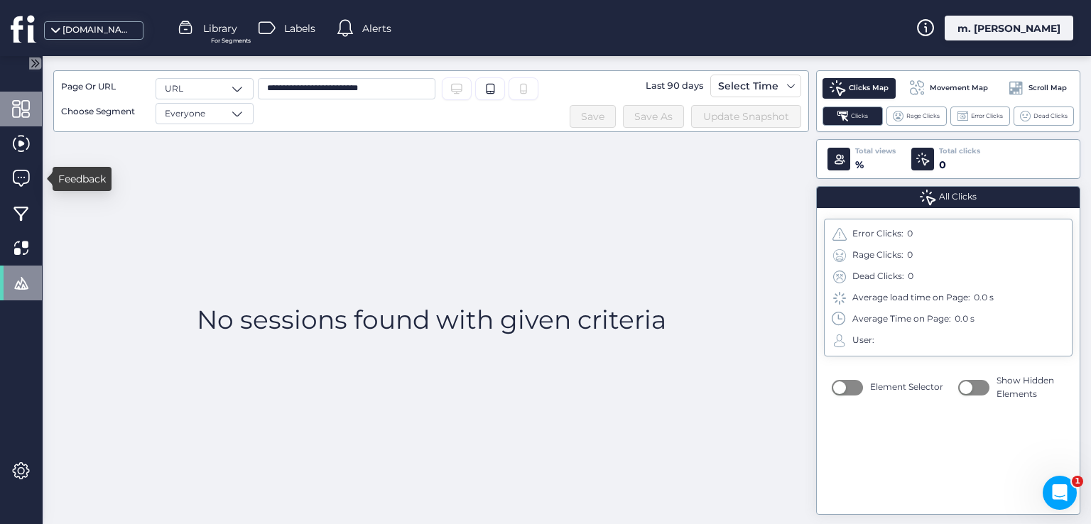
click at [23, 95] on div at bounding box center [21, 109] width 42 height 35
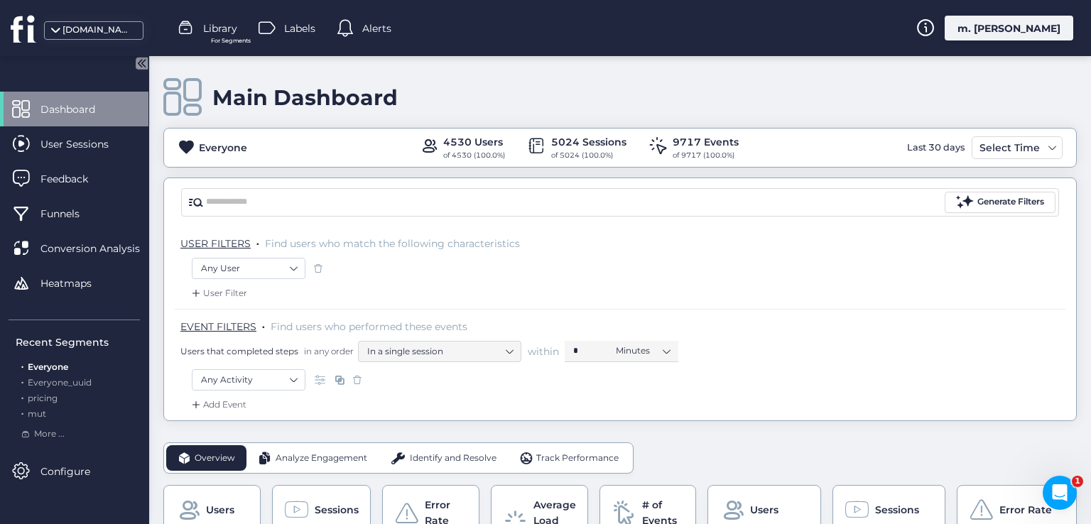
scroll to position [213, 0]
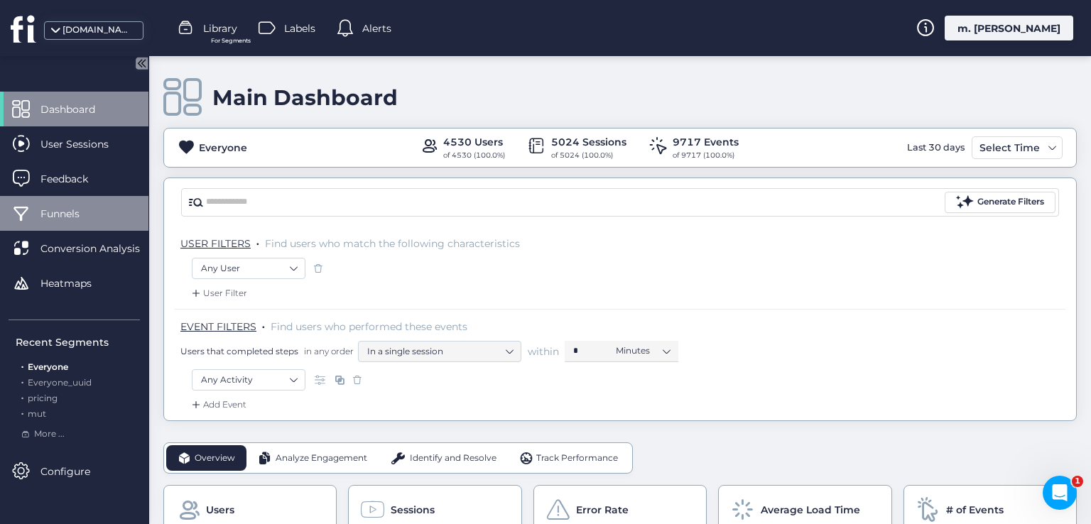
click at [107, 209] on div "Funnels" at bounding box center [74, 213] width 148 height 35
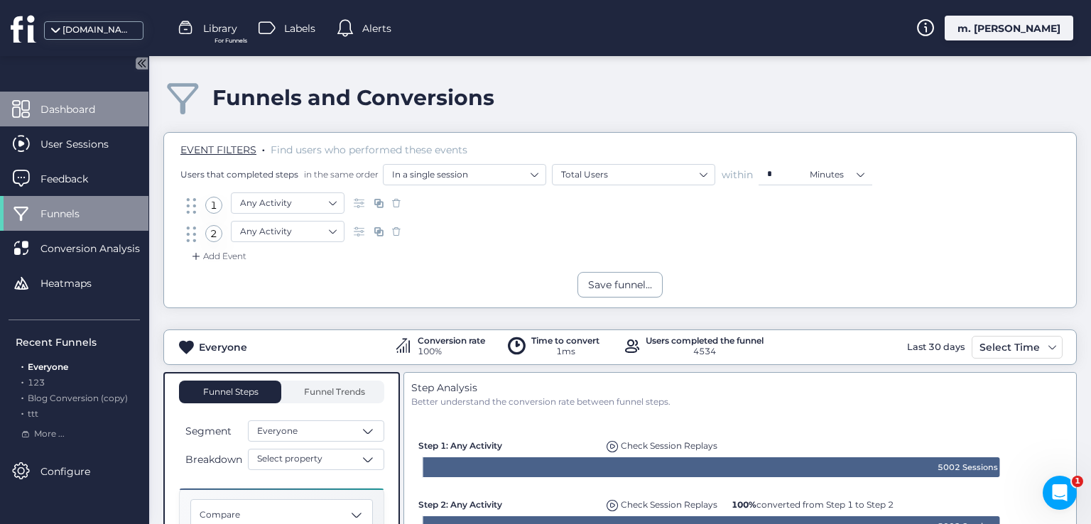
click at [105, 111] on span "Dashboard" at bounding box center [78, 110] width 76 height 16
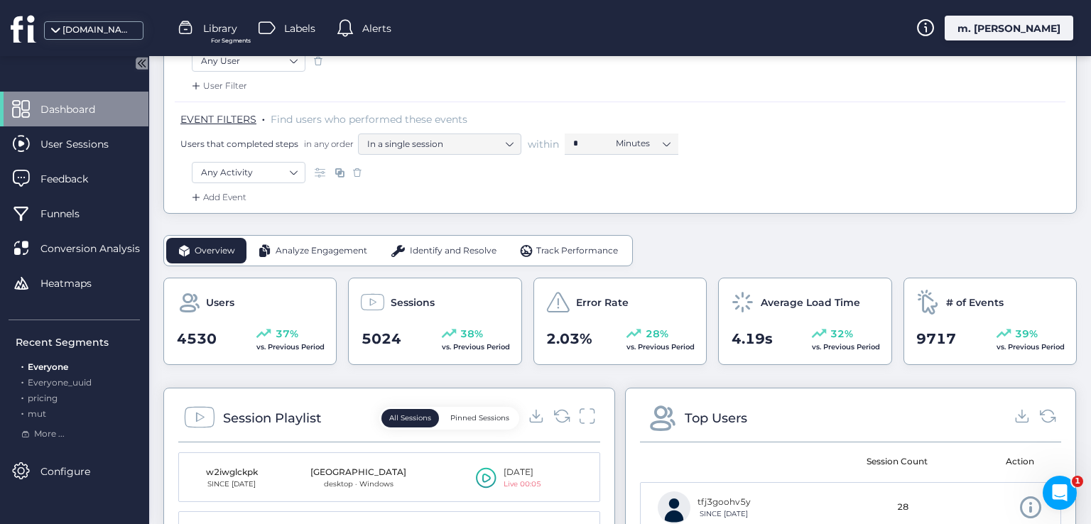
scroll to position [213, 0]
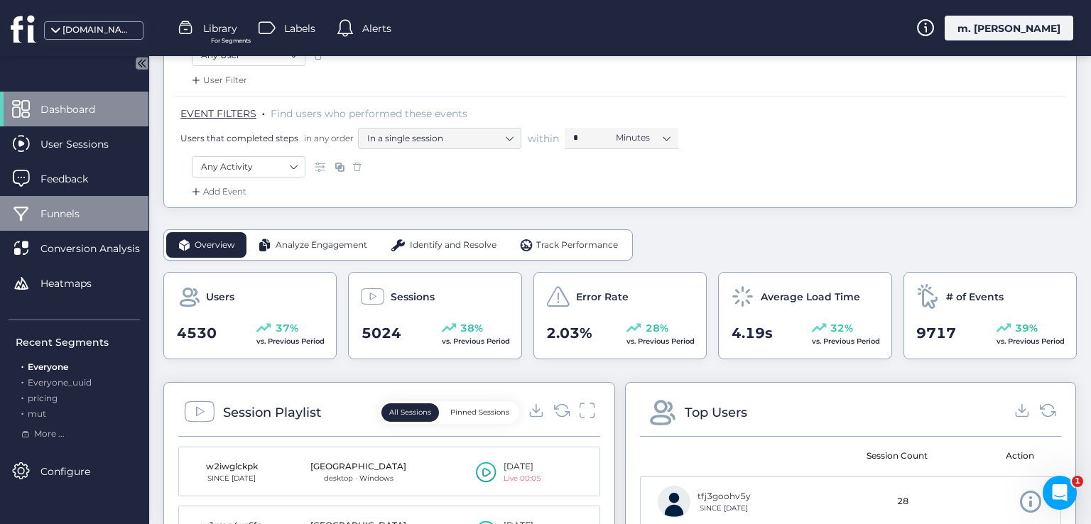
drag, startPoint x: 85, startPoint y: 206, endPoint x: 105, endPoint y: 214, distance: 21.4
click at [85, 206] on span "Funnels" at bounding box center [70, 214] width 60 height 16
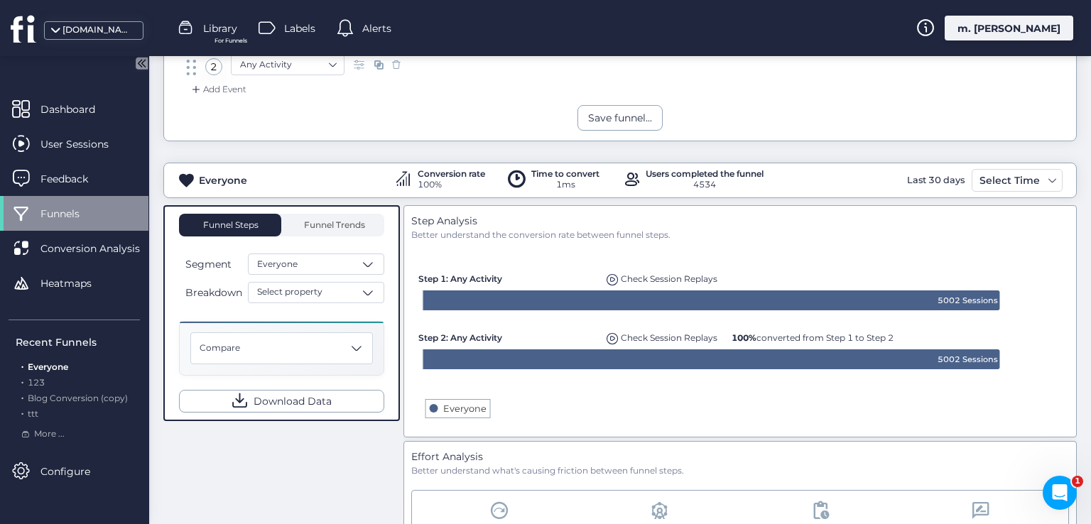
scroll to position [142, 0]
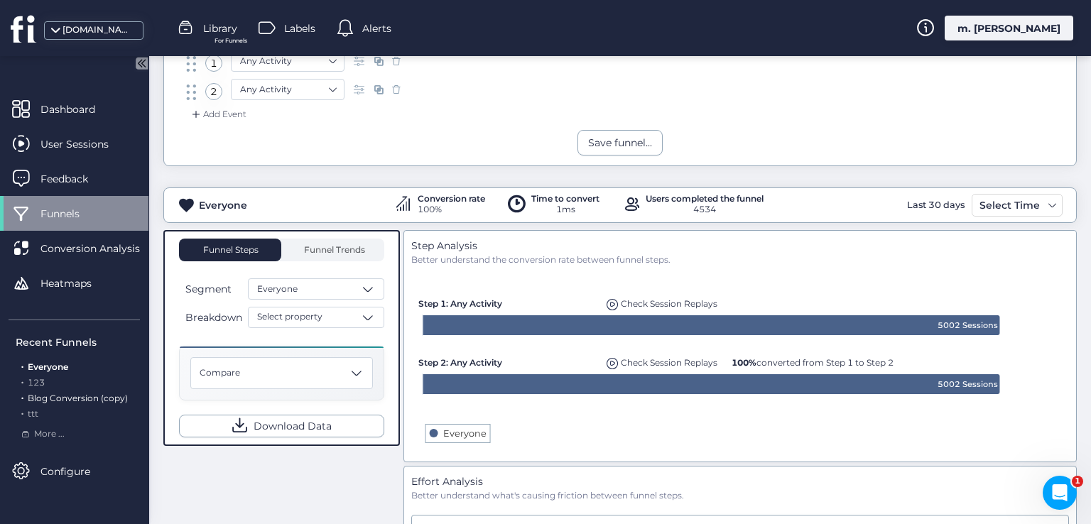
click at [47, 401] on span "Blog Conversion (copy)" at bounding box center [78, 398] width 100 height 11
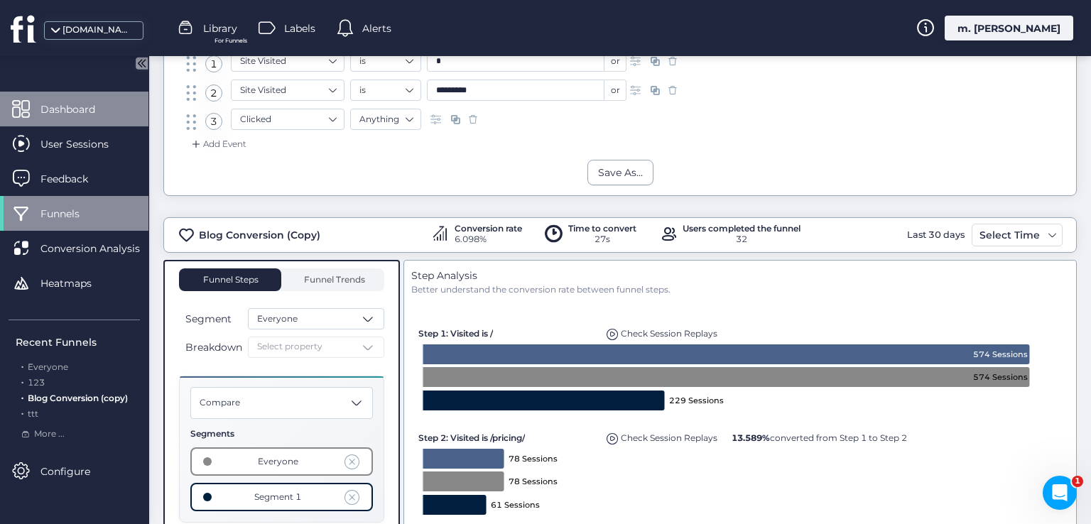
click at [77, 94] on div "Dashboard" at bounding box center [74, 109] width 148 height 35
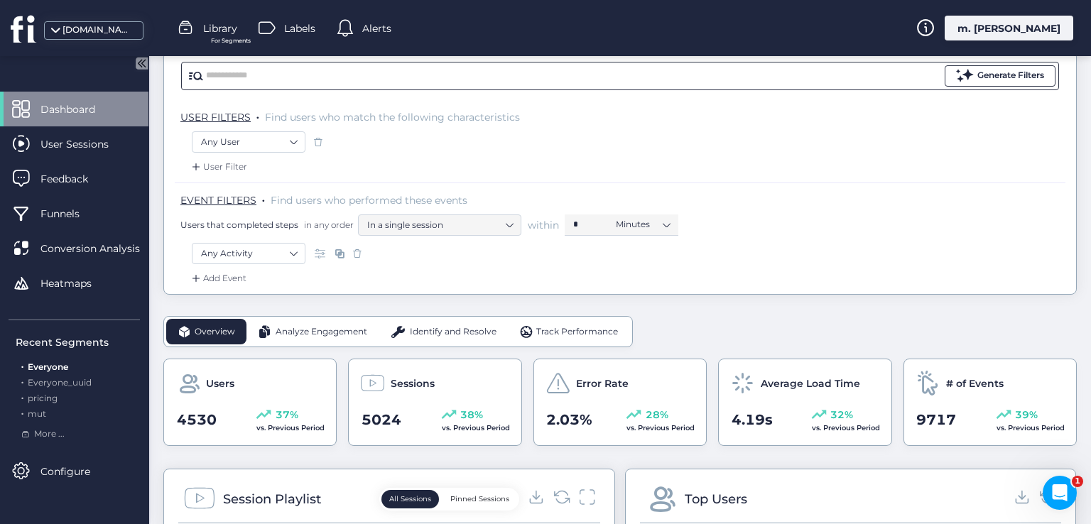
scroll to position [71, 0]
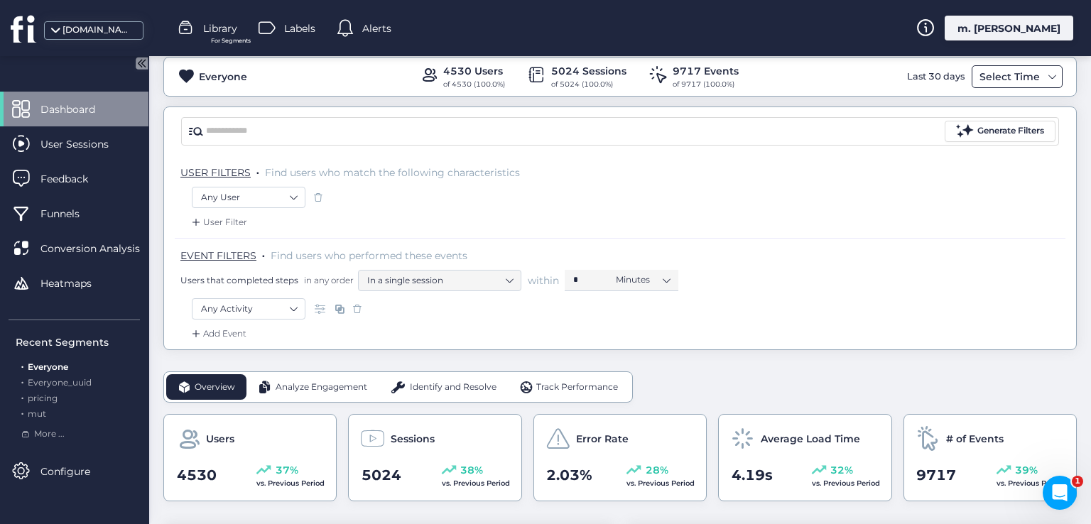
click at [977, 77] on div "Select Time" at bounding box center [1009, 76] width 67 height 17
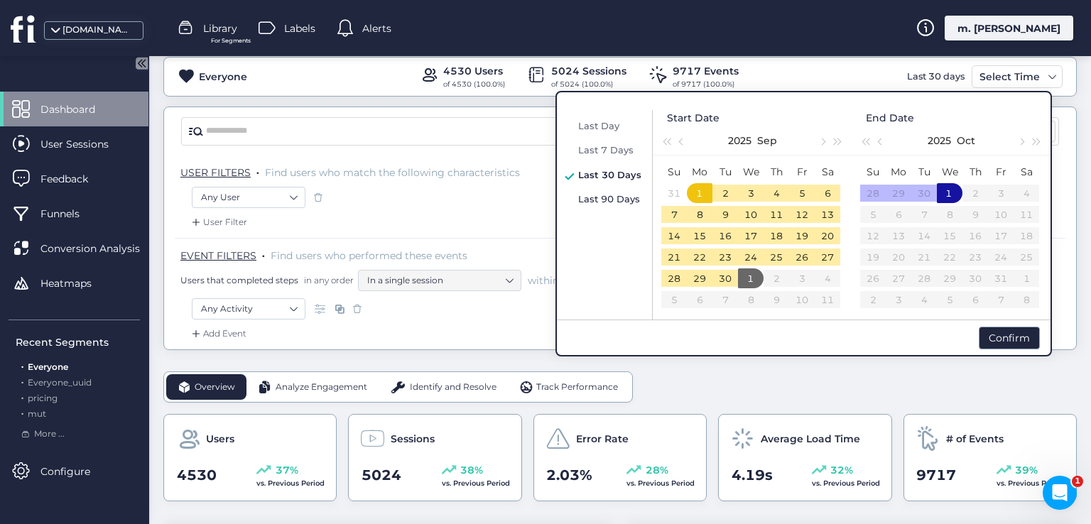
click at [585, 204] on span "Last 90 Days" at bounding box center [609, 198] width 62 height 11
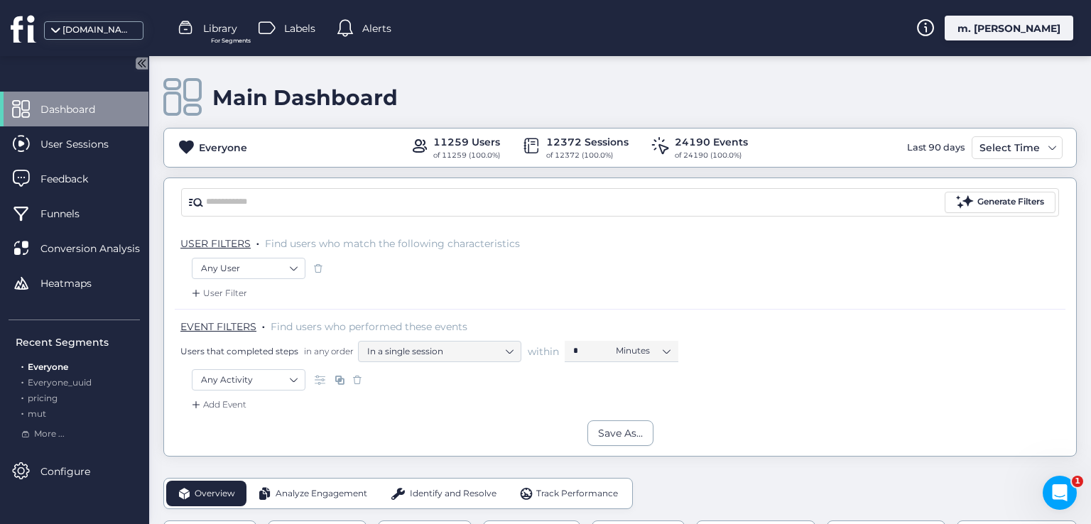
click at [1003, 23] on div "m. [PERSON_NAME]" at bounding box center [1009, 28] width 129 height 25
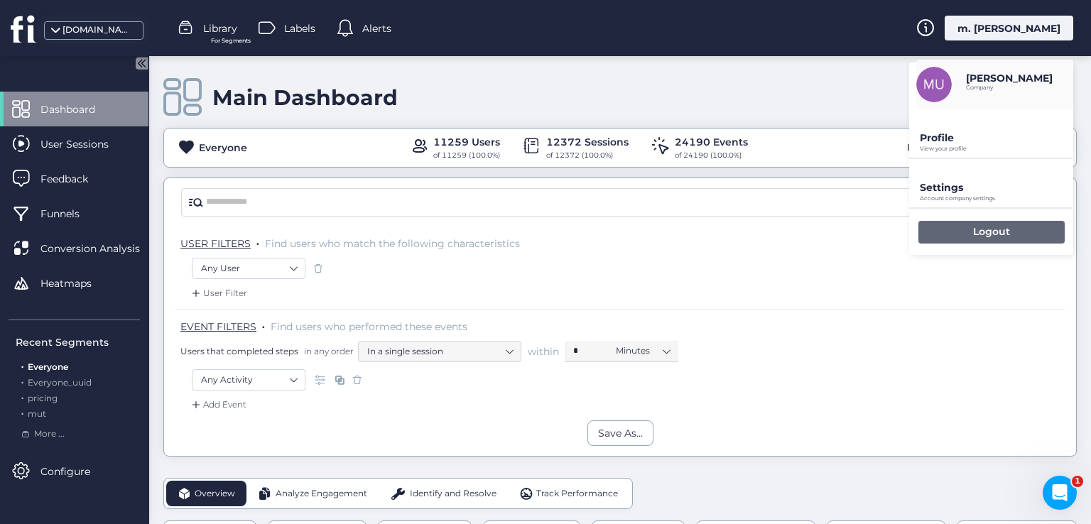
click at [952, 234] on div "Logout" at bounding box center [991, 232] width 146 height 23
